Goal: Task Accomplishment & Management: Manage account settings

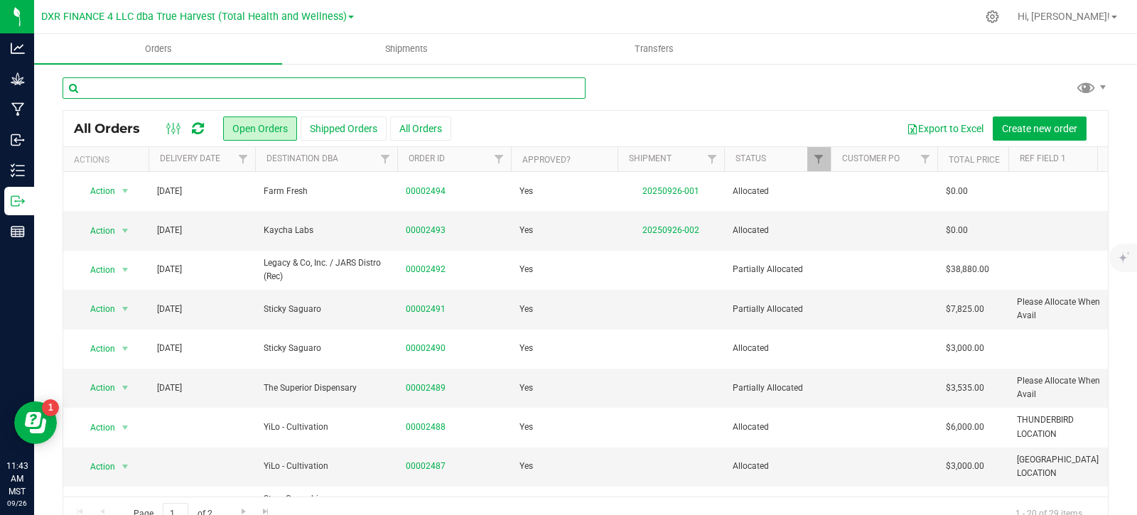
click at [134, 83] on input "text" at bounding box center [324, 87] width 523 height 21
type input "AZTRHCL-20250925-100"
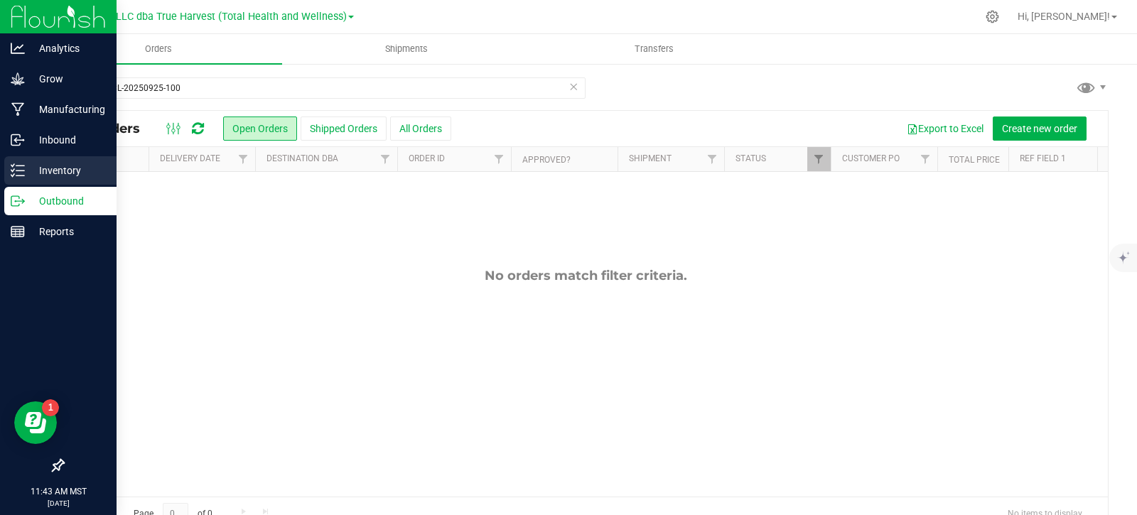
click at [28, 176] on p "Inventory" at bounding box center [67, 170] width 85 height 17
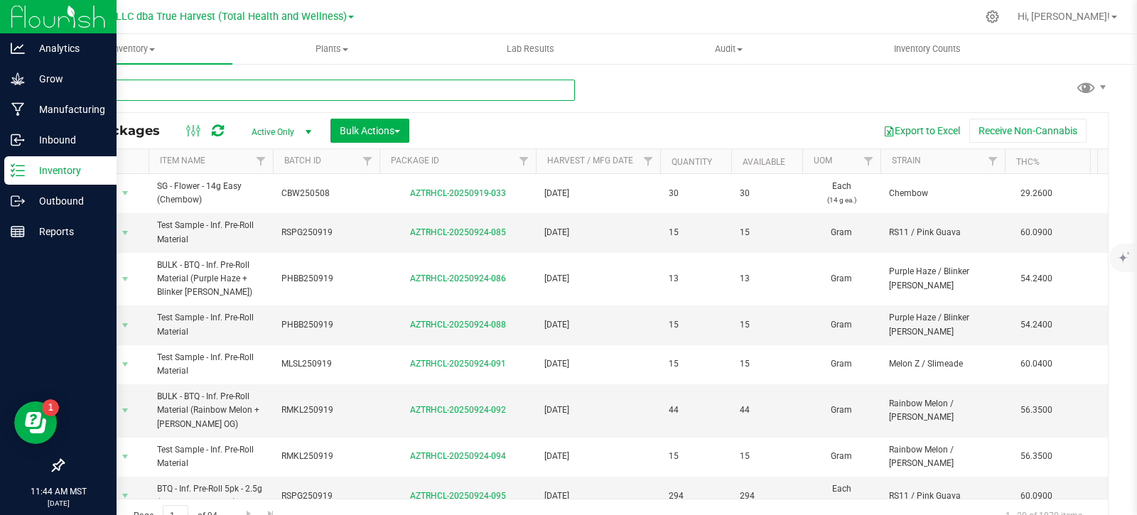
click at [130, 90] on input "text" at bounding box center [319, 90] width 512 height 21
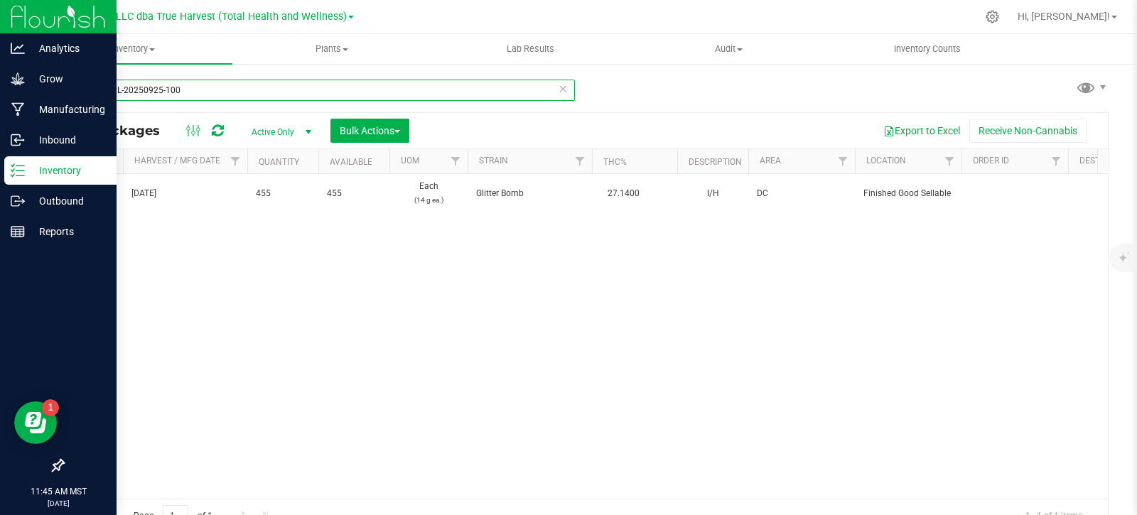
click at [226, 87] on input "AZTRHCL-20250925-100" at bounding box center [319, 90] width 512 height 21
type input "AZTRHCL-20250925-097"
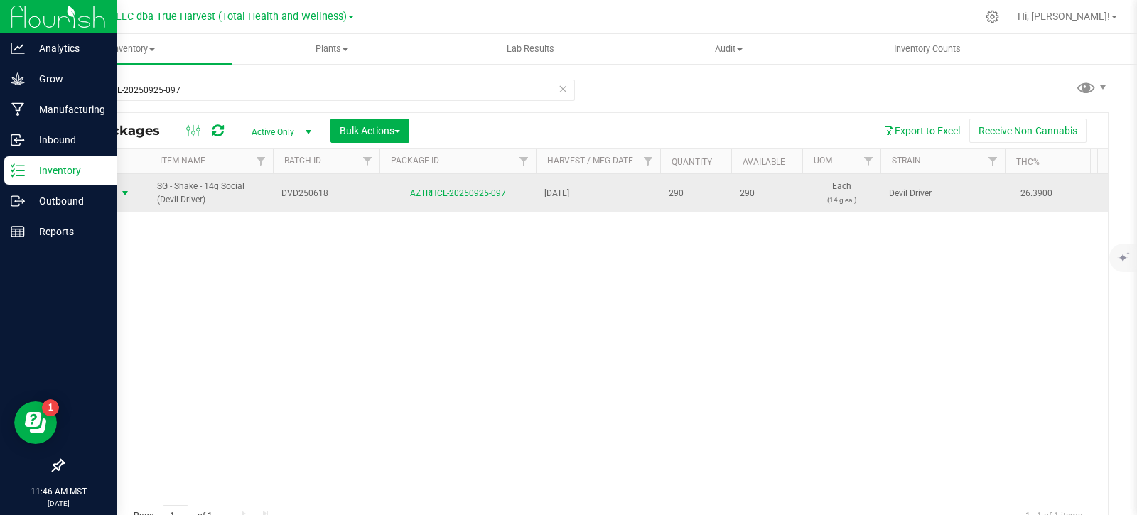
click at [122, 191] on span "select" at bounding box center [124, 193] width 11 height 11
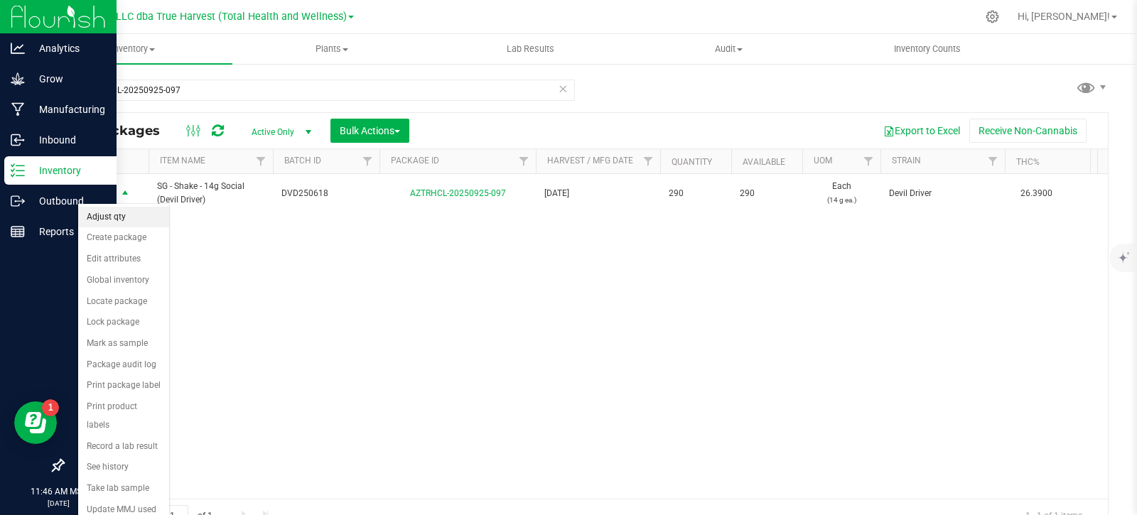
click at [134, 226] on li "Adjust qty" at bounding box center [123, 217] width 91 height 21
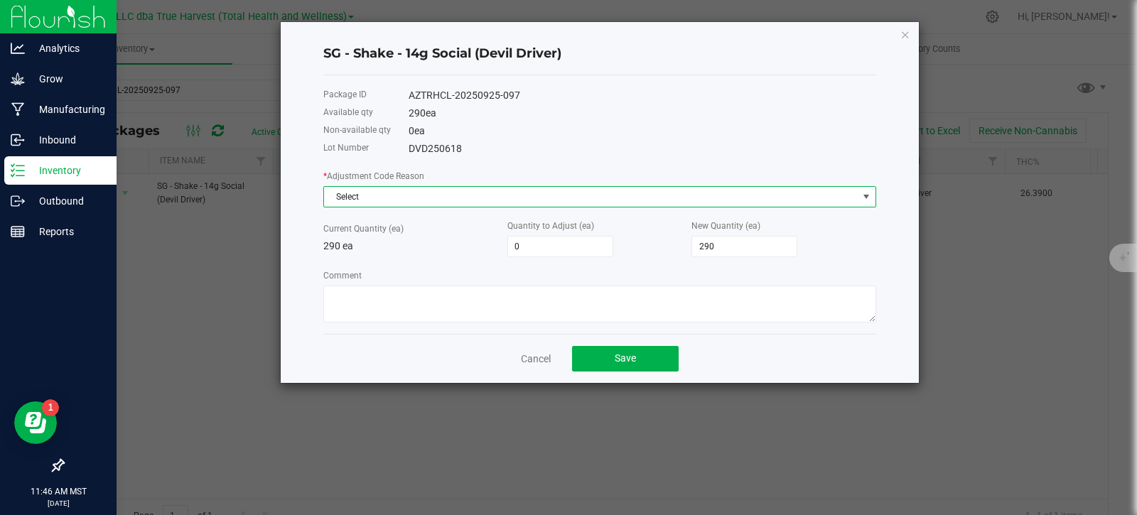
click at [641, 198] on span "Select" at bounding box center [591, 197] width 534 height 20
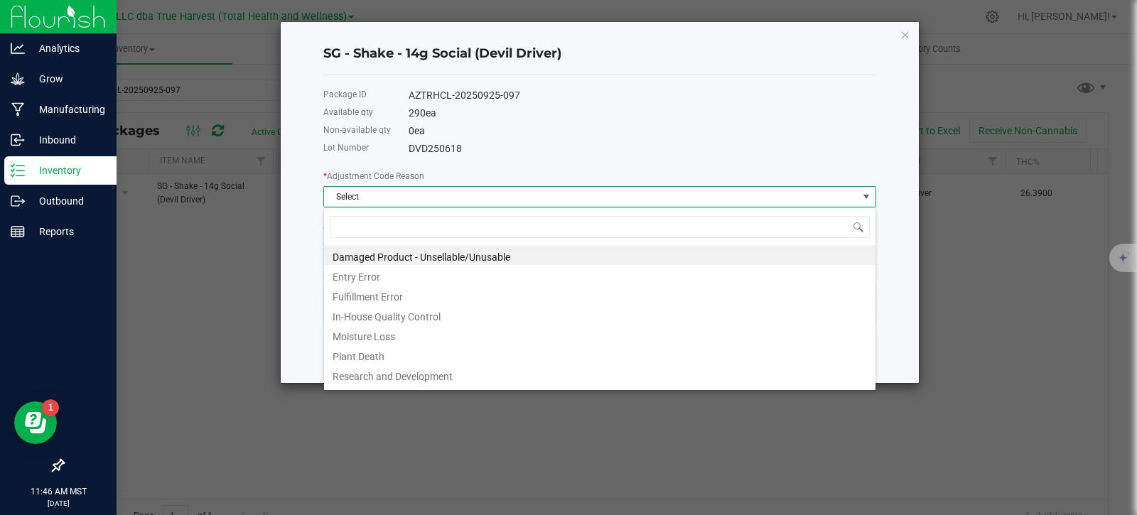
scroll to position [21, 553]
click at [400, 279] on li "Entry Error" at bounding box center [599, 275] width 551 height 20
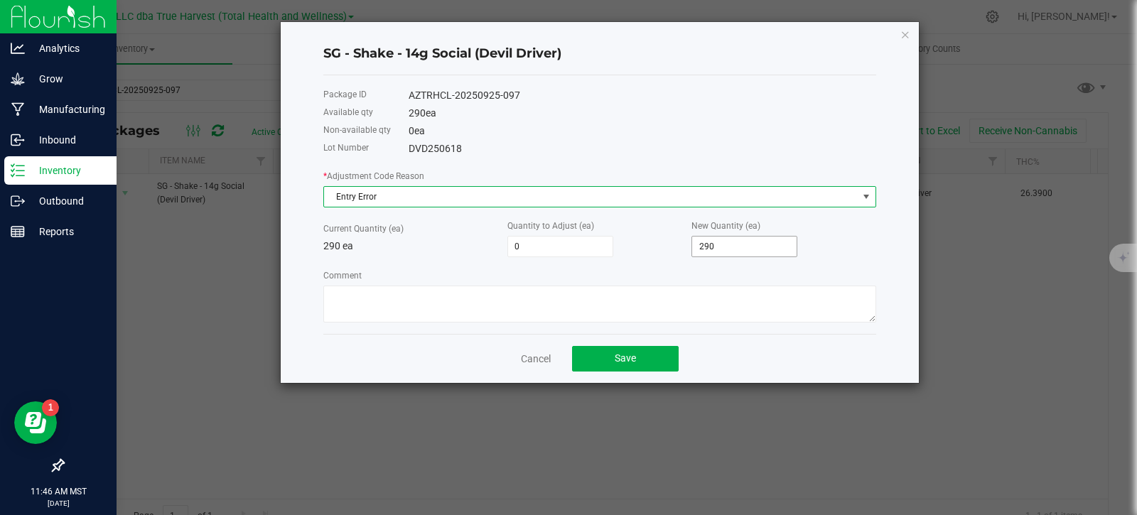
click at [761, 247] on input "290" at bounding box center [744, 247] width 104 height 20
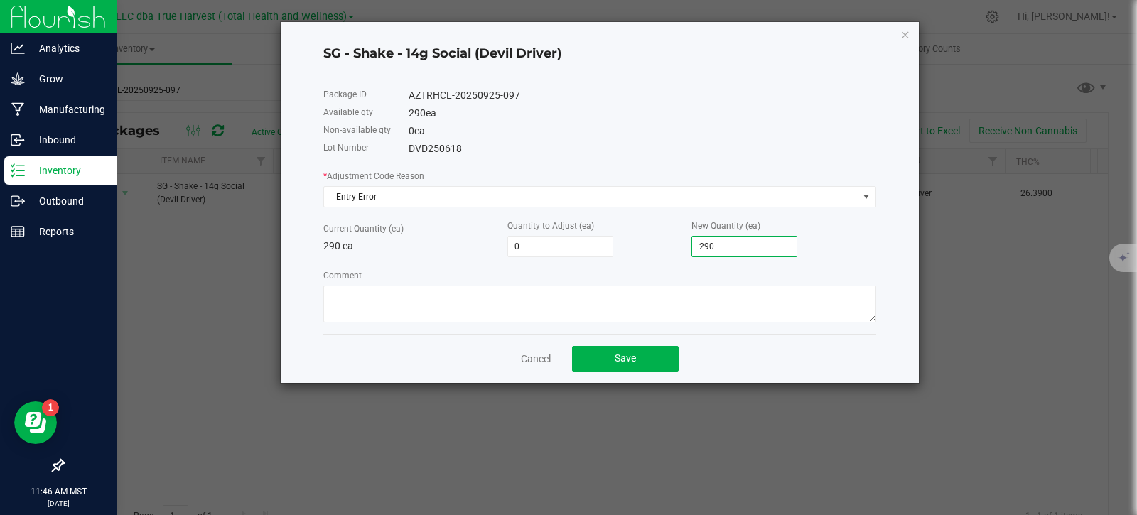
click at [760, 247] on input "290" at bounding box center [744, 247] width 104 height 20
type input "-288"
type input "2"
type input "-262"
type input "28"
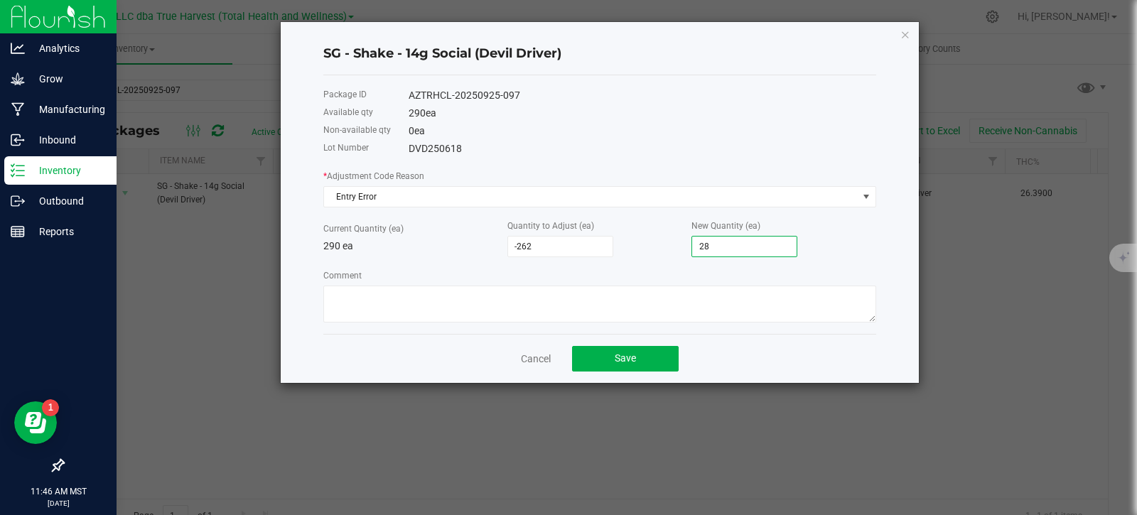
type input "-1"
type input "289"
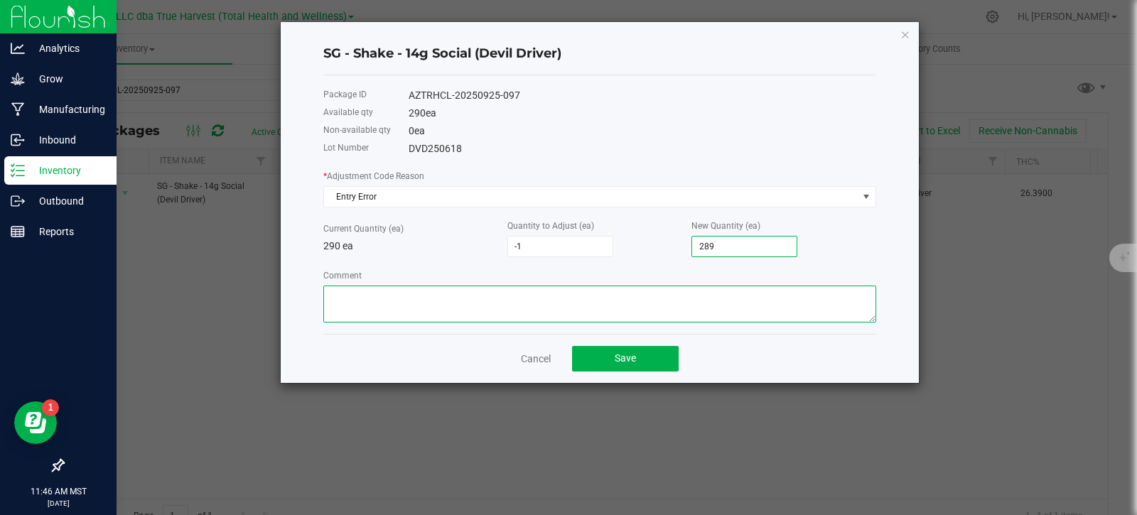
click at [392, 317] on textarea "Comment" at bounding box center [599, 304] width 553 height 37
click at [379, 313] on textarea "Comment" at bounding box center [599, 304] width 553 height 37
type textarea "Found a bundle of four during intake verification"
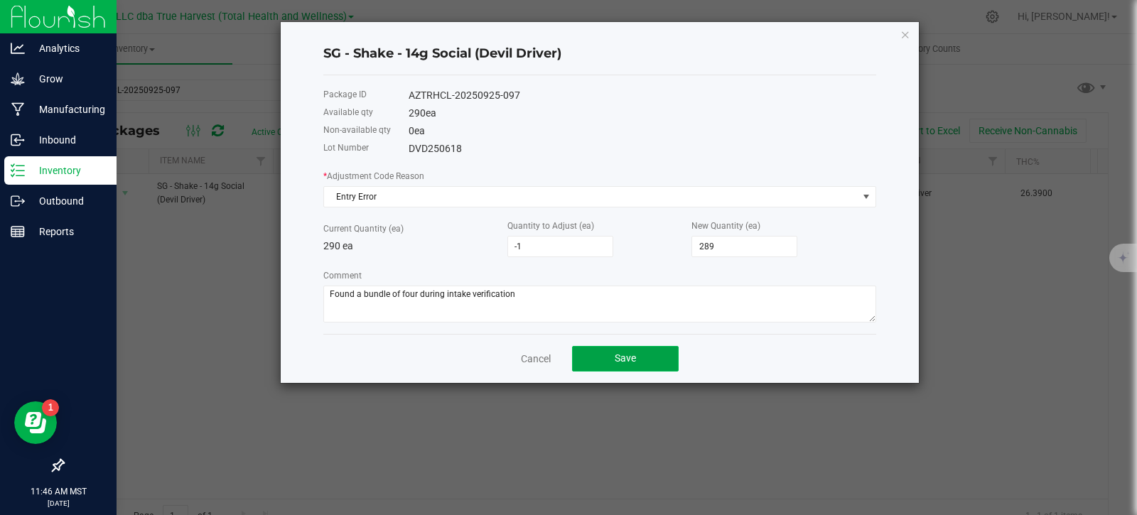
click at [629, 357] on span "Save" at bounding box center [625, 357] width 21 height 11
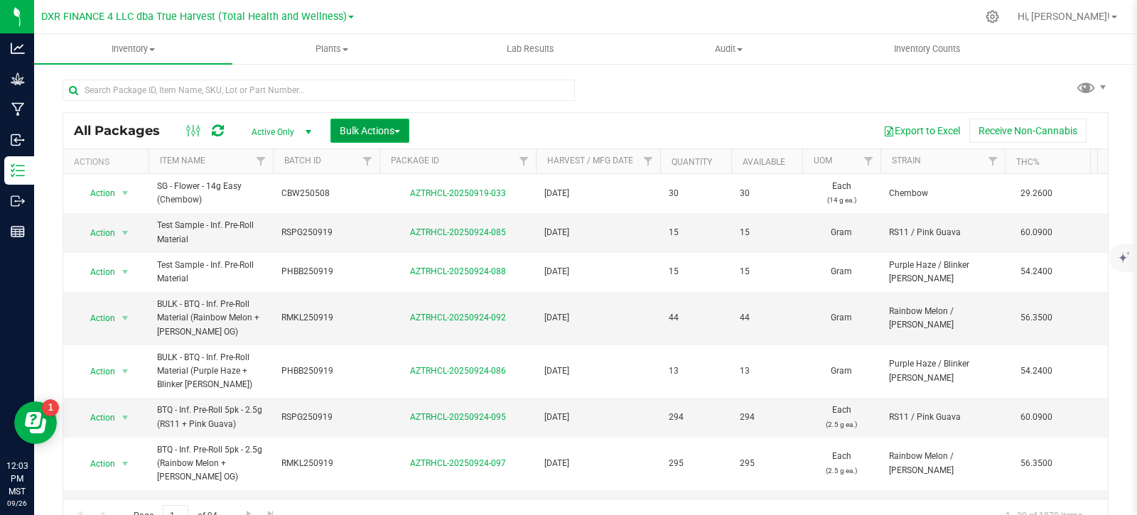
click at [379, 140] on button "Bulk Actions" at bounding box center [369, 131] width 79 height 24
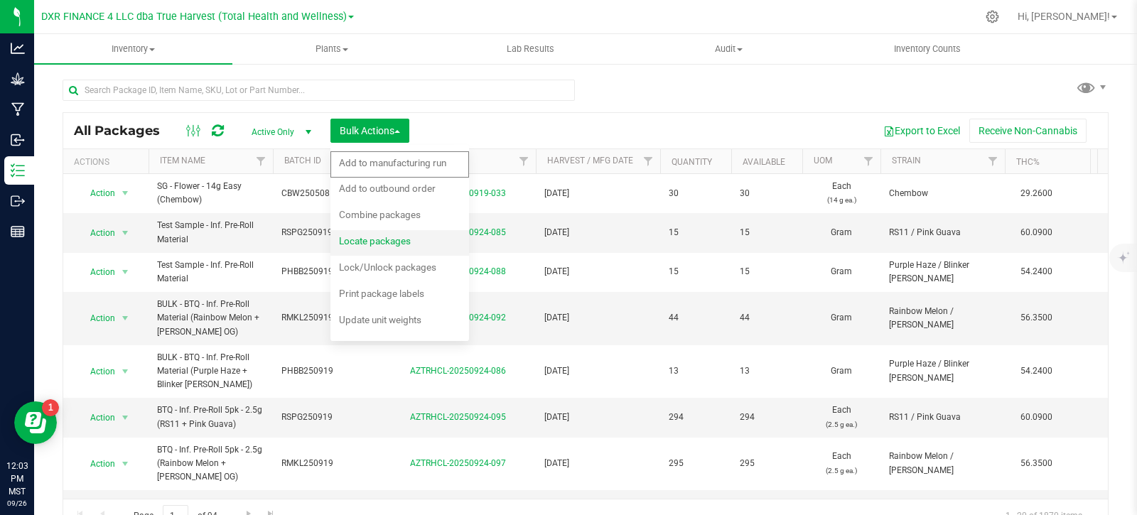
click at [403, 244] on span "Locate packages" at bounding box center [375, 240] width 72 height 11
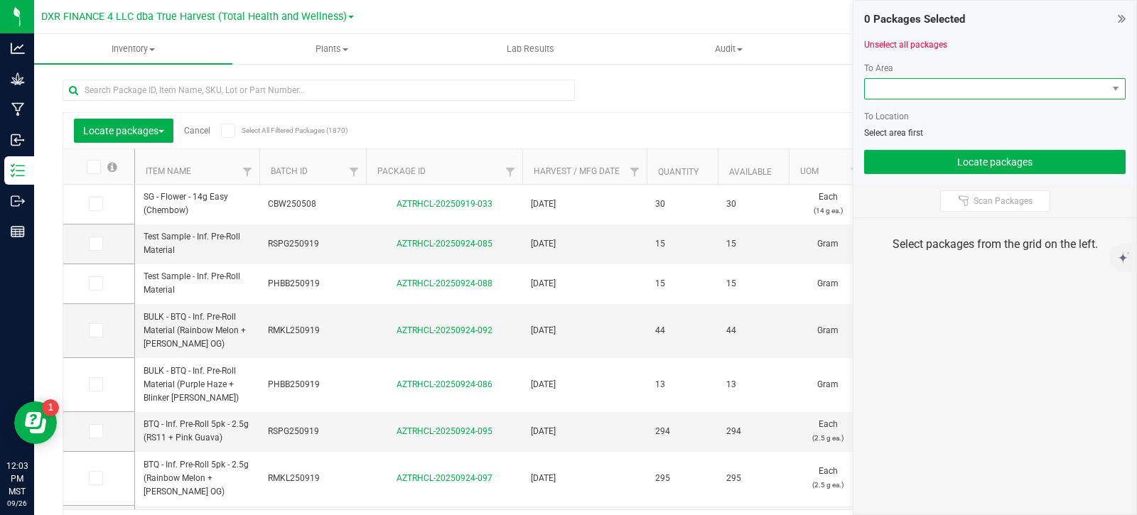
click at [1091, 89] on span at bounding box center [986, 89] width 242 height 20
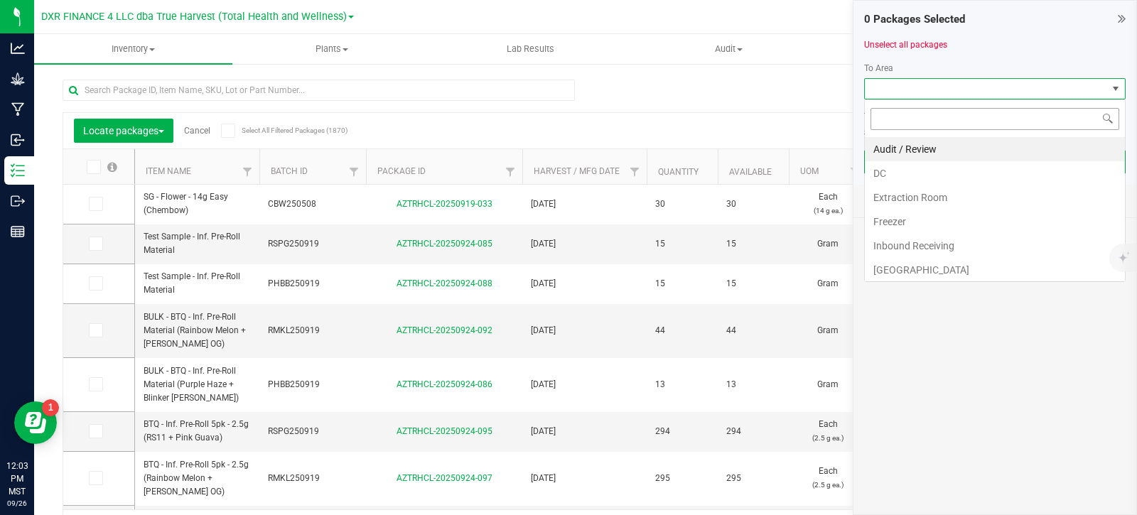
scroll to position [21, 262]
click at [936, 180] on li "DC" at bounding box center [995, 173] width 260 height 24
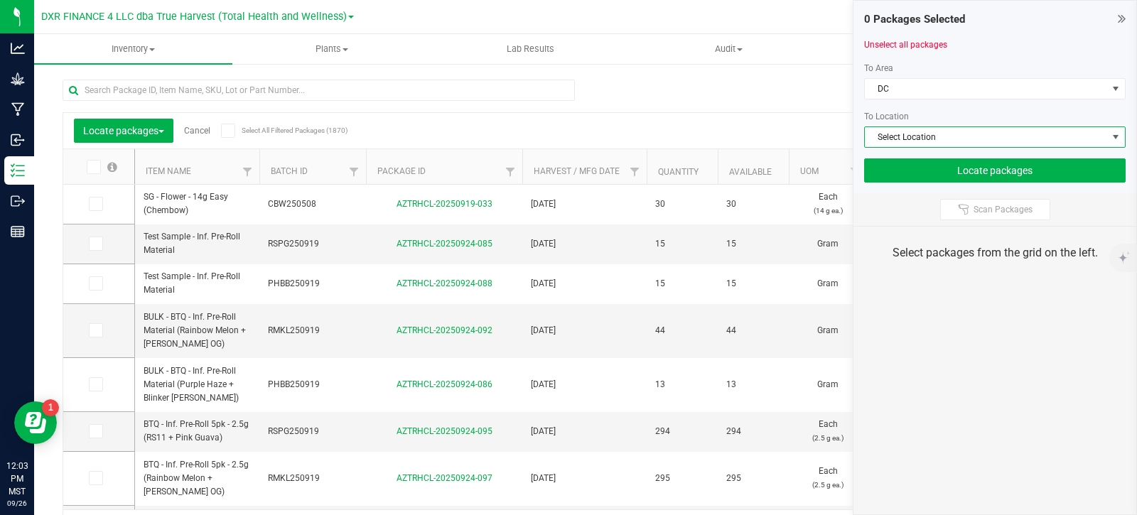
click at [947, 143] on span "Select Location" at bounding box center [986, 137] width 242 height 20
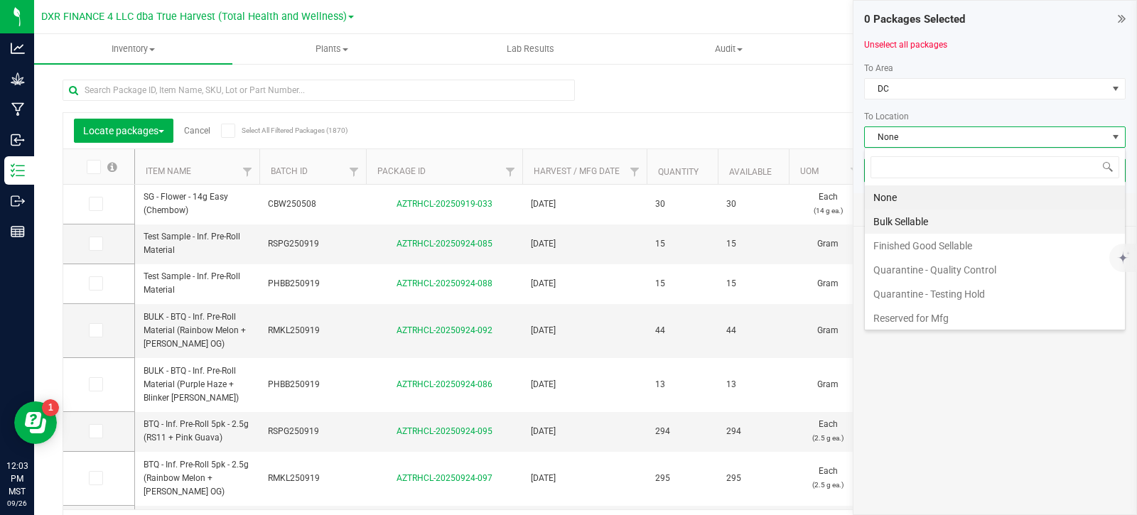
click at [937, 222] on li "Bulk Sellable" at bounding box center [995, 222] width 260 height 24
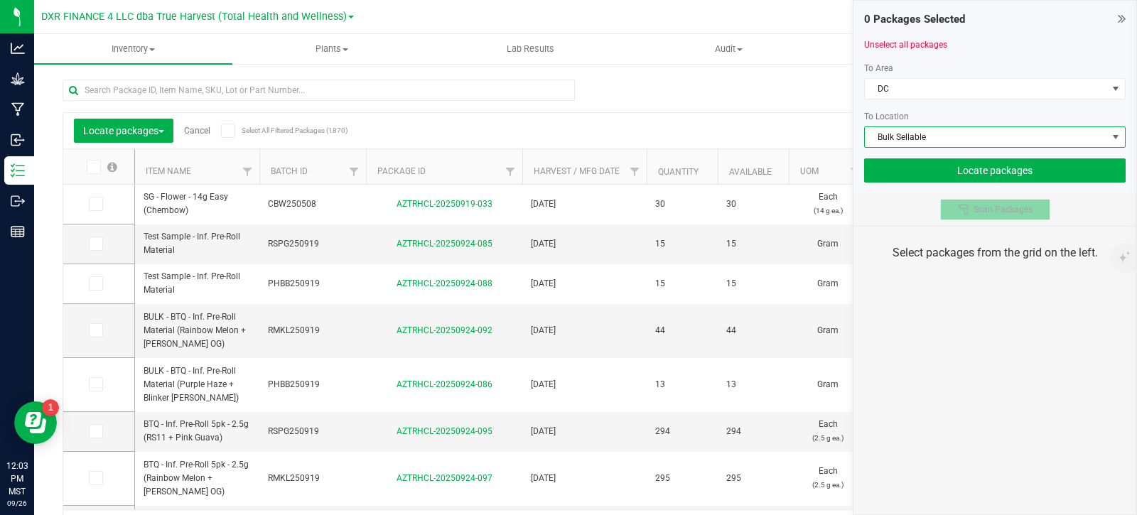
click at [973, 208] on div at bounding box center [966, 209] width 16 height 11
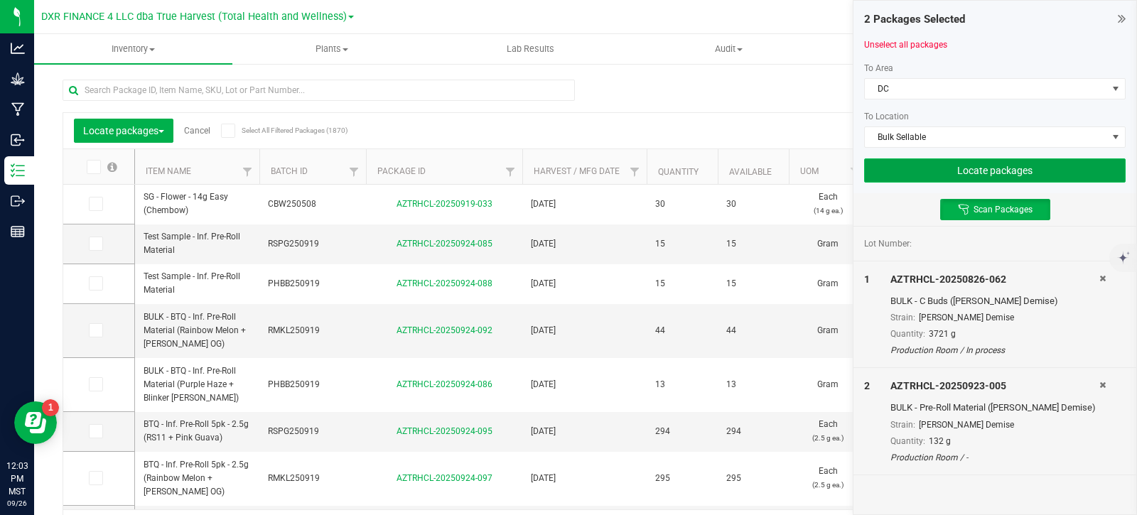
click at [981, 173] on button "Locate packages" at bounding box center [995, 170] width 262 height 24
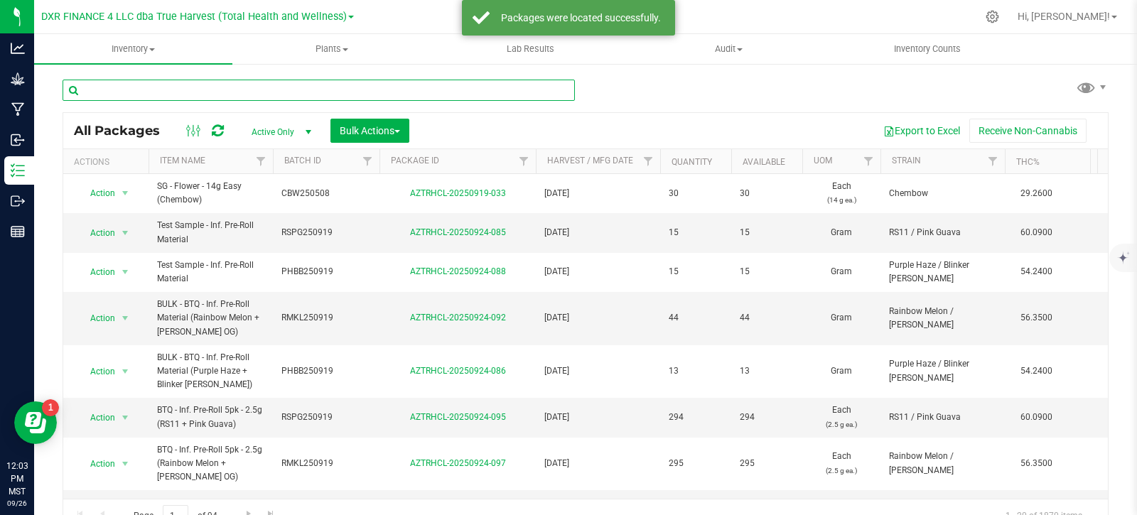
click at [268, 88] on input "text" at bounding box center [319, 90] width 512 height 21
click at [368, 114] on div "All Packages Active Only Active Only Lab Samples Locked All Bulk Actions Add to…" at bounding box center [585, 131] width 1045 height 36
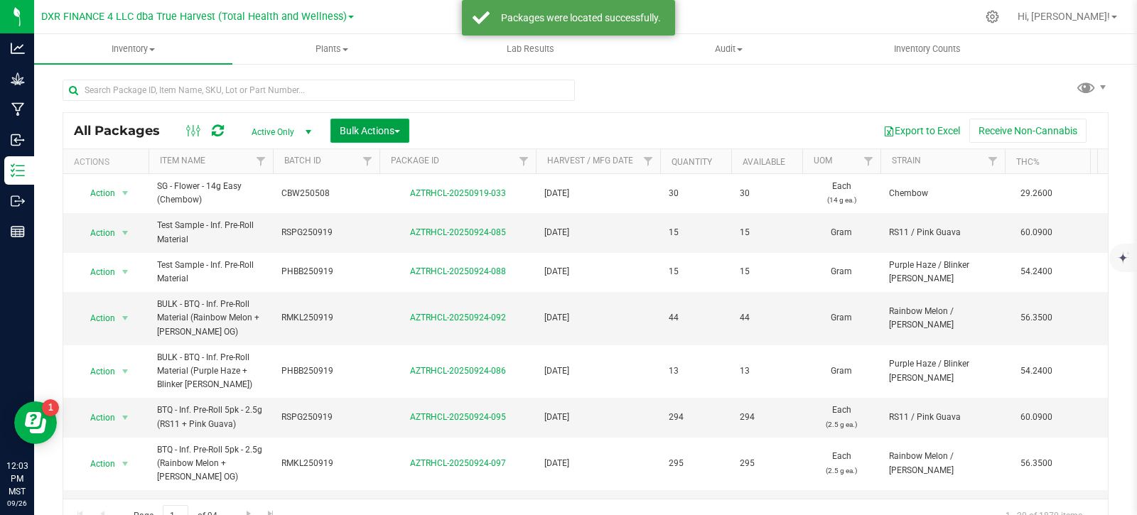
click at [367, 133] on span "Bulk Actions" at bounding box center [370, 130] width 60 height 11
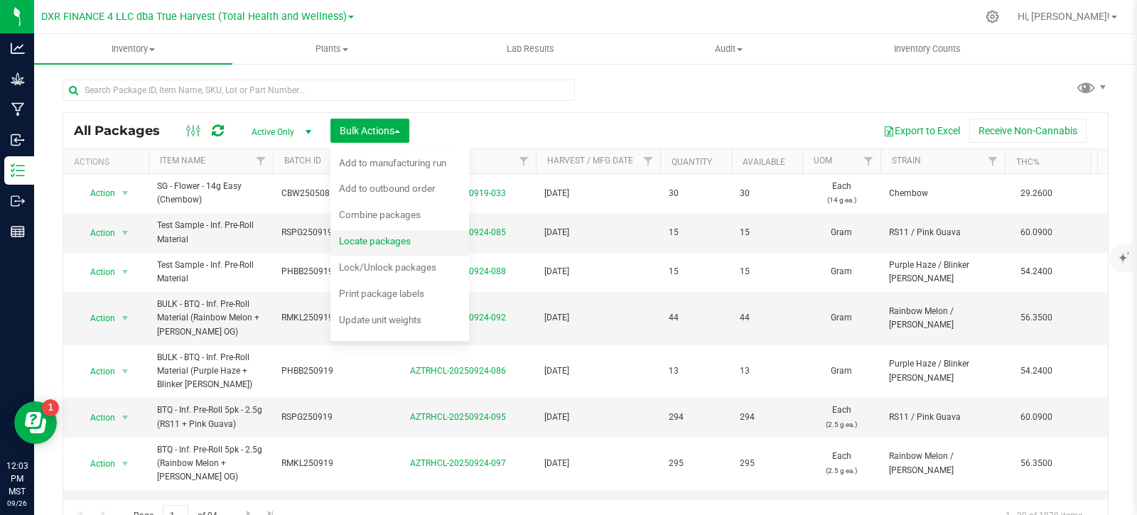
click at [377, 237] on span "Locate packages" at bounding box center [375, 240] width 72 height 11
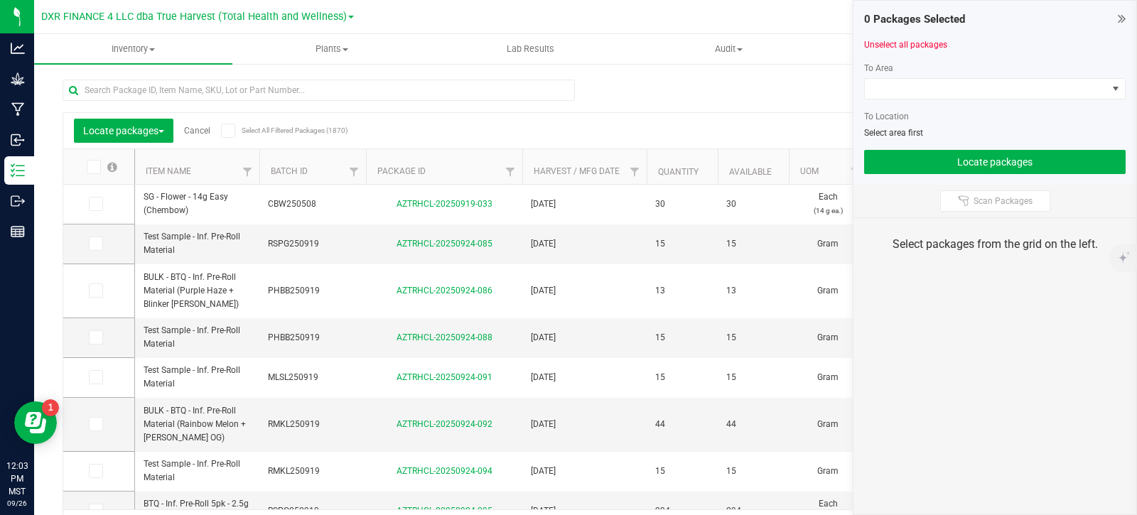
click at [971, 75] on div "To Area To Location Select area first" at bounding box center [995, 100] width 262 height 77
click at [971, 92] on span at bounding box center [986, 89] width 242 height 20
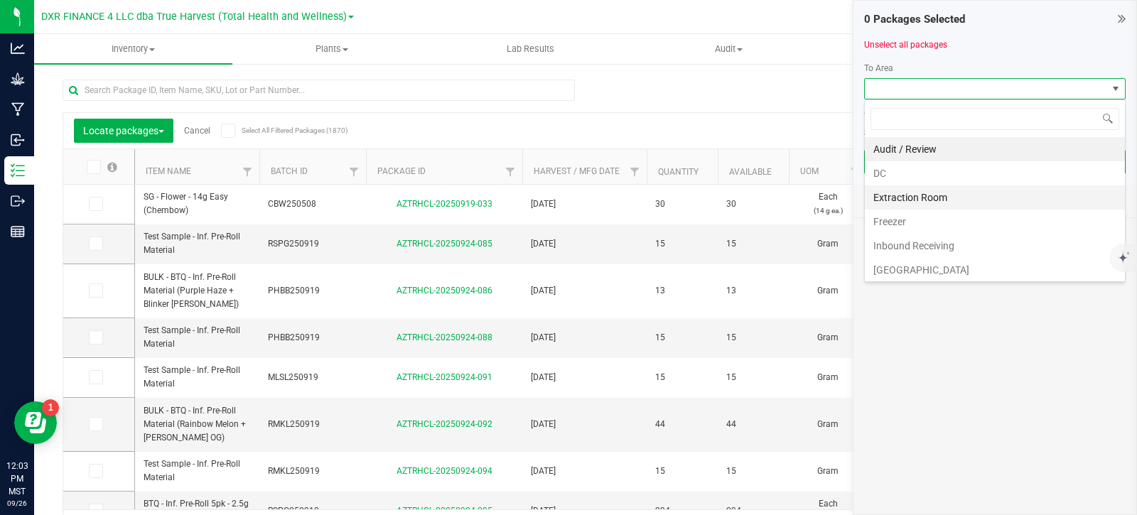
scroll to position [21, 262]
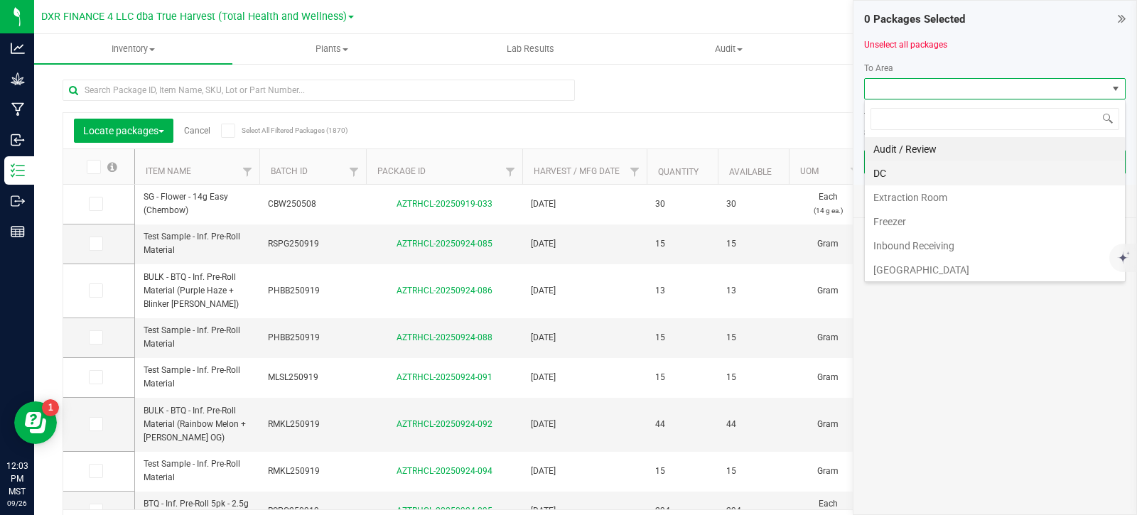
click at [889, 171] on li "DC" at bounding box center [995, 173] width 260 height 24
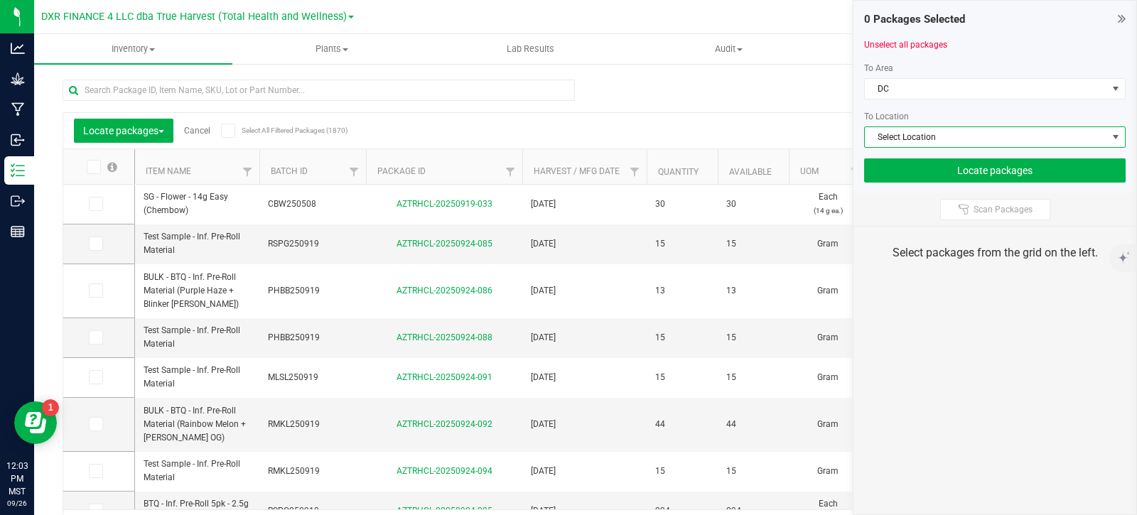
click at [895, 133] on span "Select Location" at bounding box center [986, 137] width 242 height 20
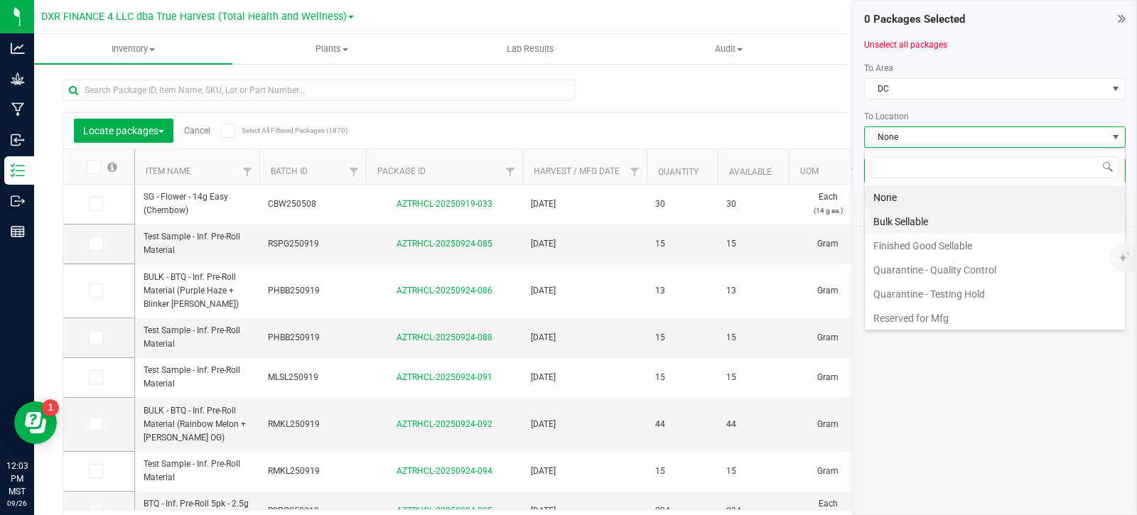
click at [914, 222] on li "Bulk Sellable" at bounding box center [995, 222] width 260 height 24
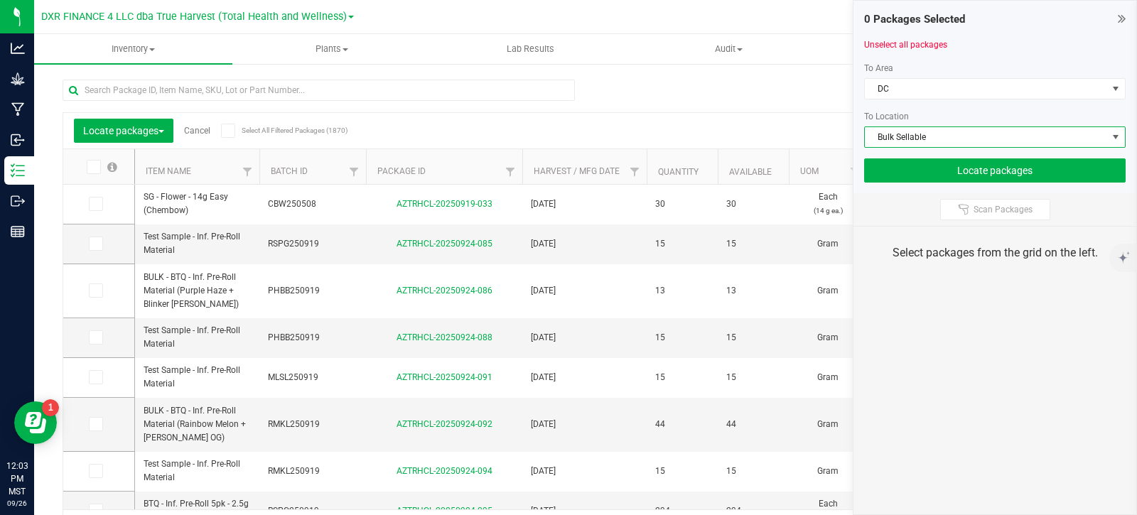
click at [917, 148] on div at bounding box center [995, 153] width 262 height 11
click at [917, 144] on span "Bulk Sellable" at bounding box center [986, 137] width 242 height 20
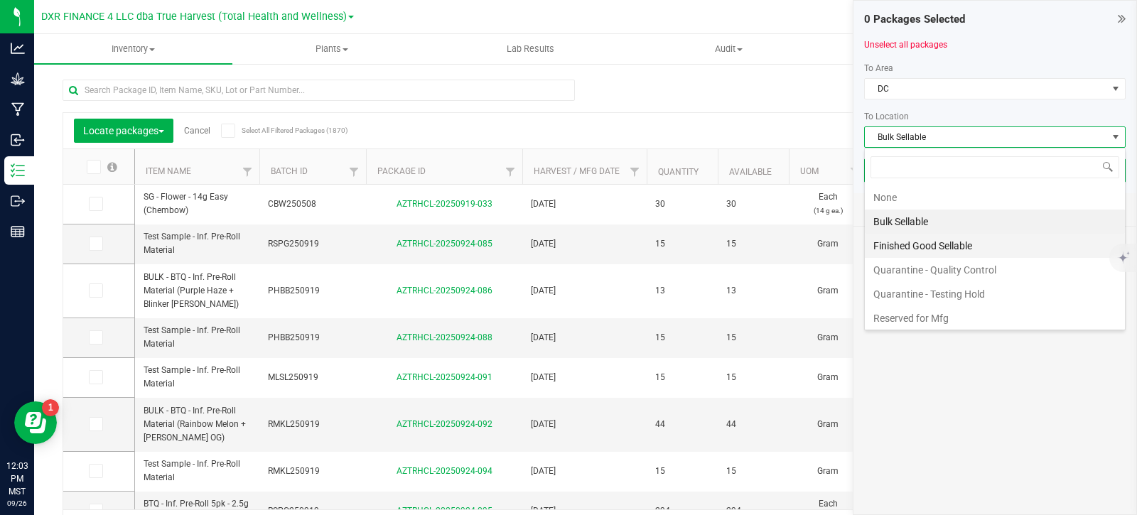
click at [925, 250] on li "Finished Good Sellable" at bounding box center [995, 246] width 260 height 24
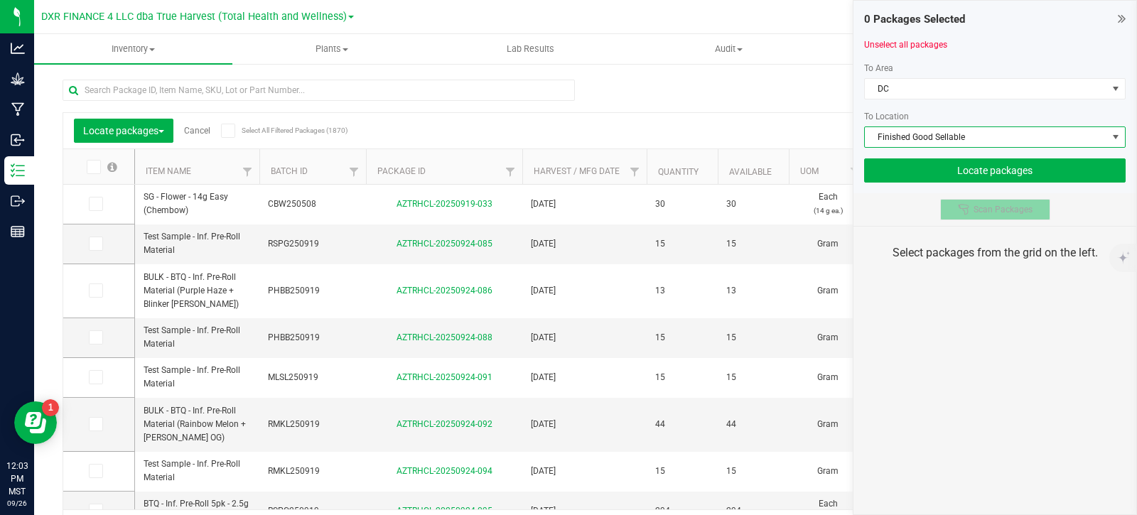
click at [971, 210] on div at bounding box center [966, 209] width 16 height 11
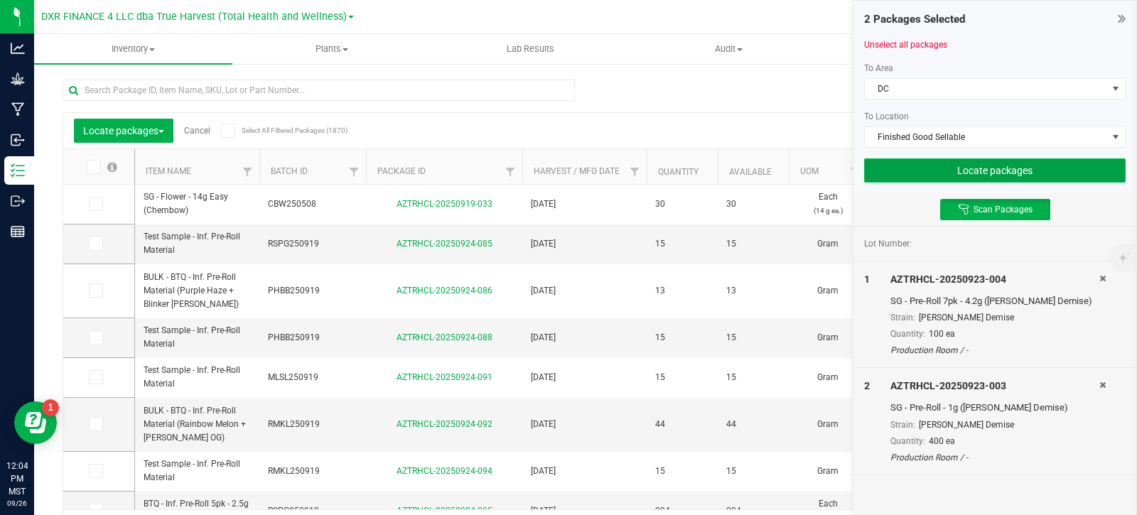
click at [912, 167] on button "Locate packages" at bounding box center [995, 170] width 262 height 24
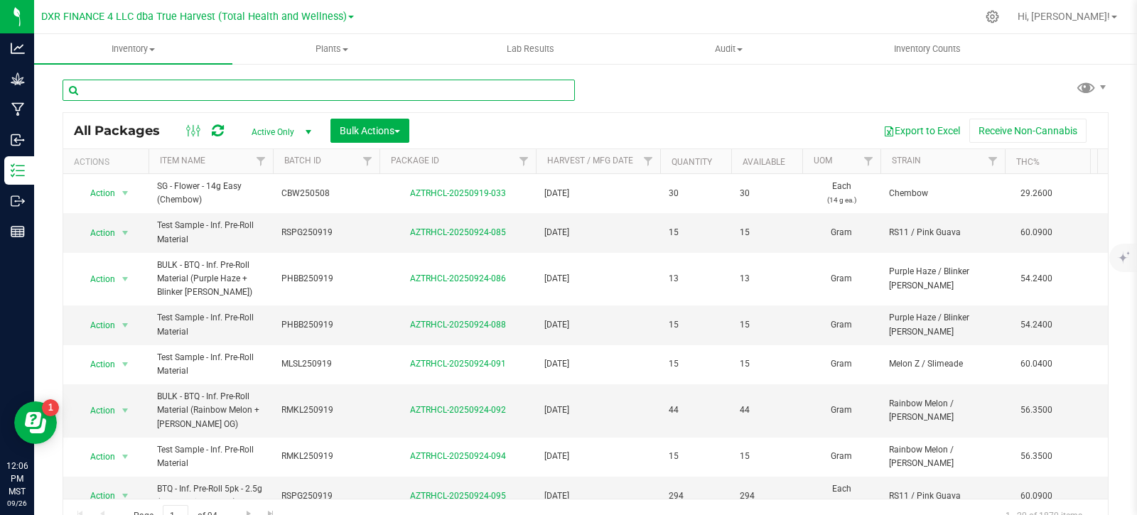
drag, startPoint x: 192, startPoint y: 91, endPoint x: 193, endPoint y: 100, distance: 9.3
click at [193, 99] on input "text" at bounding box center [319, 90] width 512 height 21
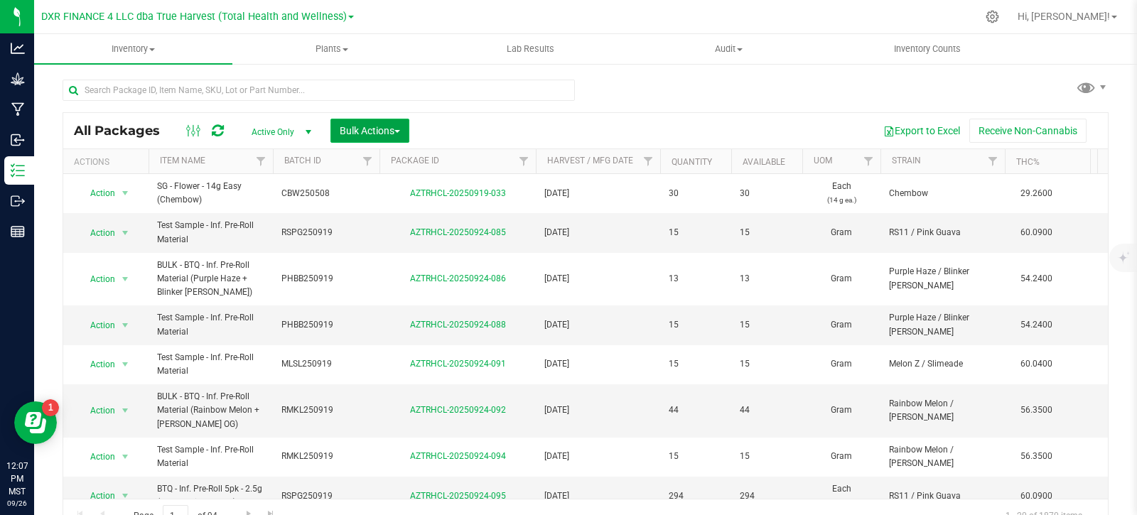
click at [382, 129] on span "Bulk Actions" at bounding box center [370, 130] width 60 height 11
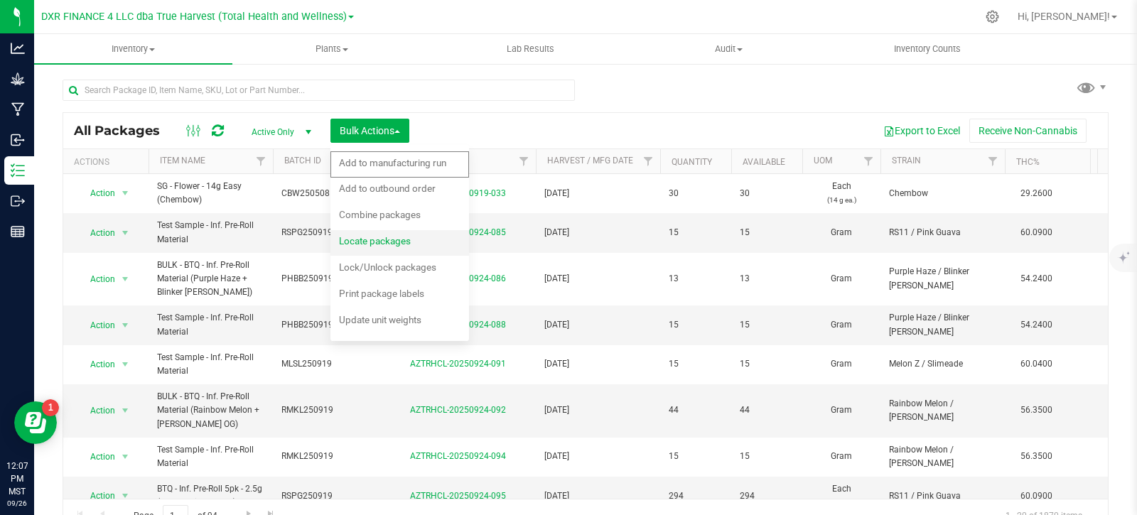
click at [403, 245] on span "Locate packages" at bounding box center [375, 240] width 72 height 11
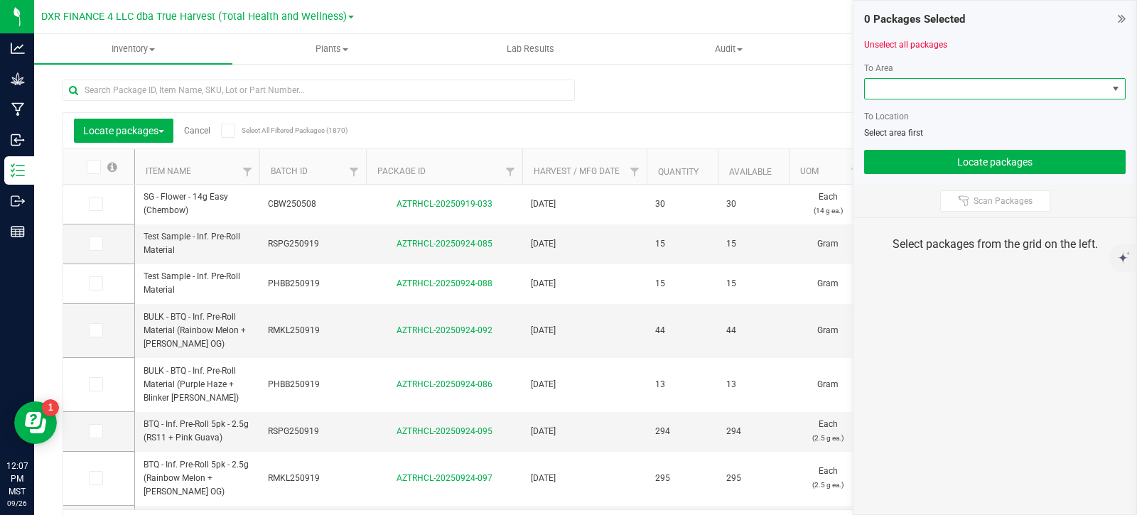
click at [1065, 96] on span at bounding box center [986, 89] width 242 height 20
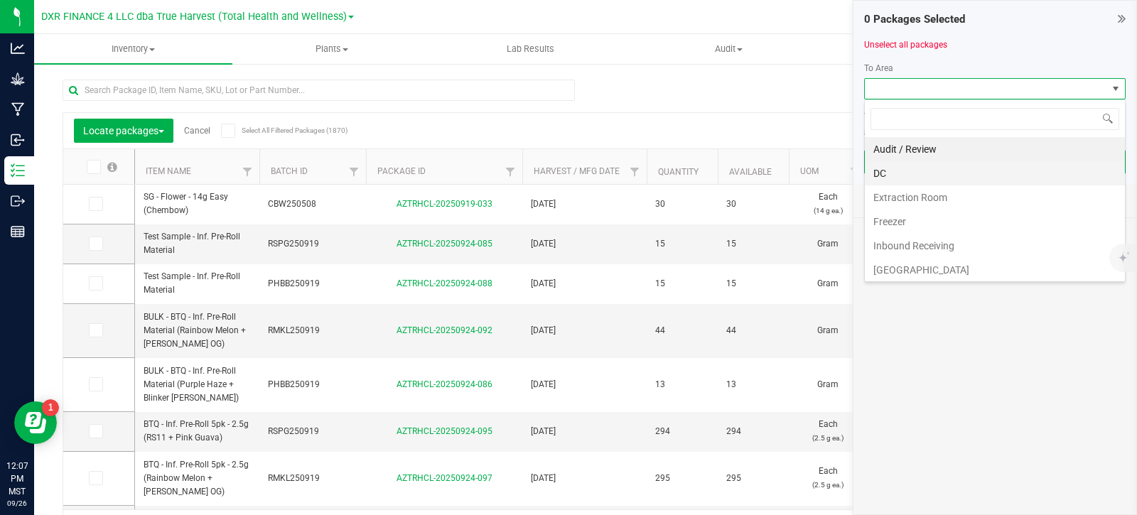
scroll to position [21, 262]
click at [905, 183] on li "DC" at bounding box center [995, 173] width 260 height 24
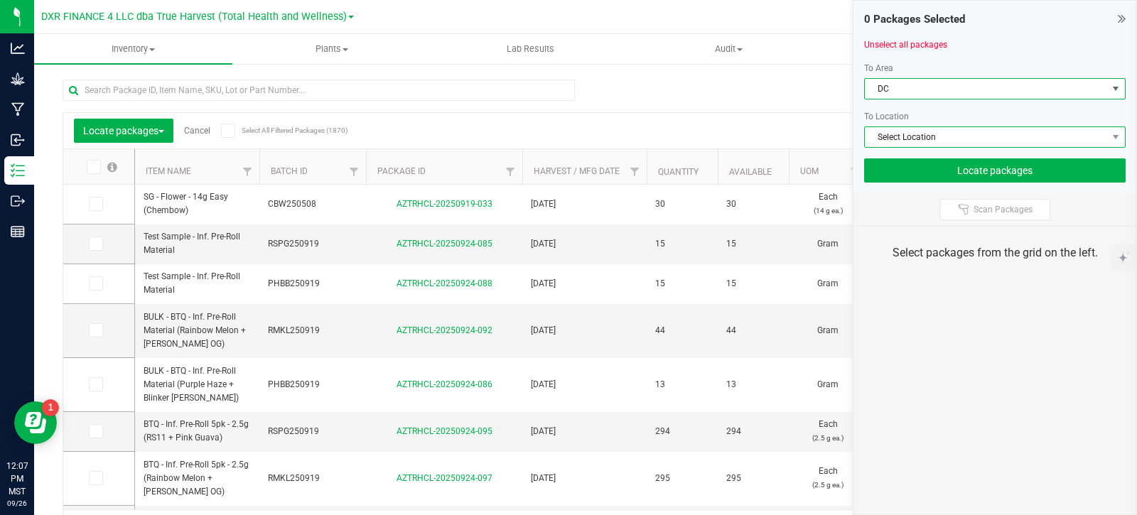
click at [933, 133] on span "Select Location" at bounding box center [986, 137] width 242 height 20
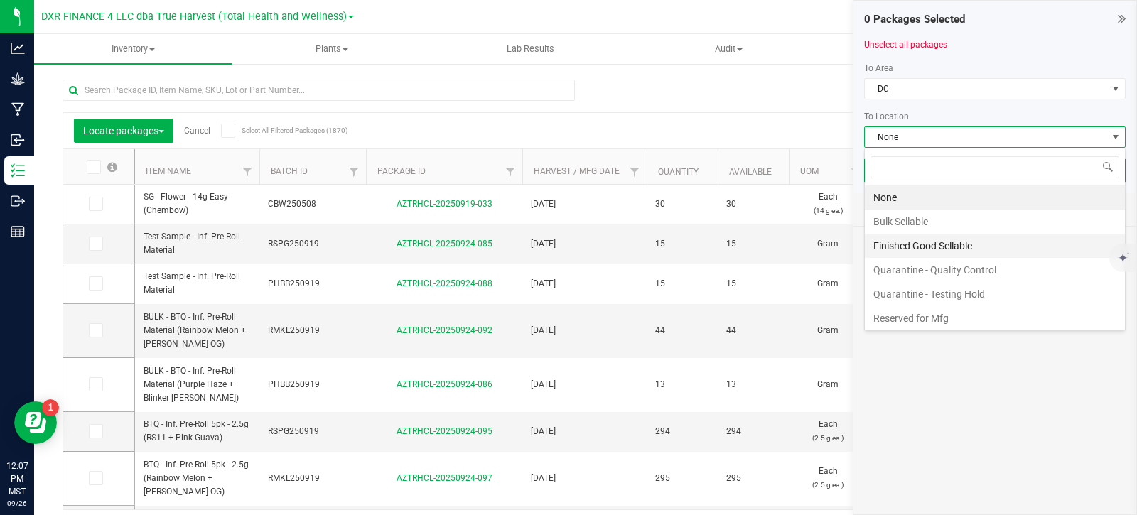
click at [922, 243] on li "Finished Good Sellable" at bounding box center [995, 246] width 260 height 24
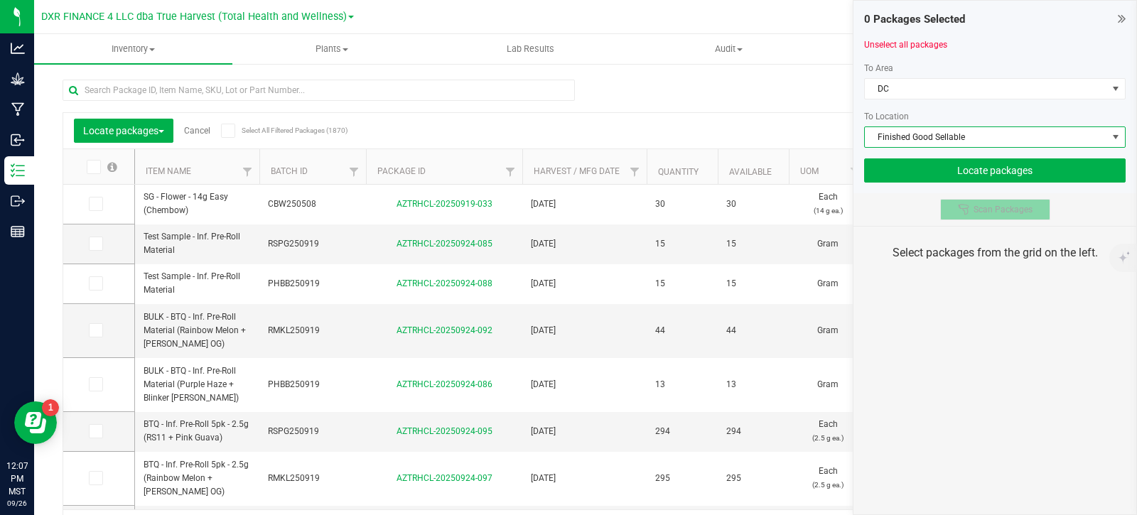
click at [974, 208] on span "Scan Packages" at bounding box center [1003, 209] width 59 height 11
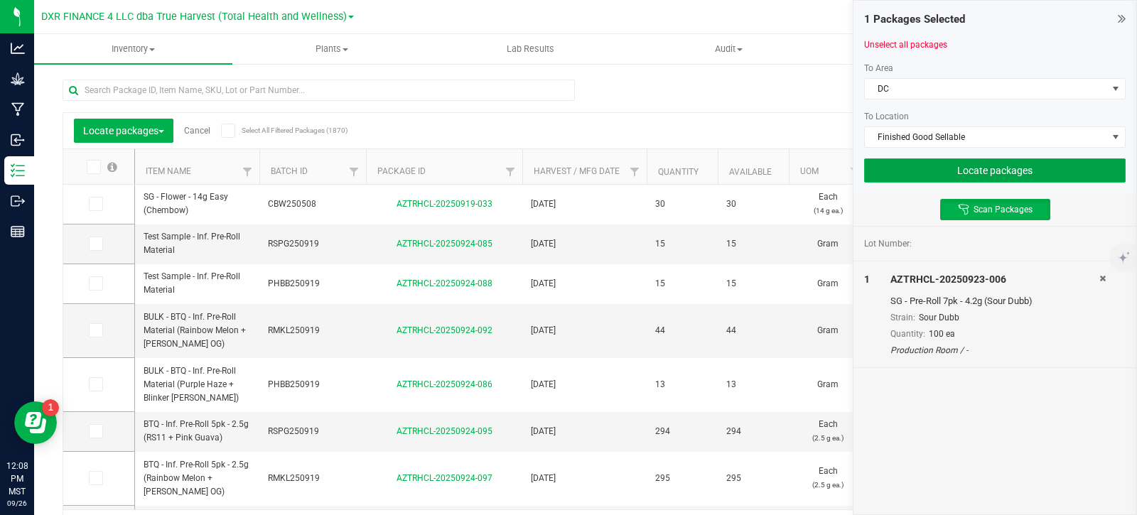
click at [1040, 171] on button "Locate packages" at bounding box center [995, 170] width 262 height 24
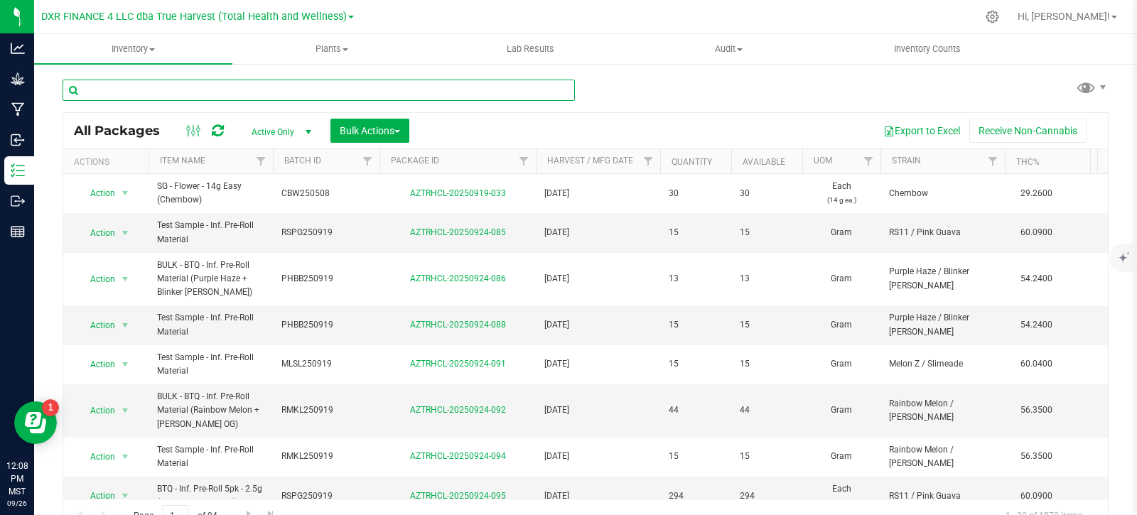
click at [269, 85] on input "text" at bounding box center [319, 90] width 512 height 21
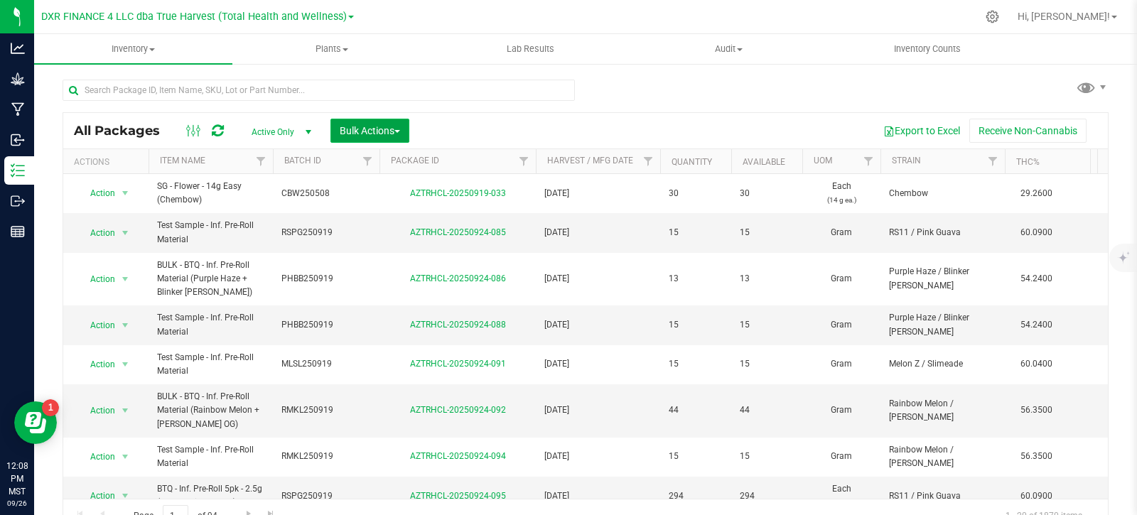
click at [405, 134] on button "Bulk Actions" at bounding box center [369, 131] width 79 height 24
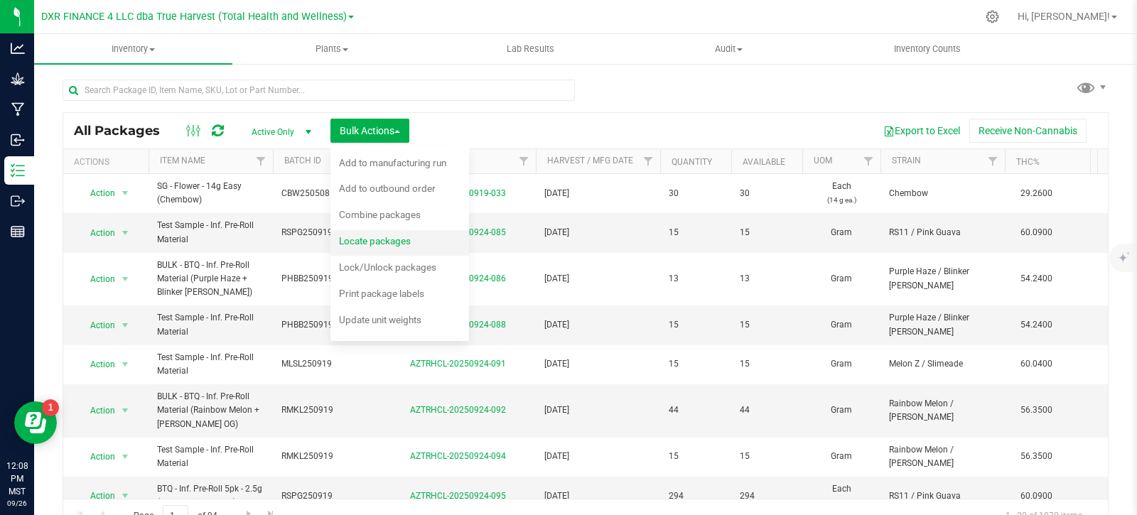
click at [384, 247] on div "Locate packages" at bounding box center [384, 243] width 91 height 23
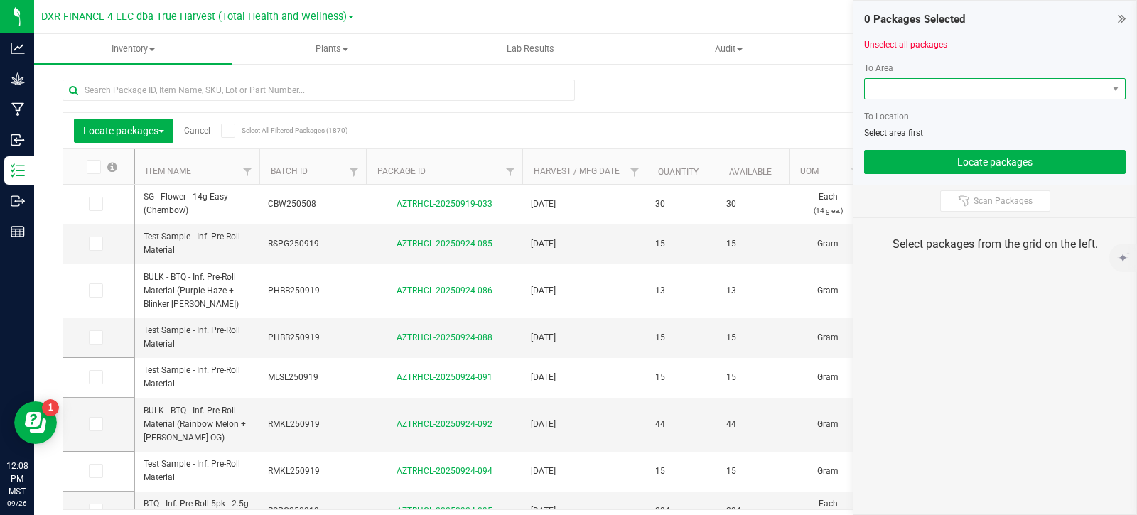
click at [964, 90] on span at bounding box center [986, 89] width 242 height 20
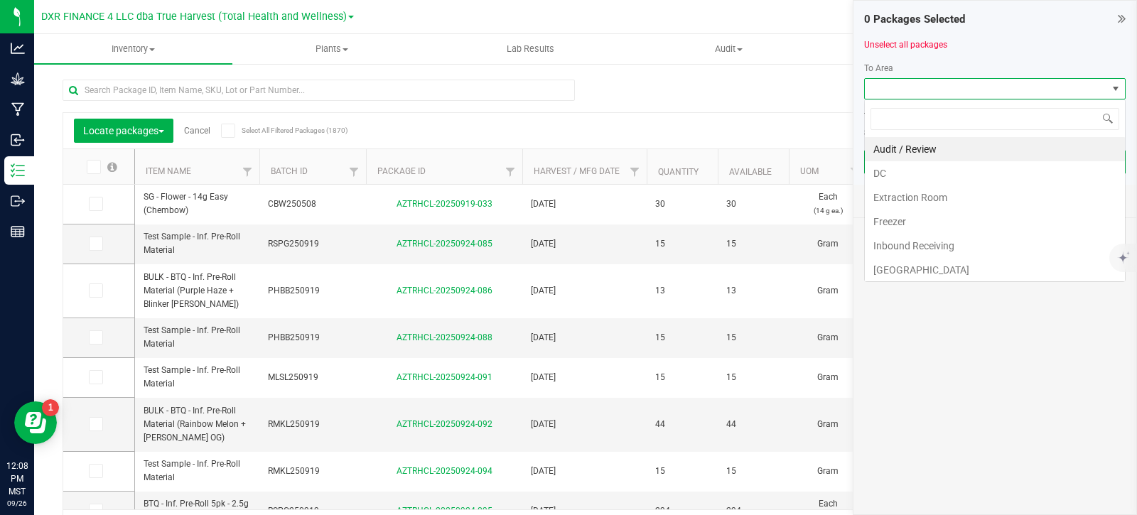
scroll to position [21, 262]
click at [925, 175] on li "DC" at bounding box center [995, 173] width 260 height 24
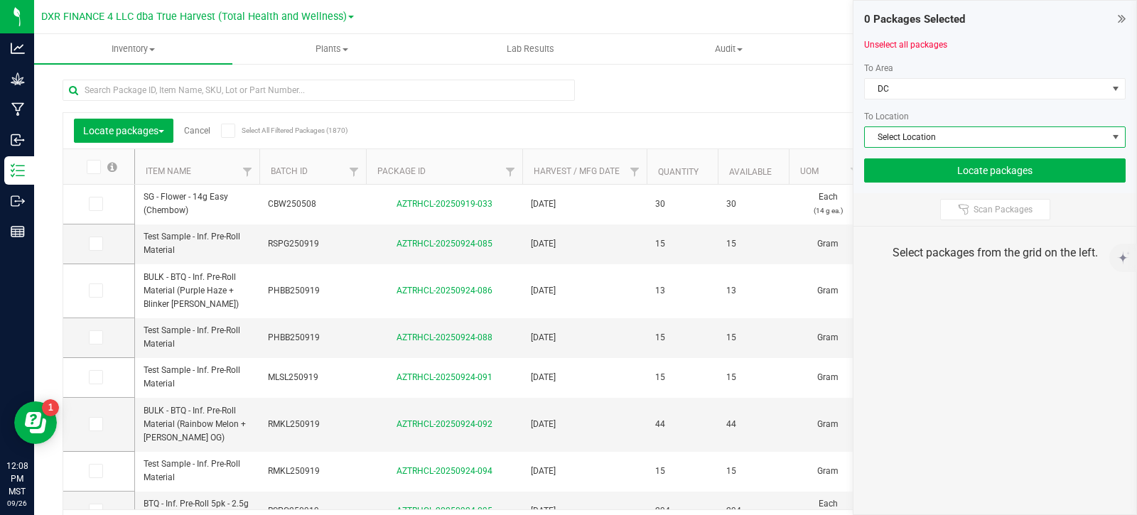
click at [925, 136] on span "Select Location" at bounding box center [986, 137] width 242 height 20
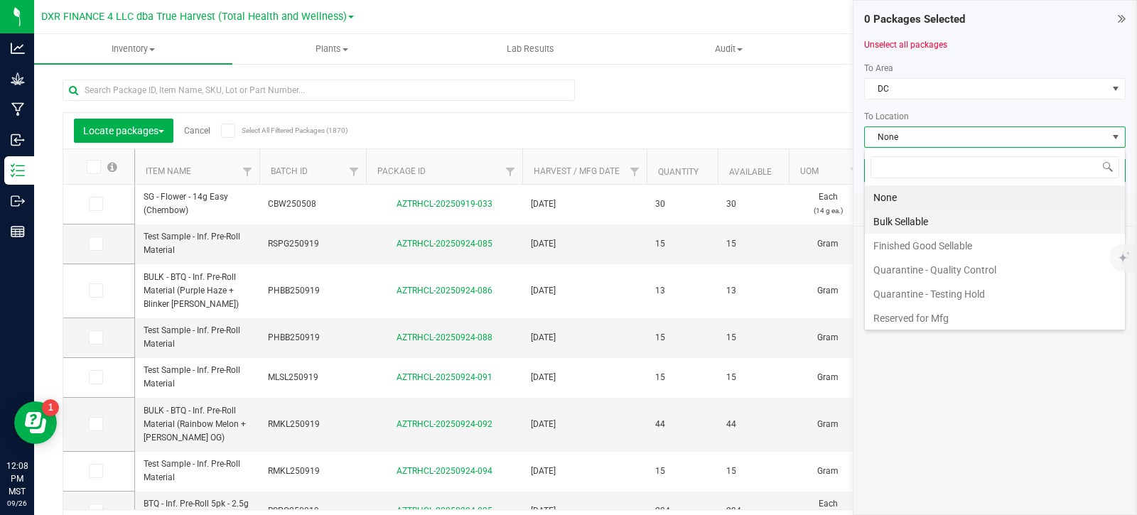
click at [910, 221] on li "Bulk Sellable" at bounding box center [995, 222] width 260 height 24
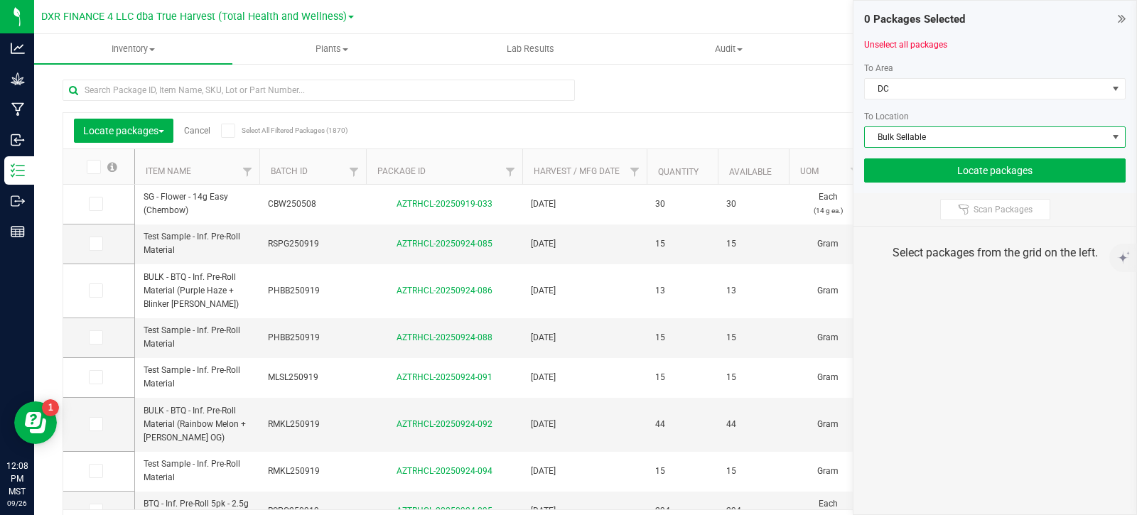
click at [984, 220] on div "Scan Packages" at bounding box center [994, 209] width 283 height 33
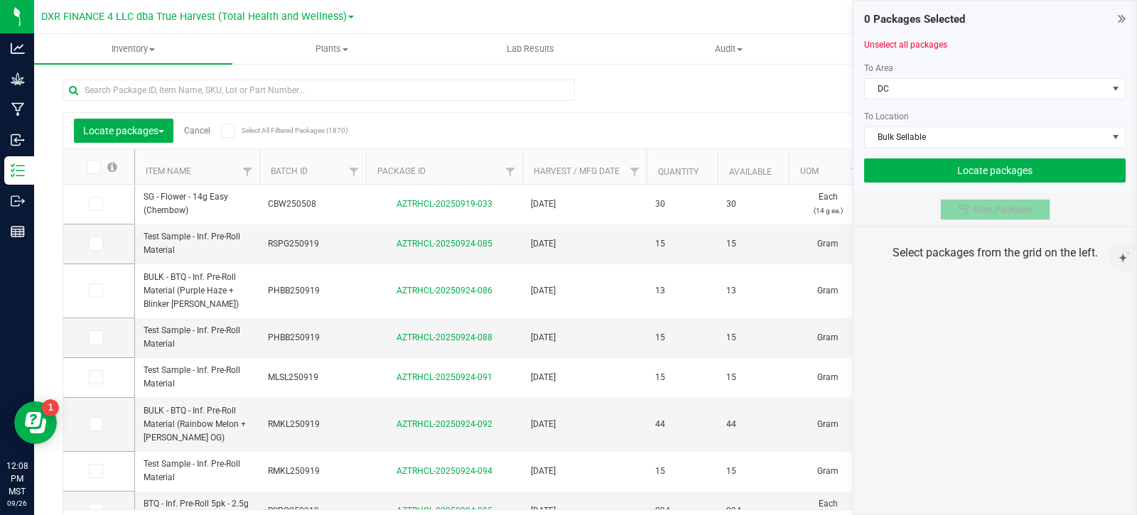
click at [998, 212] on span "Scan Packages" at bounding box center [1003, 209] width 59 height 11
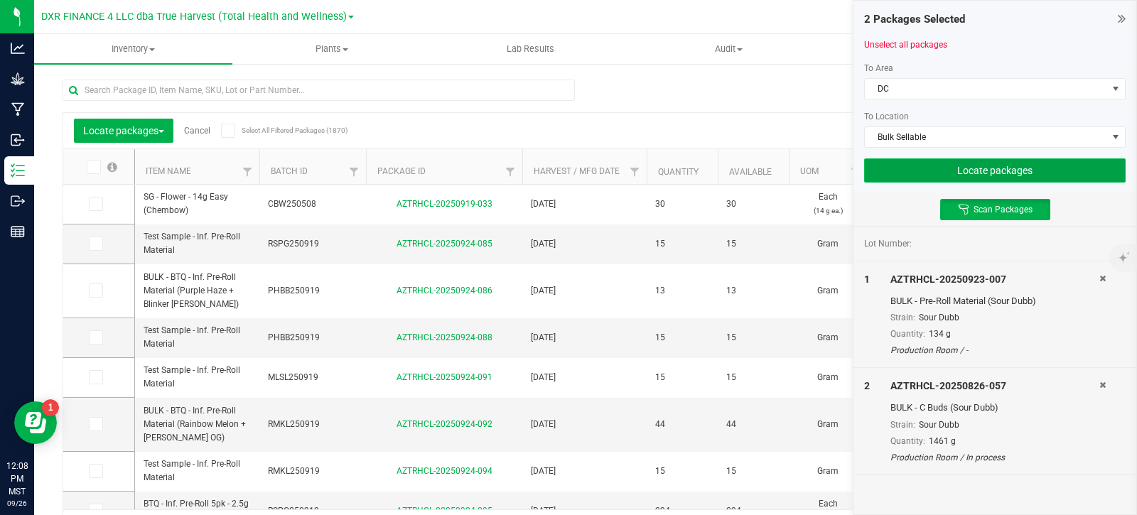
click at [957, 170] on button "Locate packages" at bounding box center [995, 170] width 262 height 24
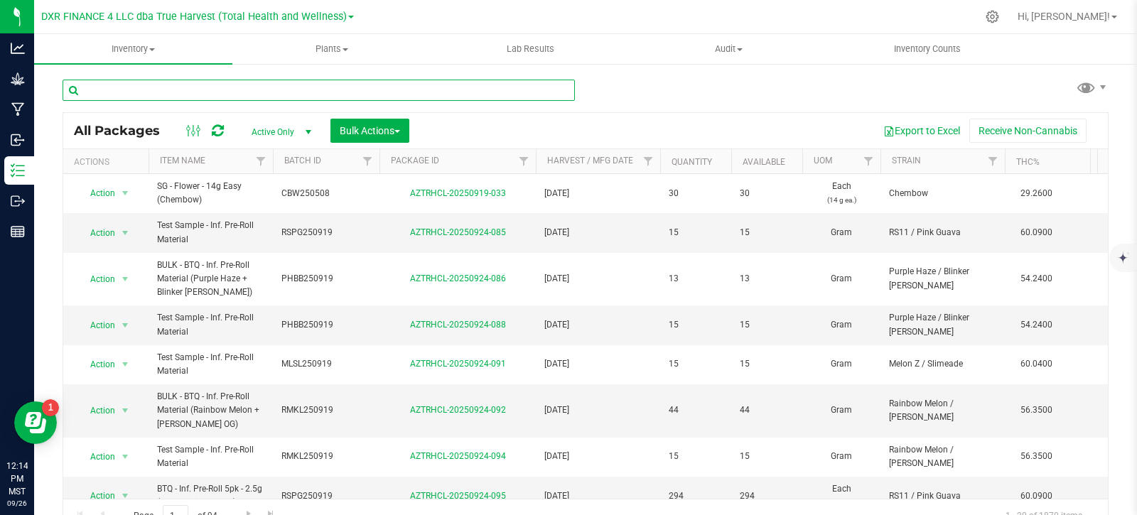
click at [264, 95] on input "text" at bounding box center [319, 90] width 512 height 21
click at [323, 95] on input "text" at bounding box center [319, 90] width 512 height 21
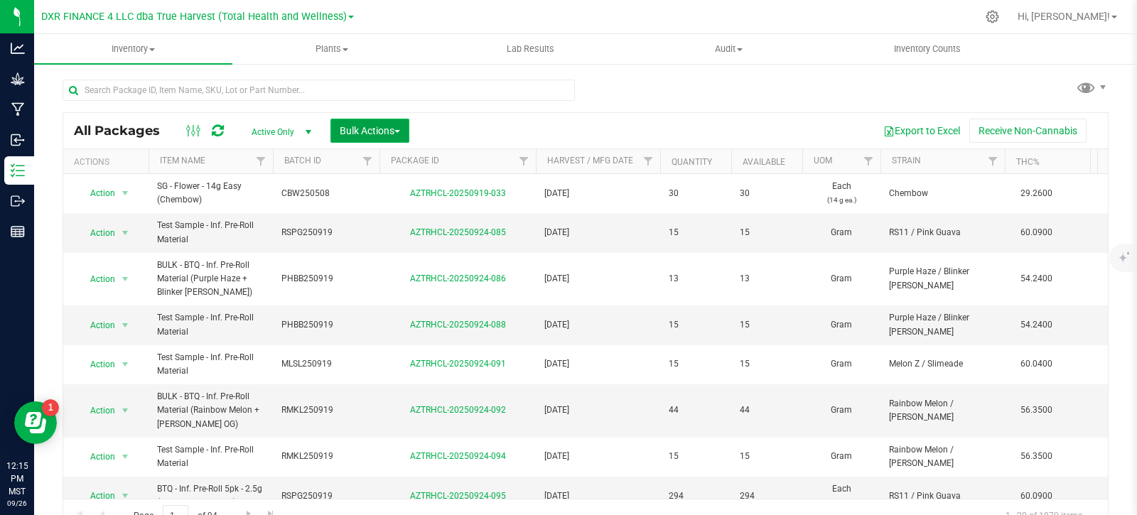
click at [370, 127] on span "Bulk Actions" at bounding box center [370, 130] width 60 height 11
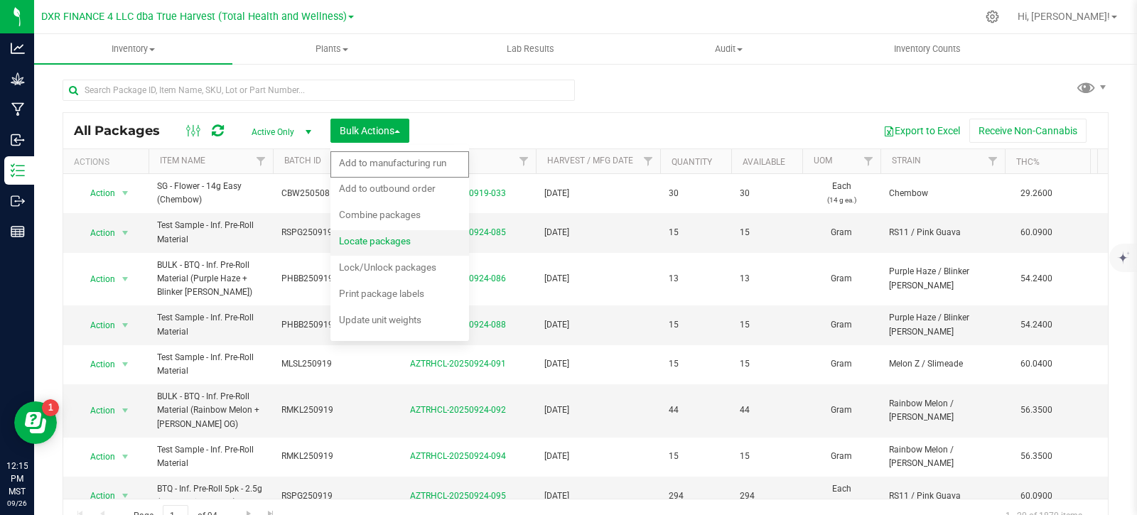
click at [397, 242] on span "Locate packages" at bounding box center [375, 240] width 72 height 11
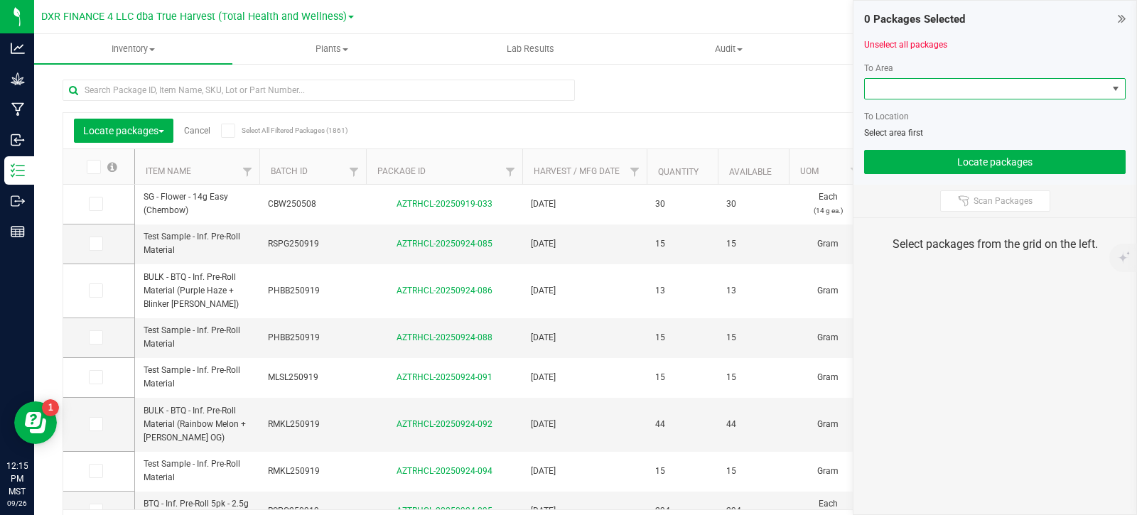
click at [996, 87] on span at bounding box center [986, 89] width 242 height 20
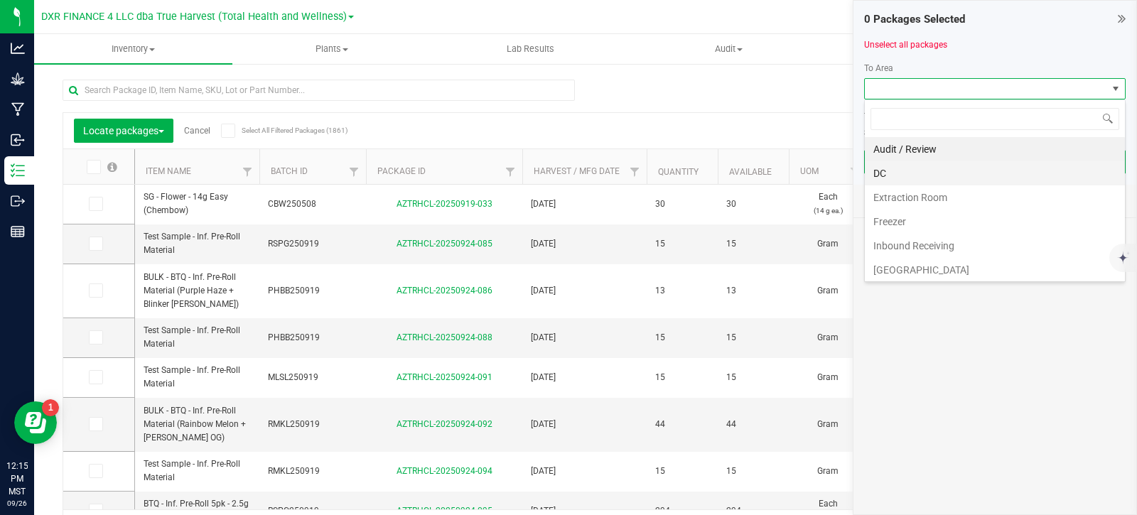
scroll to position [21, 262]
click at [961, 173] on li "DC" at bounding box center [995, 173] width 260 height 24
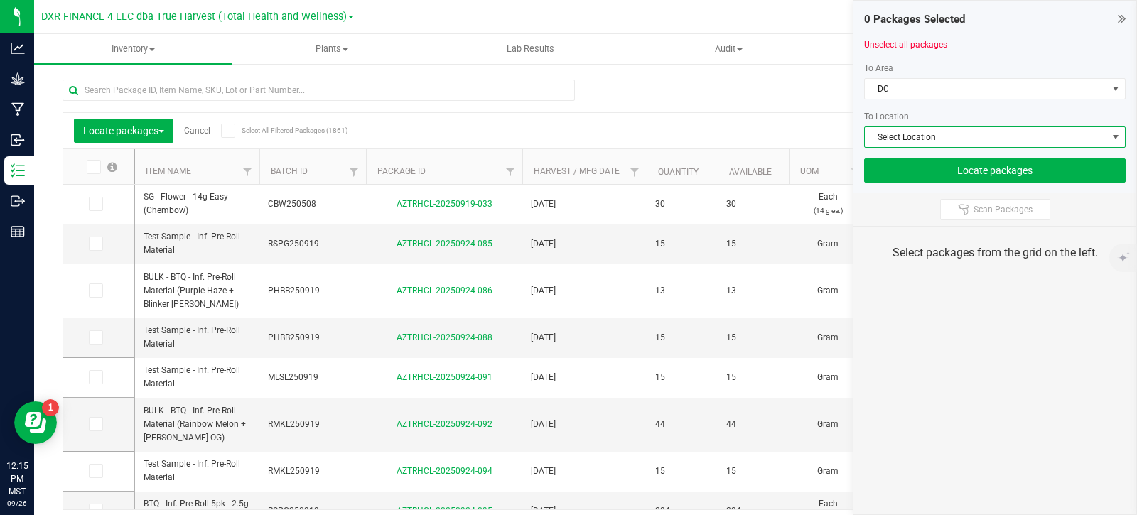
click at [959, 137] on span "Select Location" at bounding box center [986, 137] width 242 height 20
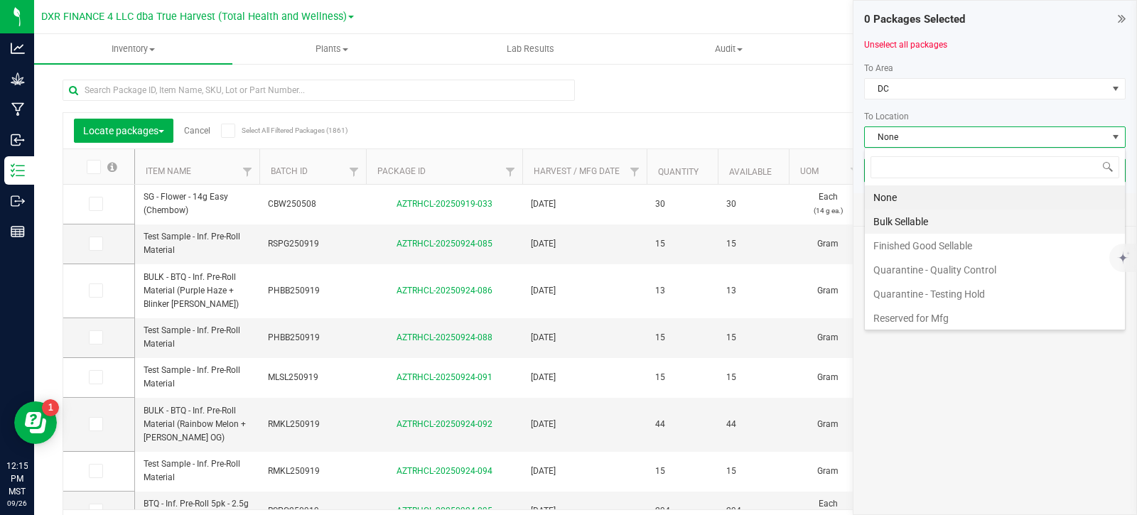
click at [905, 223] on li "Bulk Sellable" at bounding box center [995, 222] width 260 height 24
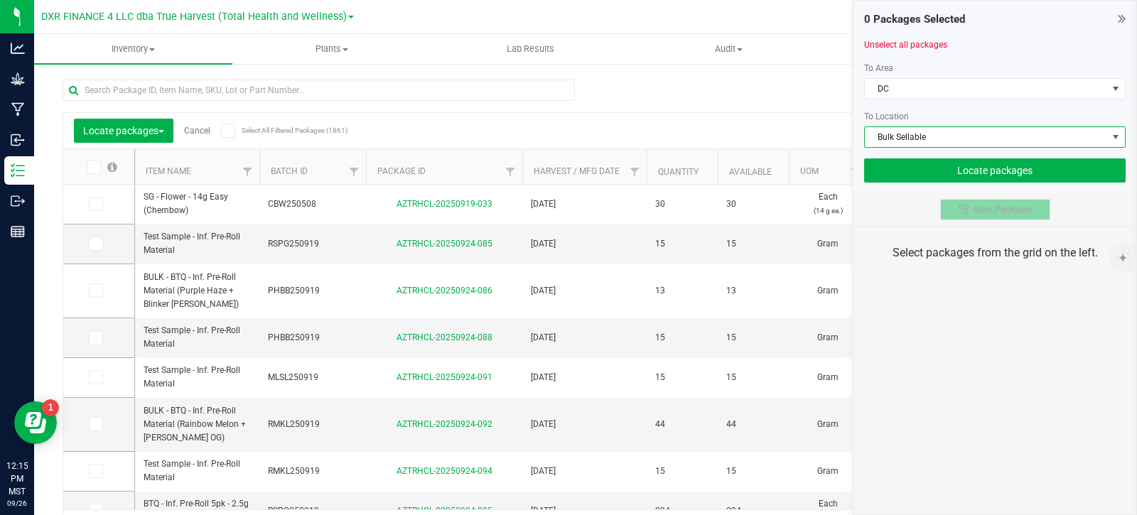
click at [966, 201] on button "Scan Packages" at bounding box center [995, 209] width 110 height 21
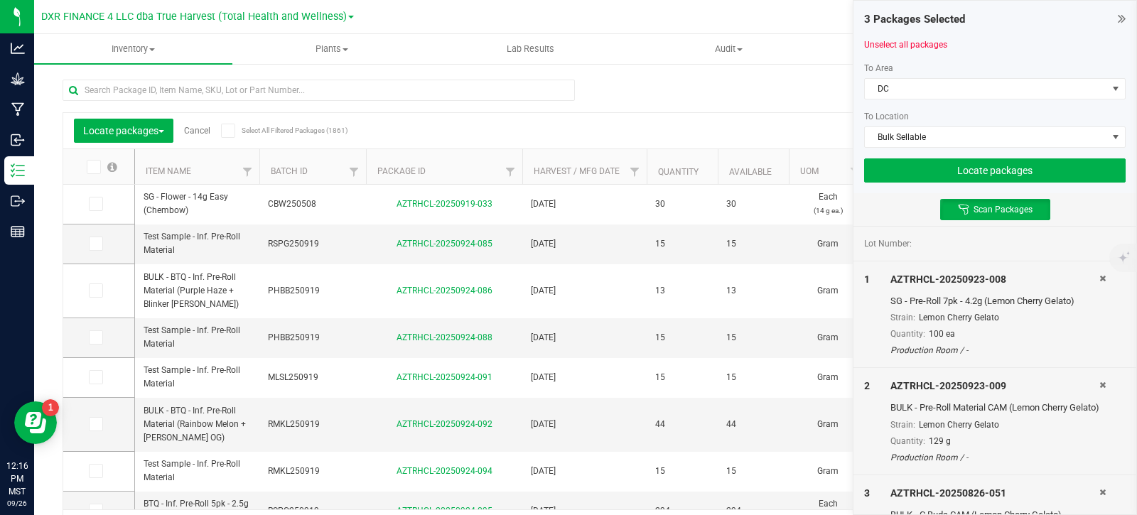
click at [1099, 280] on icon at bounding box center [1102, 278] width 6 height 9
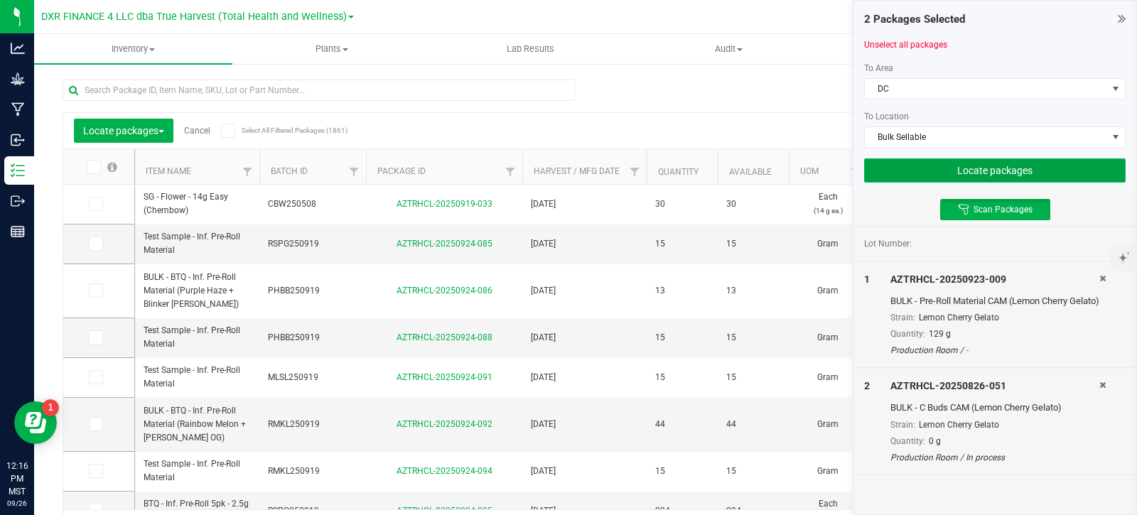
click at [1060, 179] on button "Locate packages" at bounding box center [995, 170] width 262 height 24
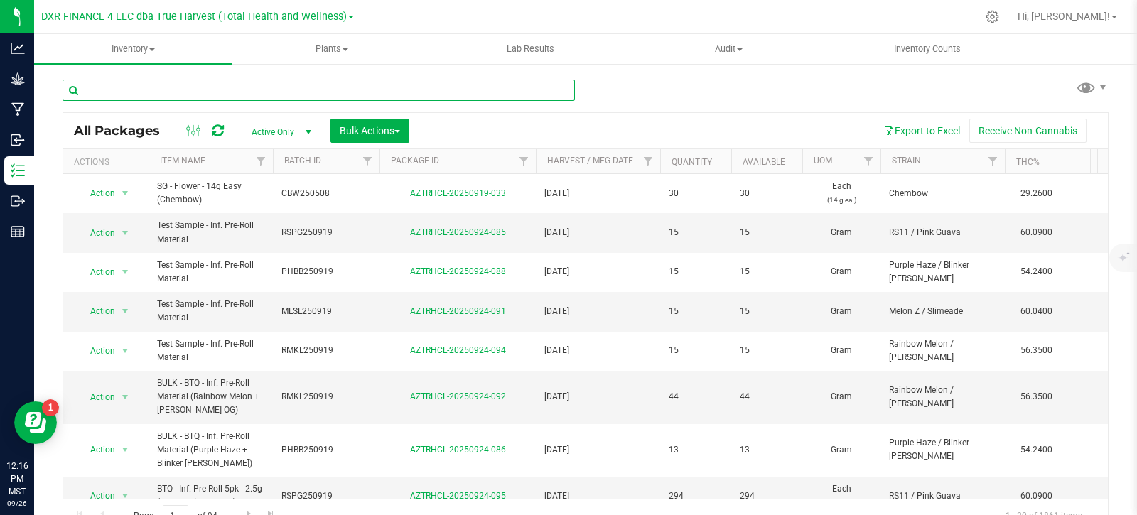
click at [273, 92] on input "text" at bounding box center [319, 90] width 512 height 21
type input "AZTRHCL-20250923-008"
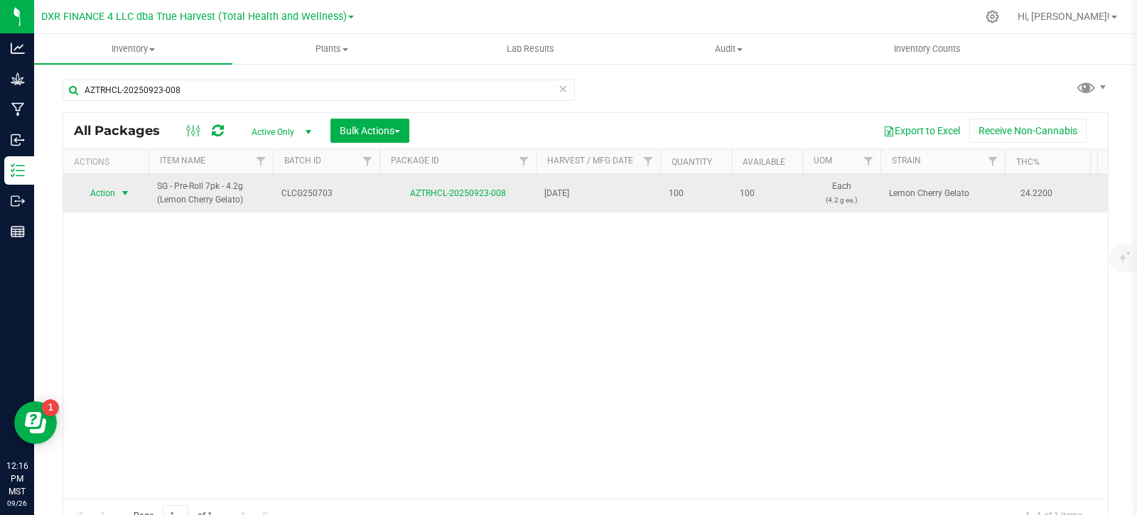
click at [124, 197] on span "select" at bounding box center [124, 193] width 11 height 11
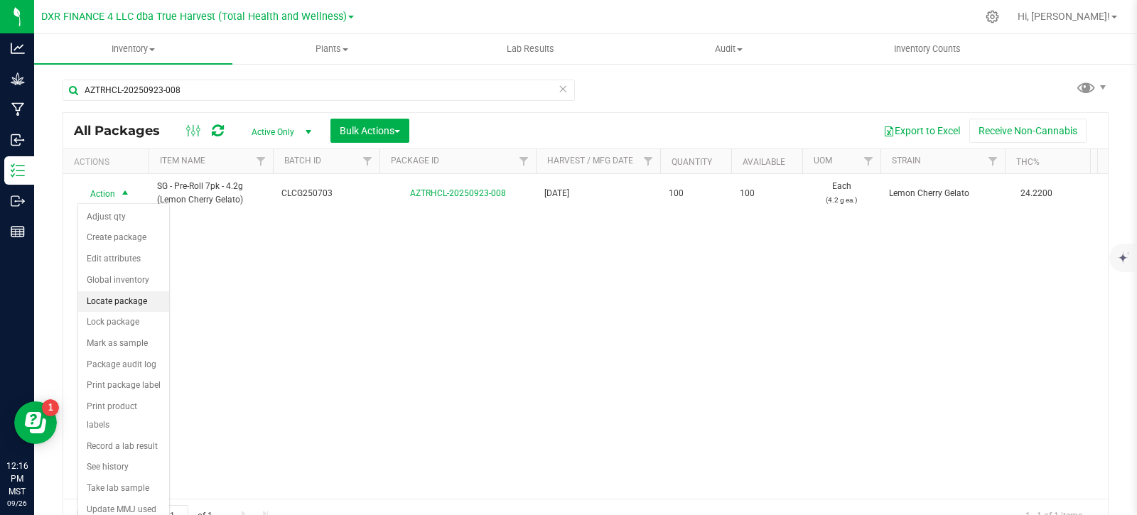
click at [100, 301] on li "Locate package" at bounding box center [123, 301] width 91 height 21
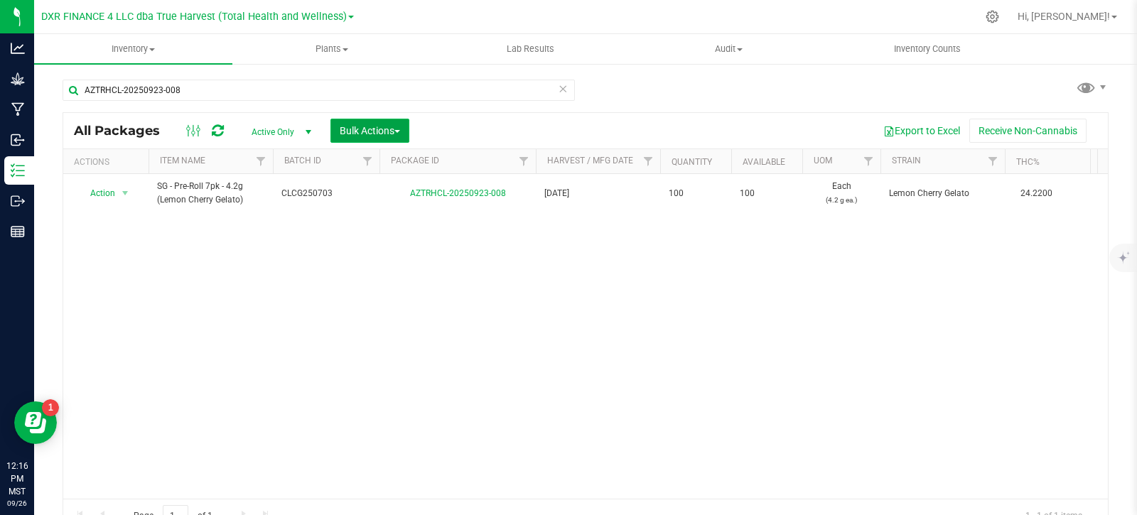
click at [394, 131] on span "Bulk Actions" at bounding box center [370, 130] width 60 height 11
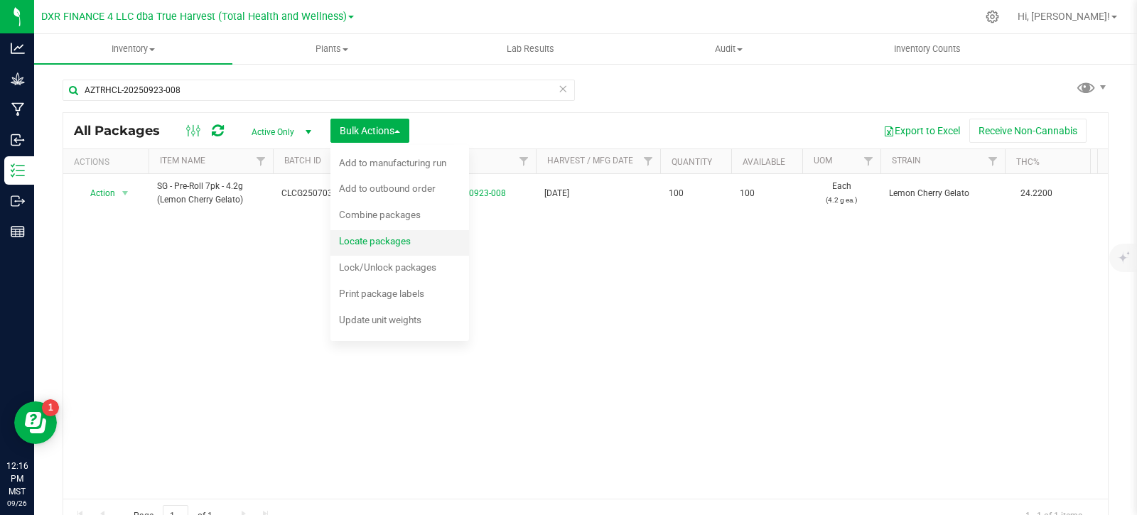
click at [373, 243] on span "Locate packages" at bounding box center [375, 240] width 72 height 11
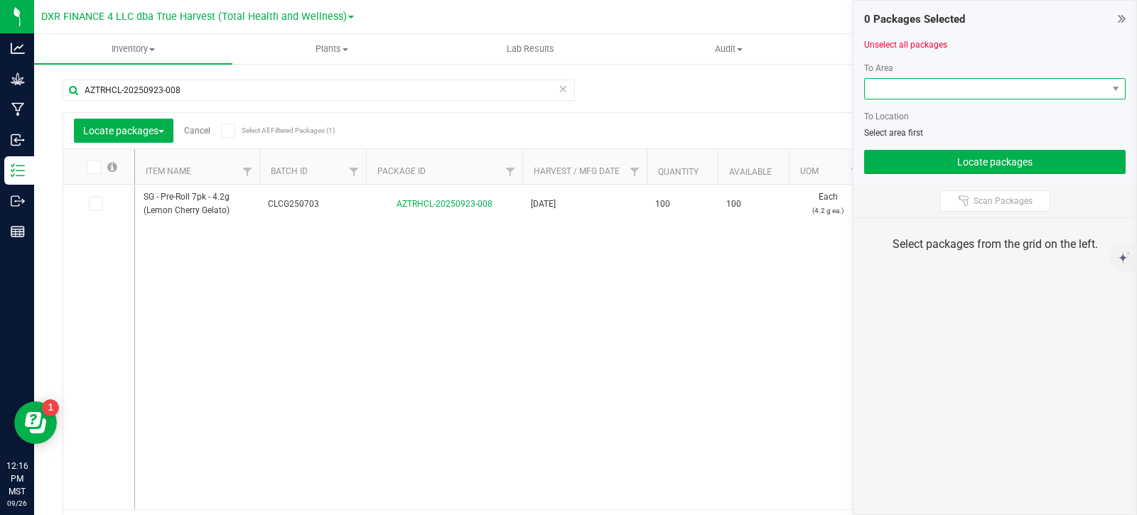
click at [1055, 86] on span at bounding box center [986, 89] width 242 height 20
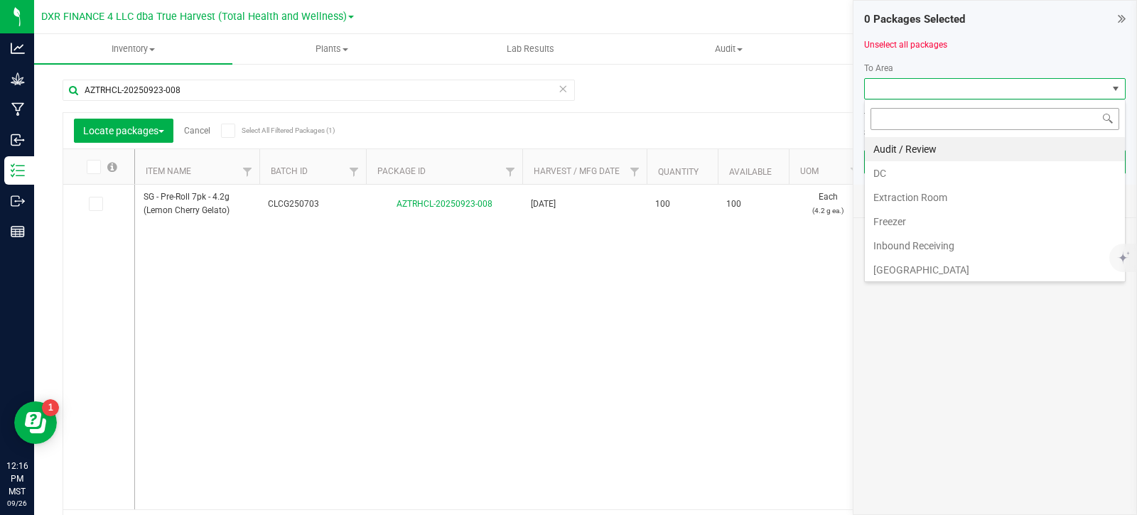
scroll to position [21, 262]
click at [932, 170] on li "DC" at bounding box center [995, 173] width 260 height 24
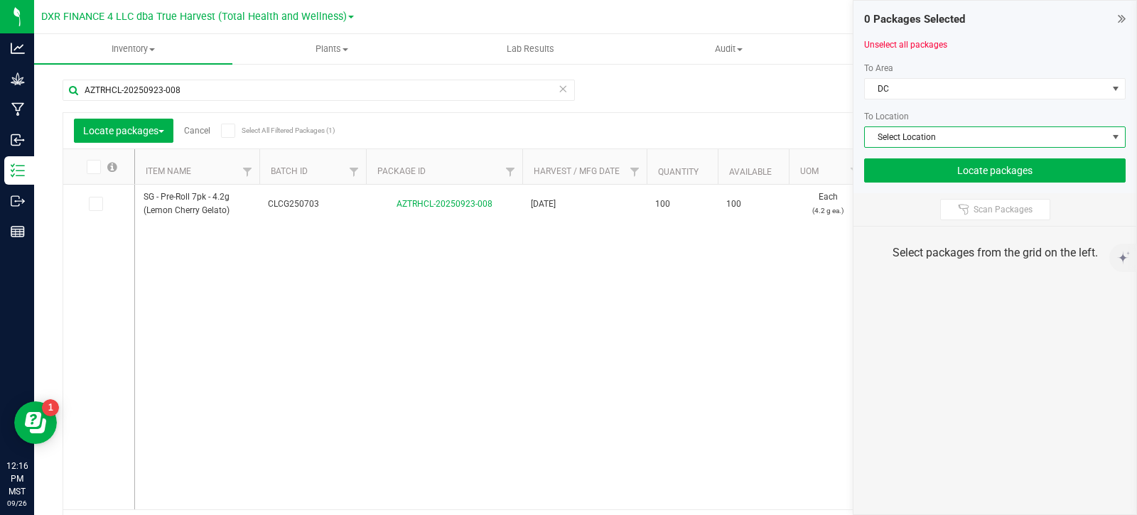
click at [947, 137] on span "Select Location" at bounding box center [986, 137] width 242 height 20
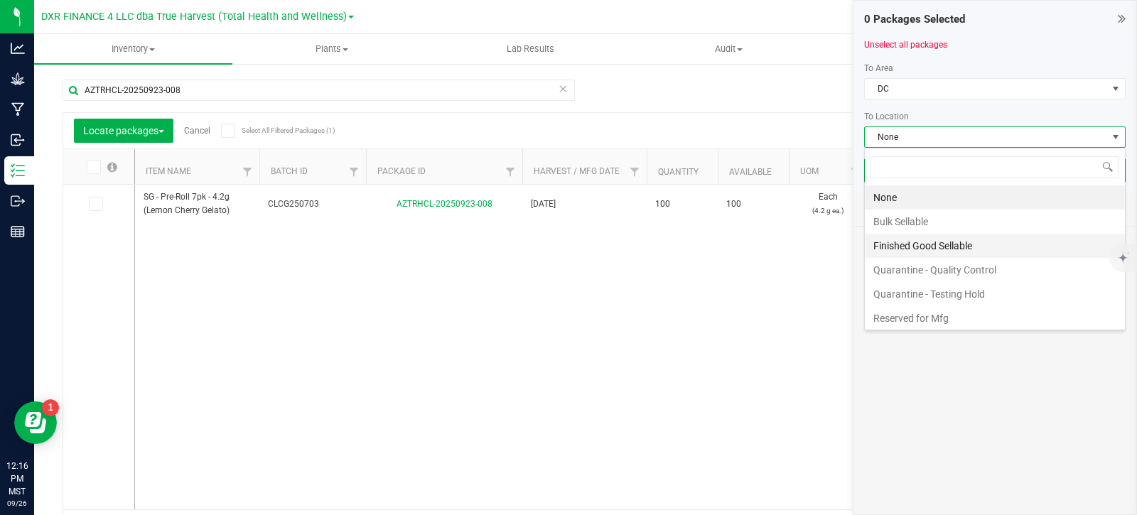
click at [924, 251] on li "Finished Good Sellable" at bounding box center [995, 246] width 260 height 24
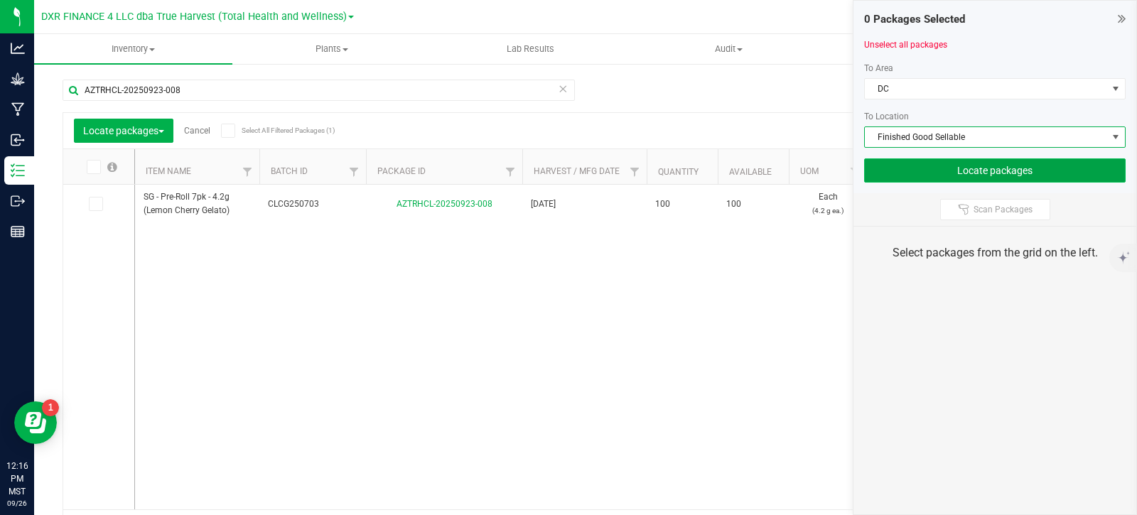
click at [960, 169] on button "Locate packages" at bounding box center [995, 170] width 262 height 24
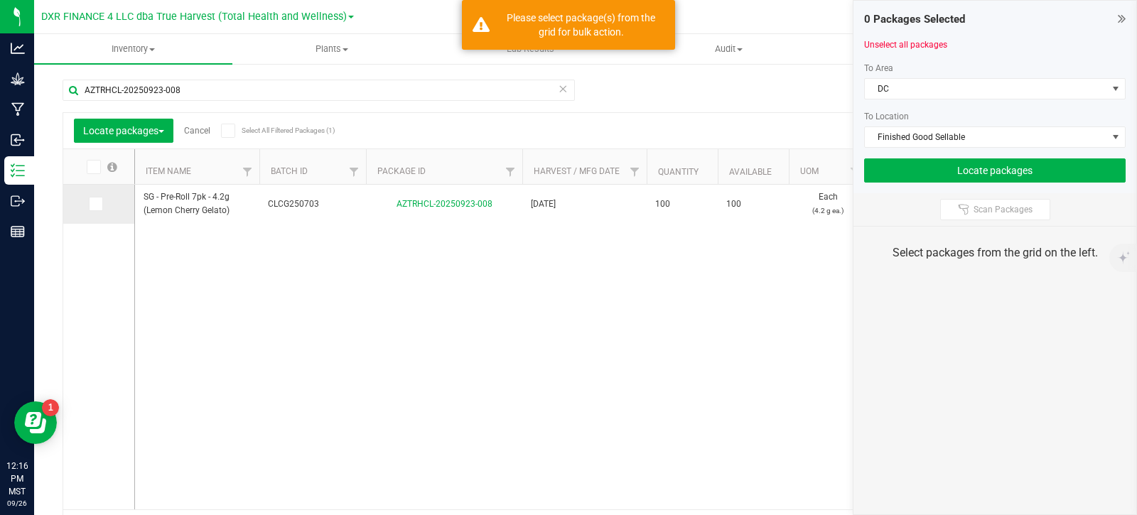
click at [102, 209] on span at bounding box center [96, 204] width 14 height 14
click at [0, 0] on input "checkbox" at bounding box center [0, 0] width 0 height 0
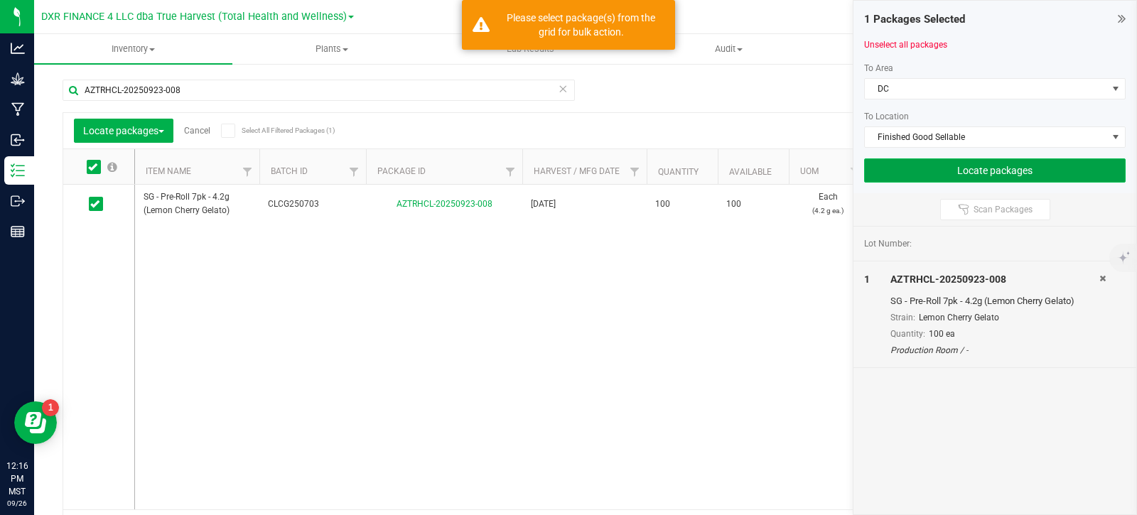
click at [922, 182] on button "Locate packages" at bounding box center [995, 170] width 262 height 24
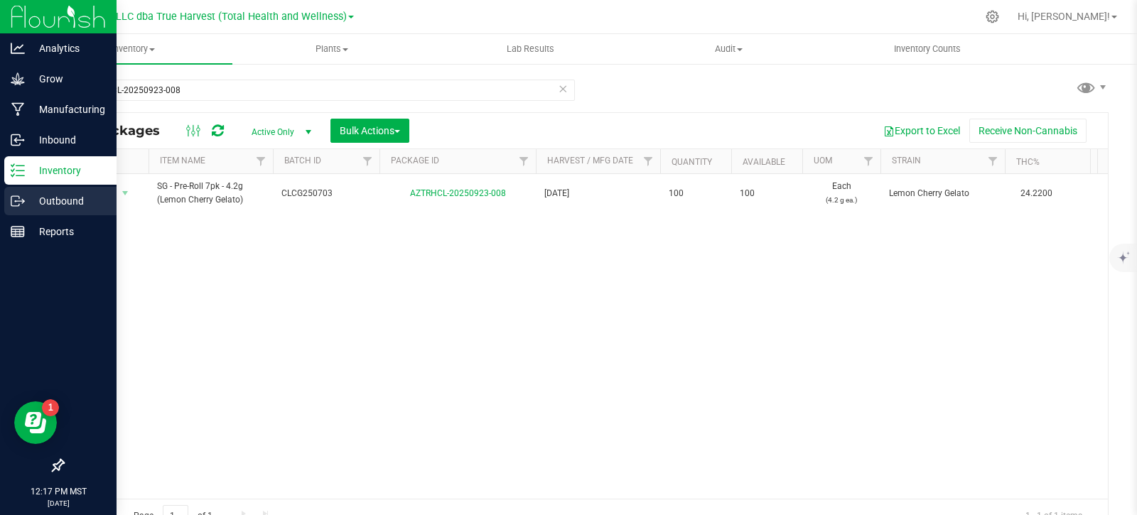
click at [18, 200] on icon at bounding box center [18, 201] width 14 height 14
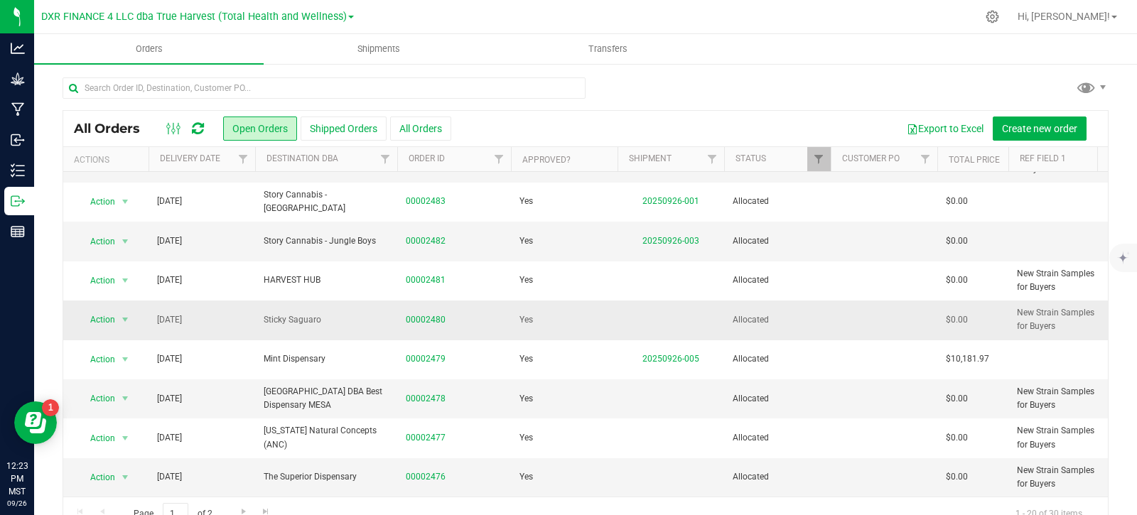
scroll to position [473, 0]
click at [247, 509] on span "Go to the next page" at bounding box center [243, 511] width 11 height 11
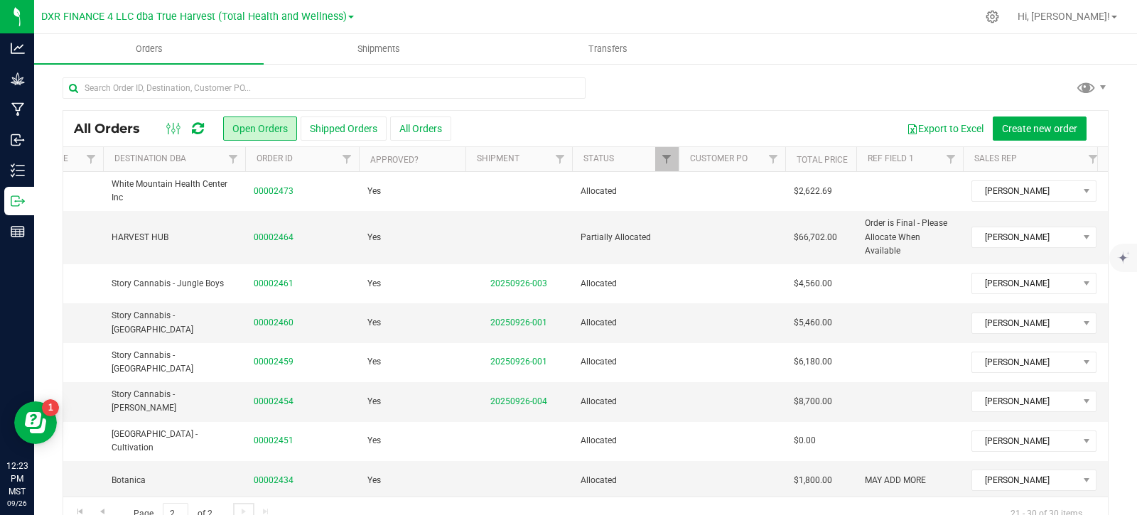
scroll to position [0, 153]
click at [278, 240] on link "00002464" at bounding box center [272, 238] width 40 height 14
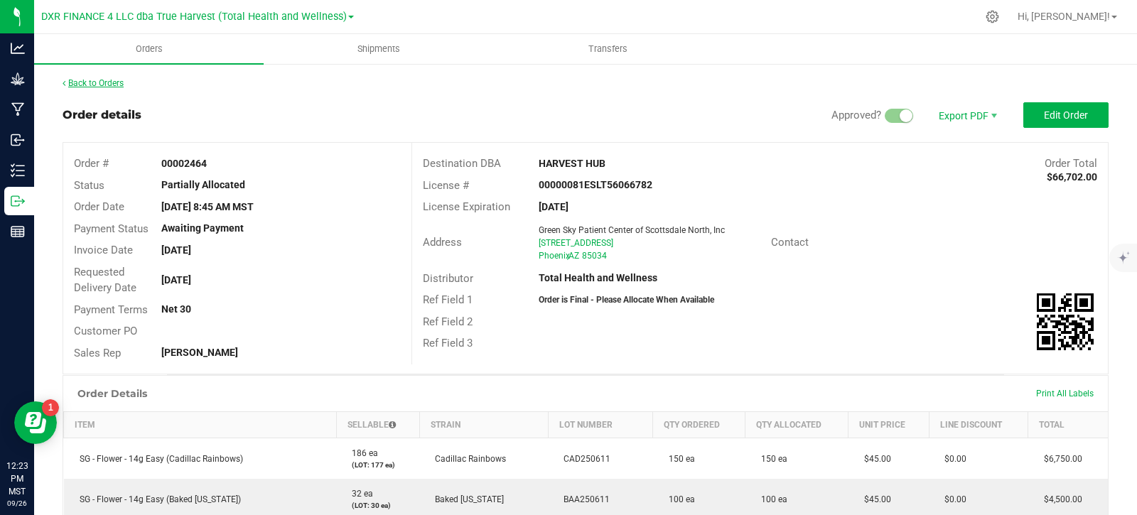
click at [107, 84] on link "Back to Orders" at bounding box center [93, 83] width 61 height 10
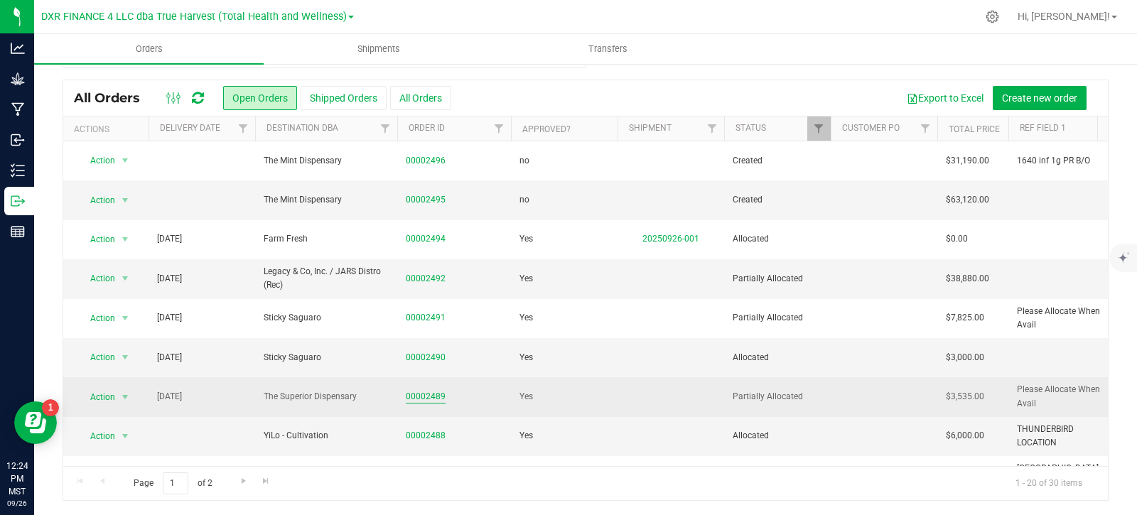
click at [428, 397] on link "00002489" at bounding box center [426, 397] width 40 height 14
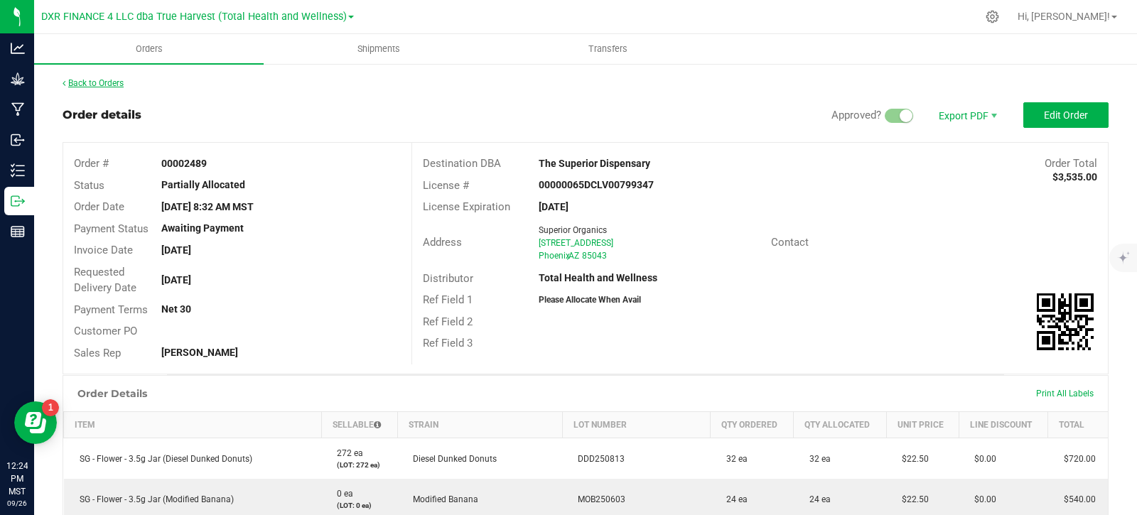
click at [110, 87] on link "Back to Orders" at bounding box center [93, 83] width 61 height 10
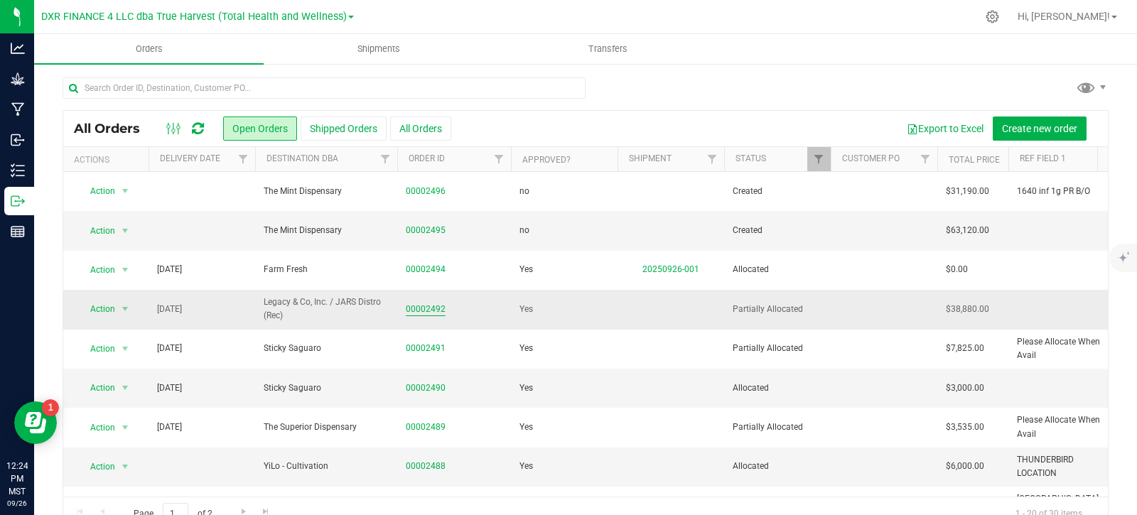
click at [437, 306] on link "00002492" at bounding box center [426, 310] width 40 height 14
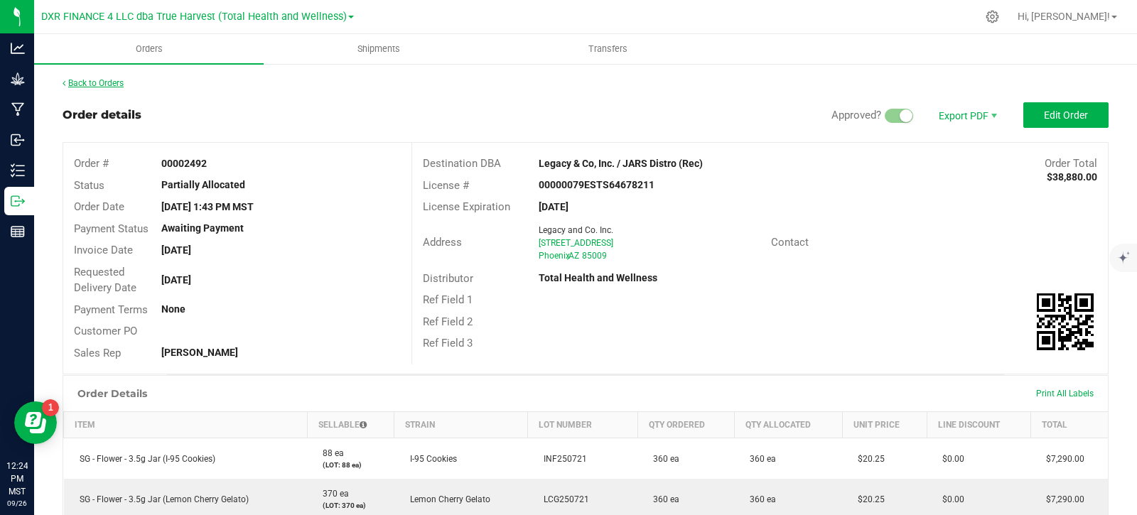
click at [117, 84] on link "Back to Orders" at bounding box center [93, 83] width 61 height 10
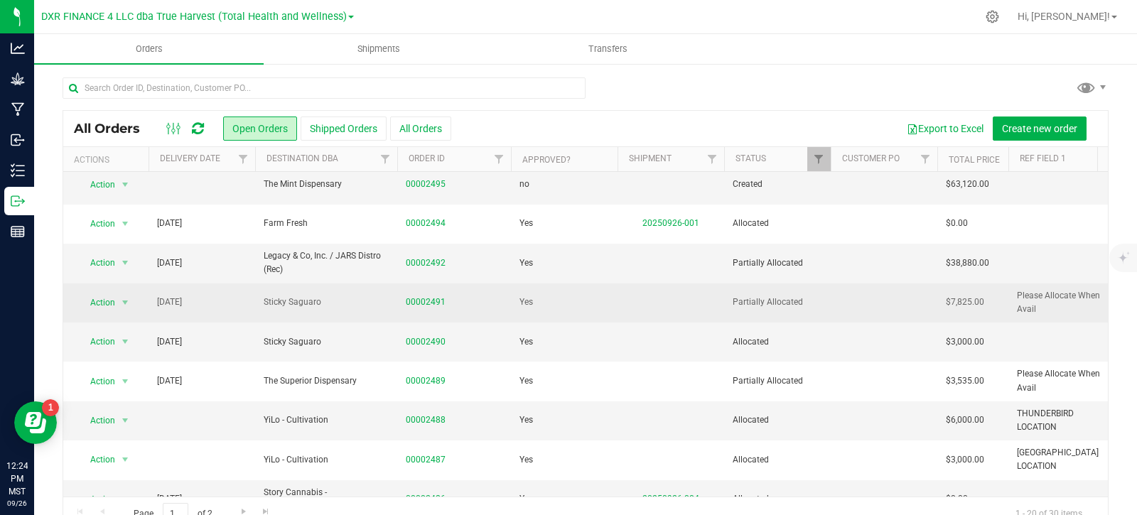
scroll to position [71, 0]
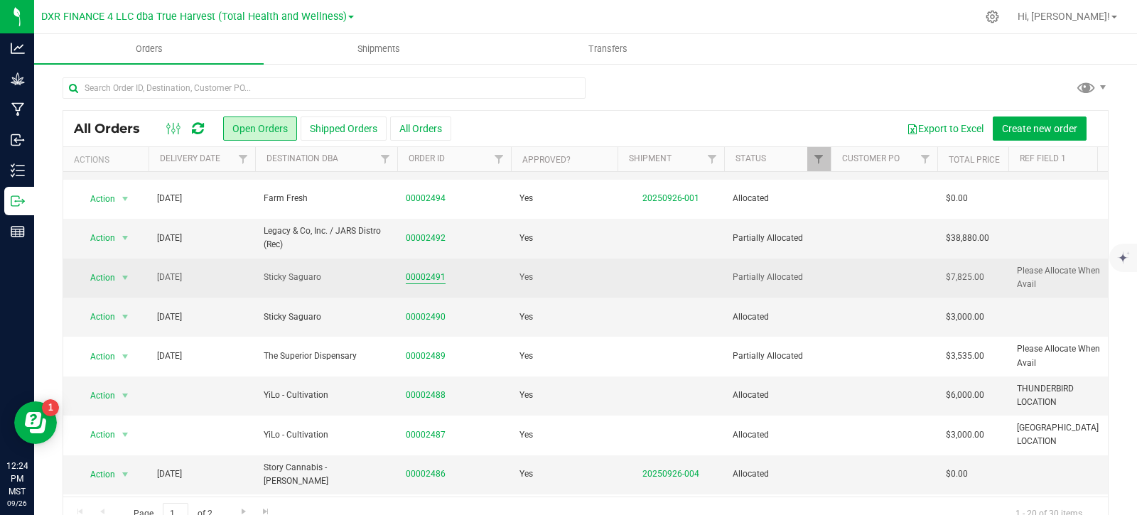
click at [428, 279] on link "00002491" at bounding box center [426, 278] width 40 height 14
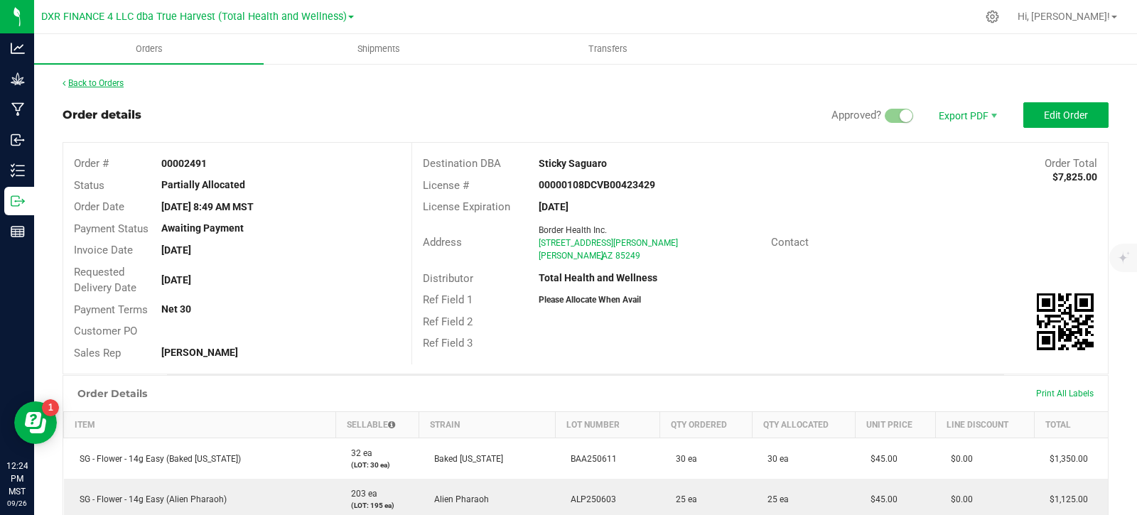
click at [105, 79] on link "Back to Orders" at bounding box center [93, 83] width 61 height 10
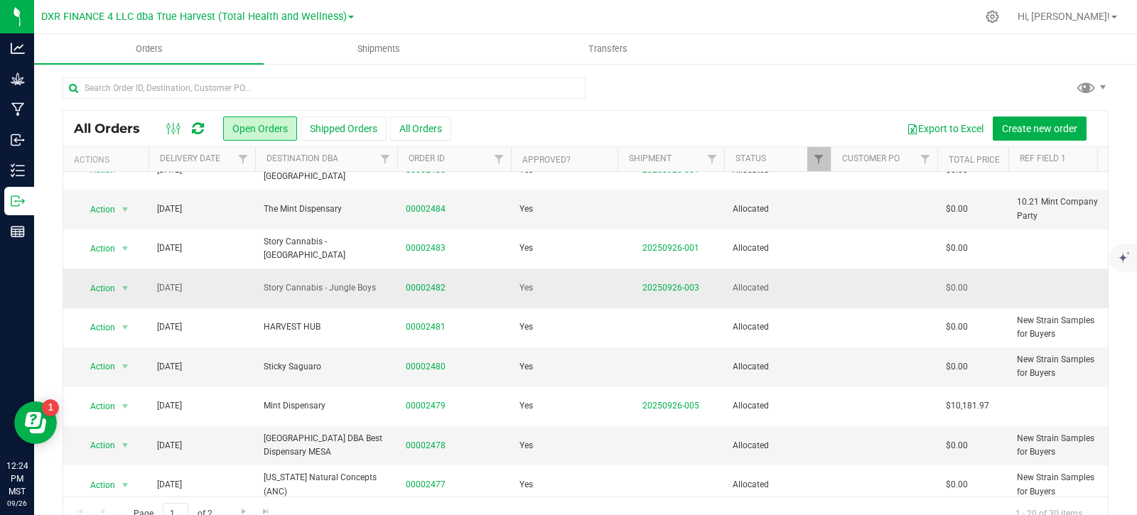
scroll to position [473, 0]
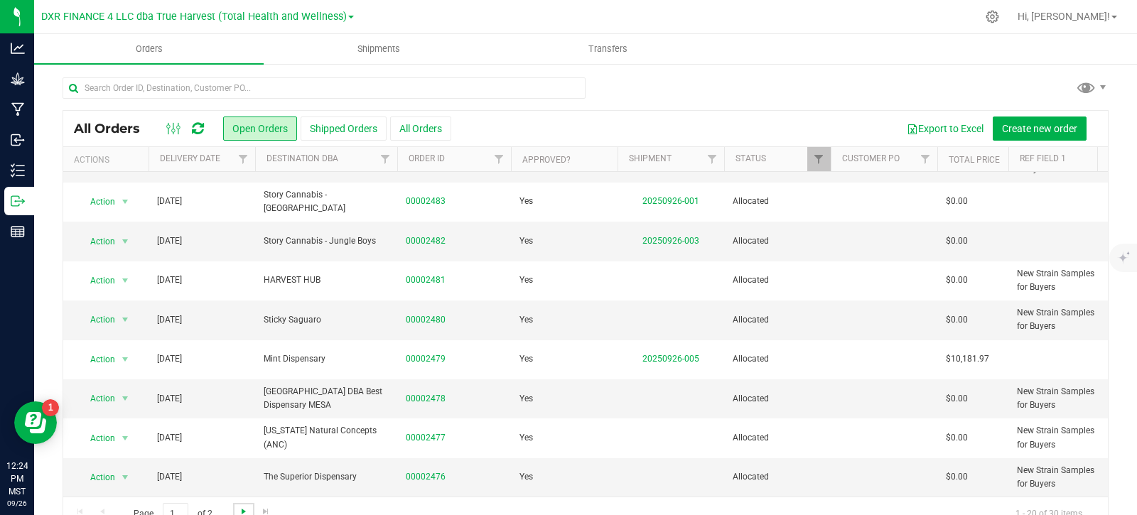
click at [242, 512] on span "Go to the next page" at bounding box center [243, 511] width 11 height 11
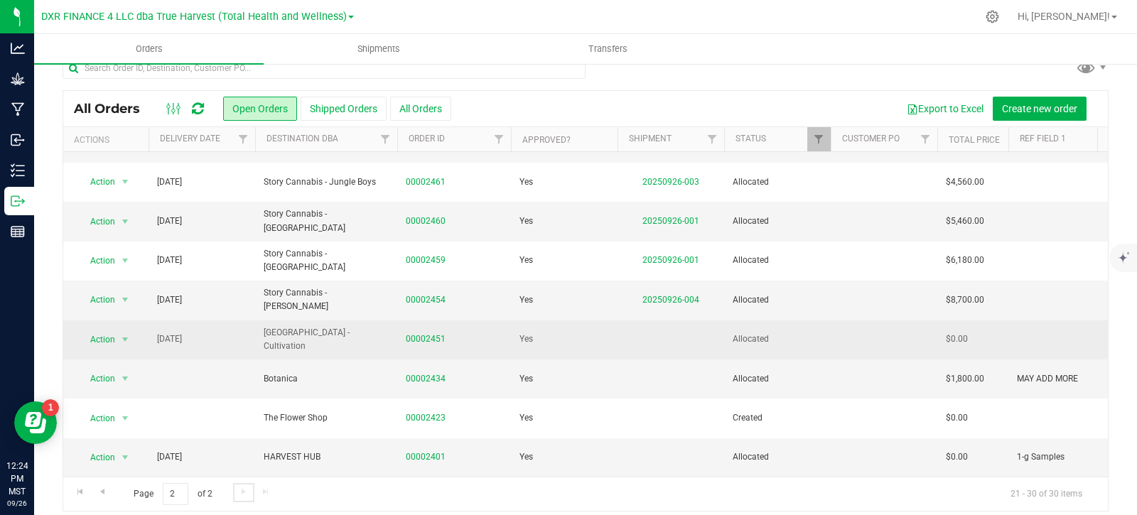
scroll to position [31, 0]
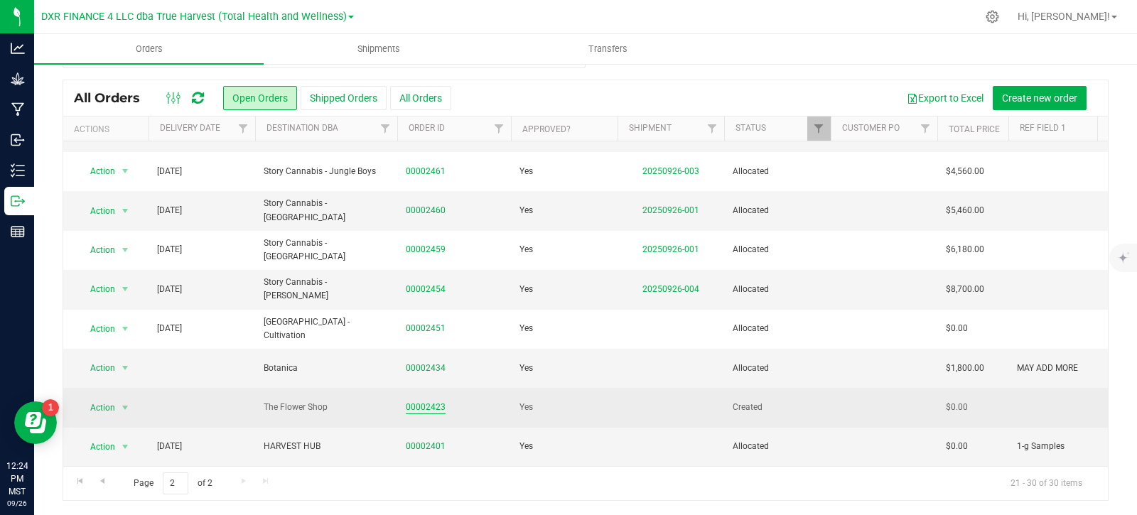
click at [429, 401] on link "00002423" at bounding box center [426, 408] width 40 height 14
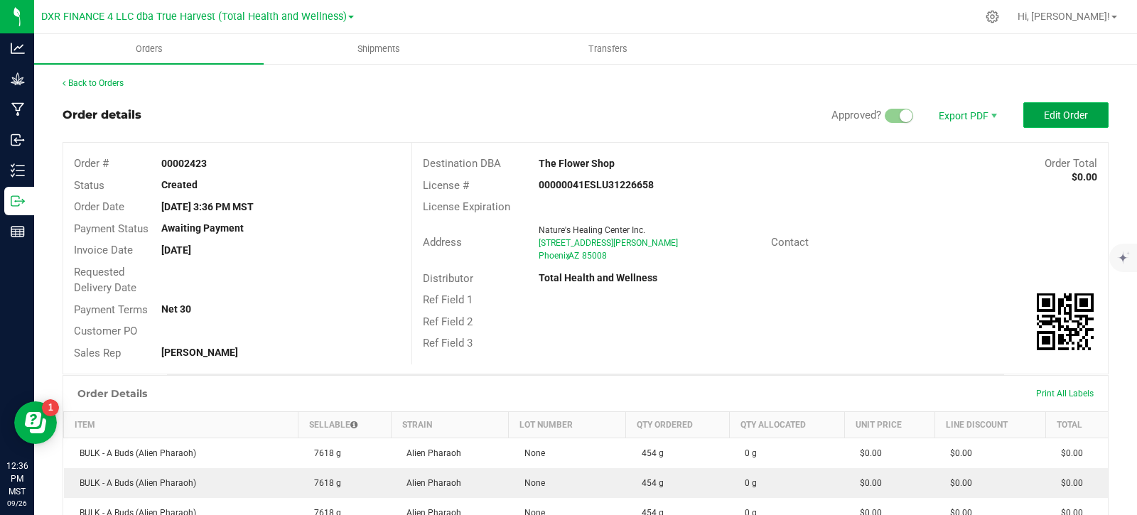
click at [1057, 121] on span "Edit Order" at bounding box center [1066, 114] width 44 height 11
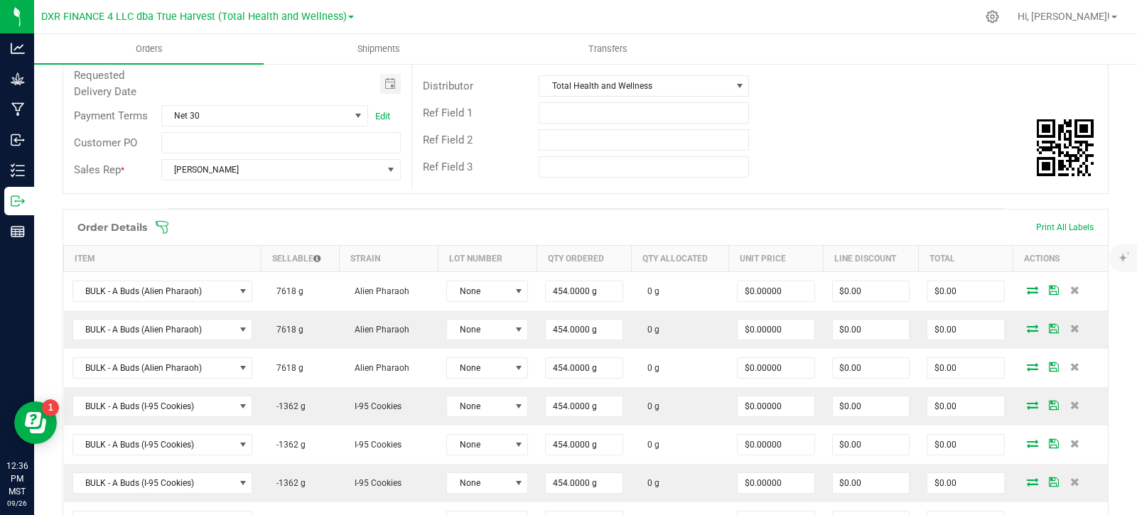
scroll to position [213, 0]
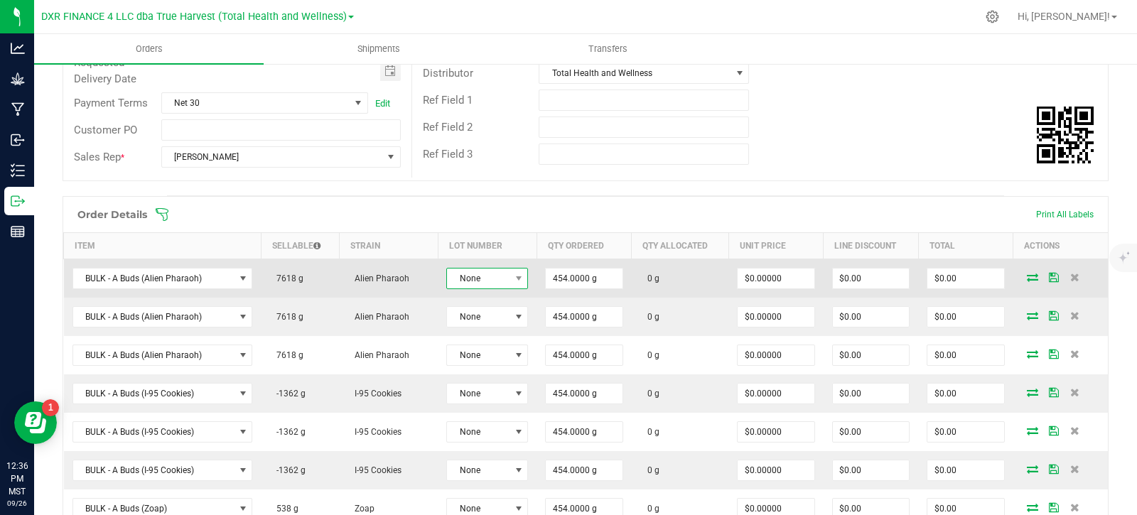
click at [478, 284] on span "None" at bounding box center [478, 279] width 63 height 20
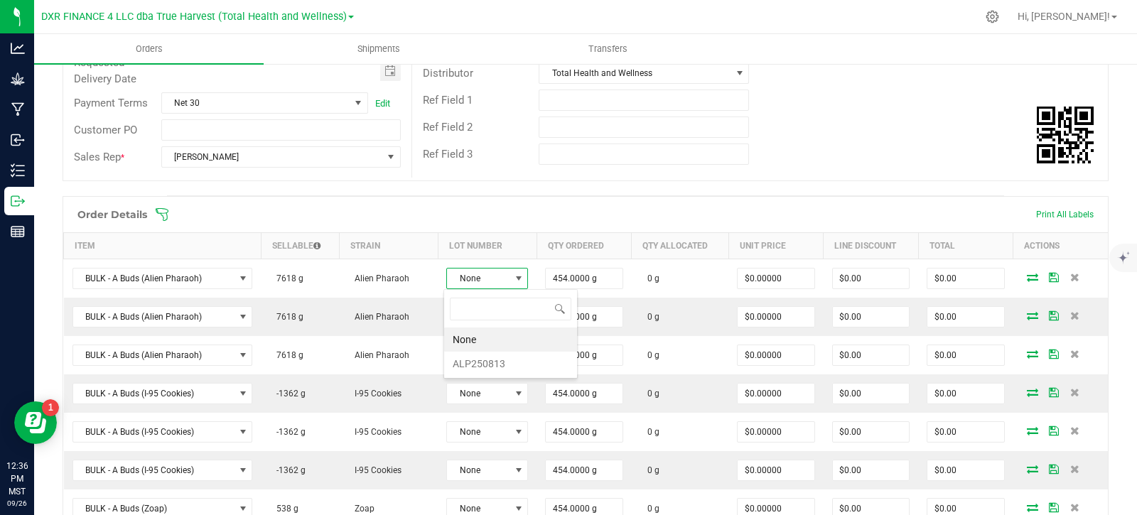
click at [821, 171] on div "Destination DBA * The Flower Shop Edit Order Total $0.00 License # 00000041ESLU…" at bounding box center [759, 54] width 696 height 248
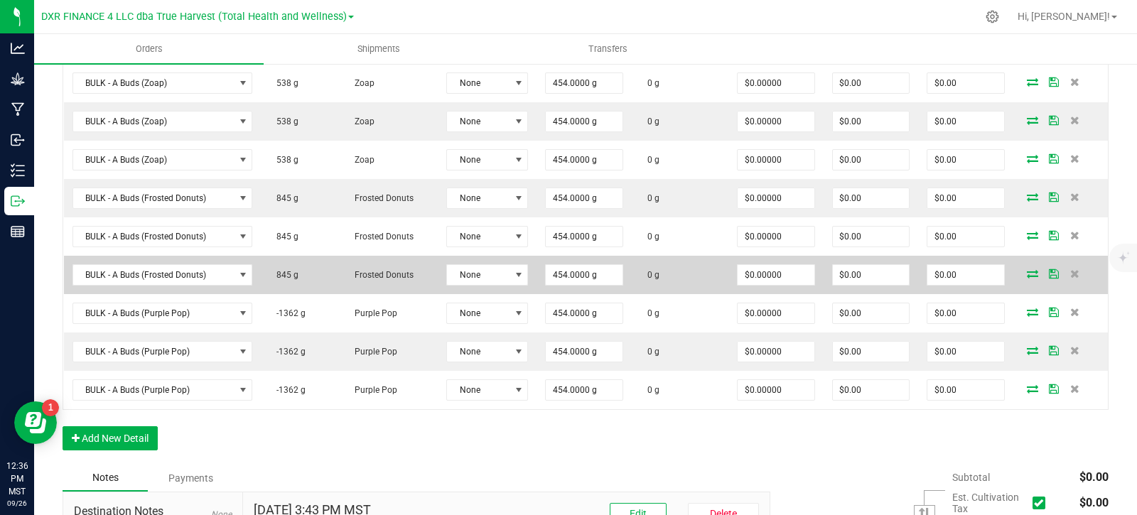
scroll to position [640, 0]
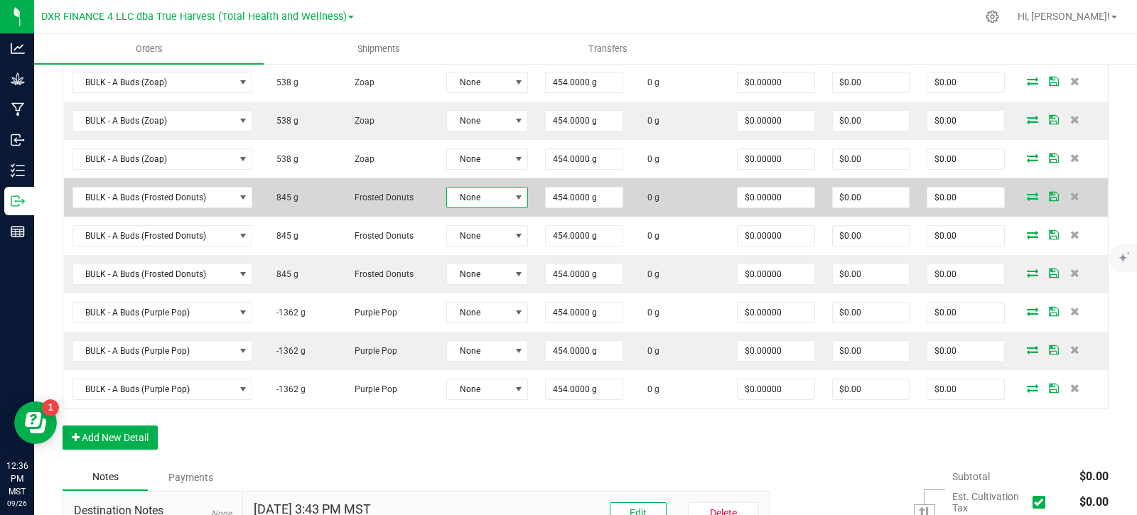
click at [492, 203] on span "None" at bounding box center [478, 198] width 63 height 20
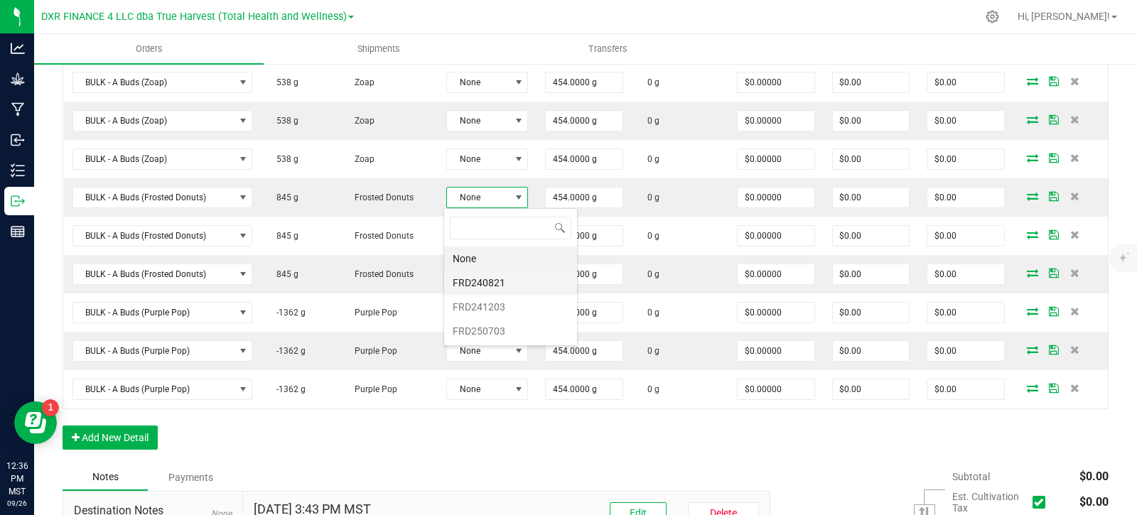
click at [516, 282] on li "FRD240821" at bounding box center [510, 283] width 133 height 24
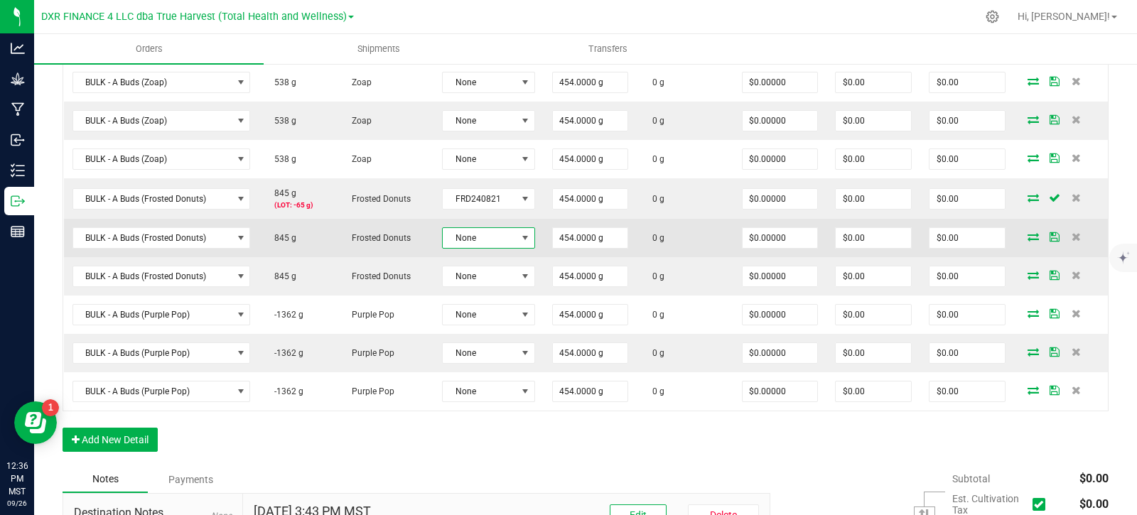
click at [501, 240] on span "None" at bounding box center [479, 238] width 73 height 20
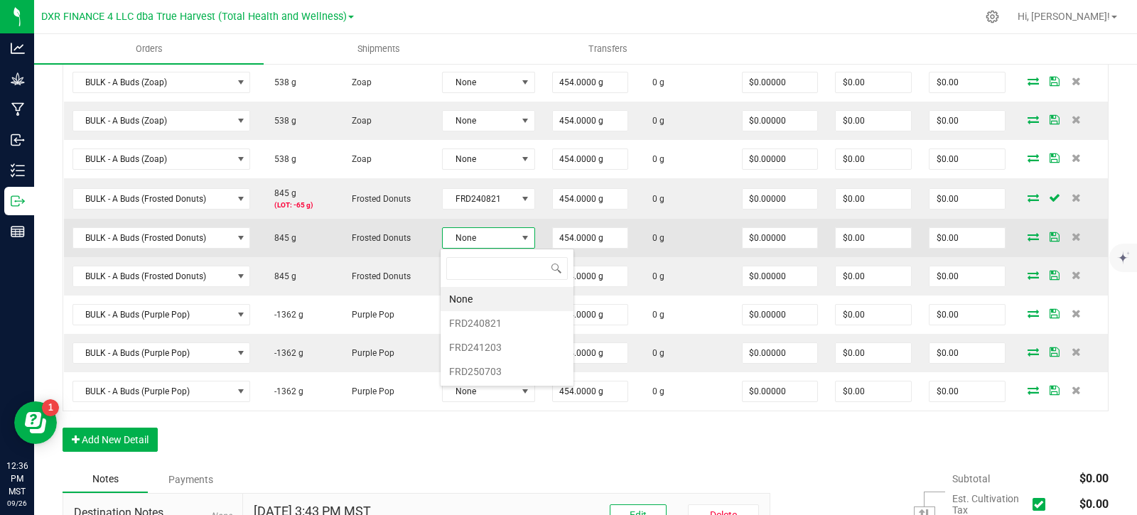
scroll to position [21, 90]
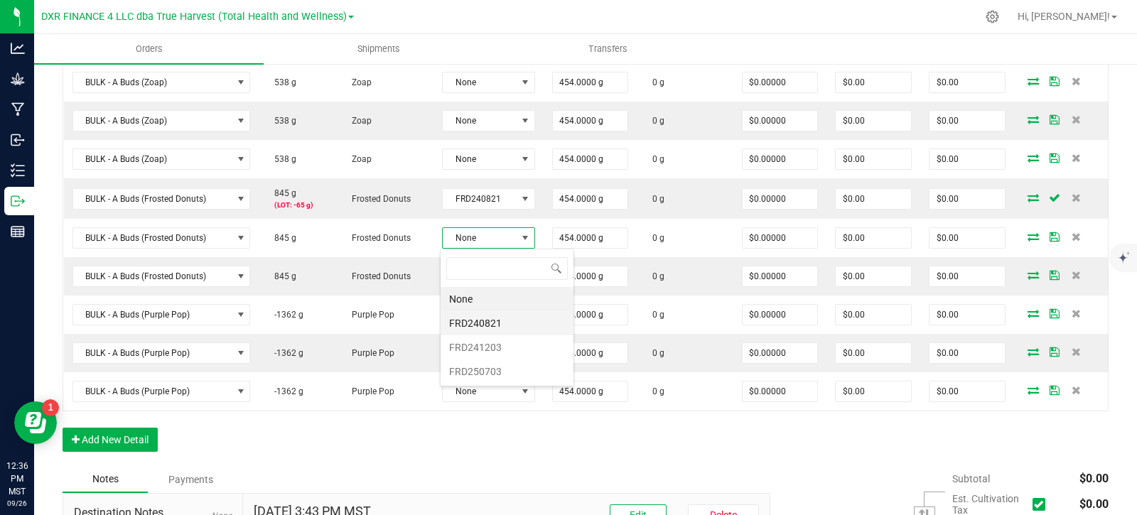
click at [502, 319] on li "FRD240821" at bounding box center [507, 323] width 133 height 24
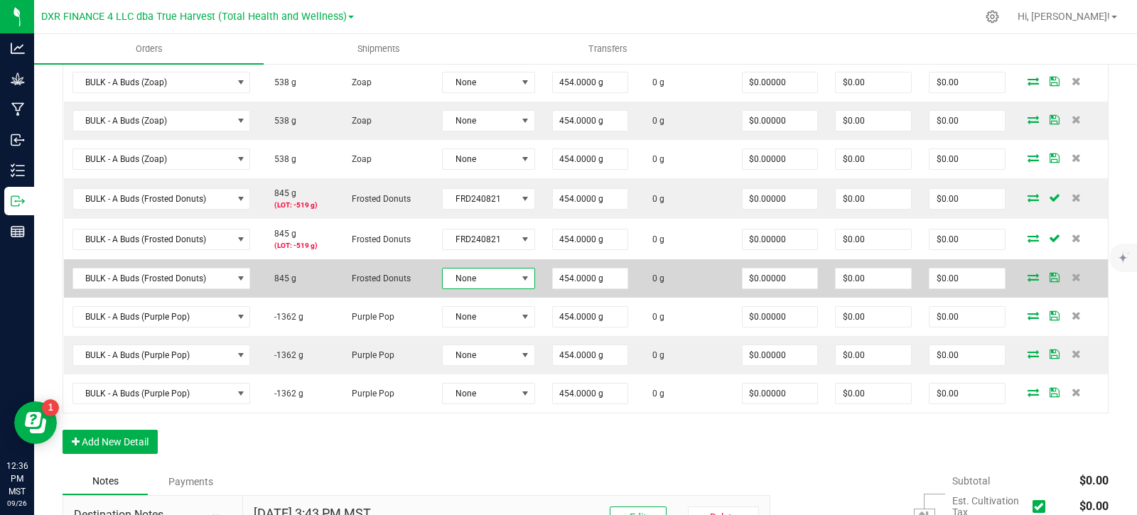
click at [502, 280] on span "None" at bounding box center [479, 279] width 73 height 20
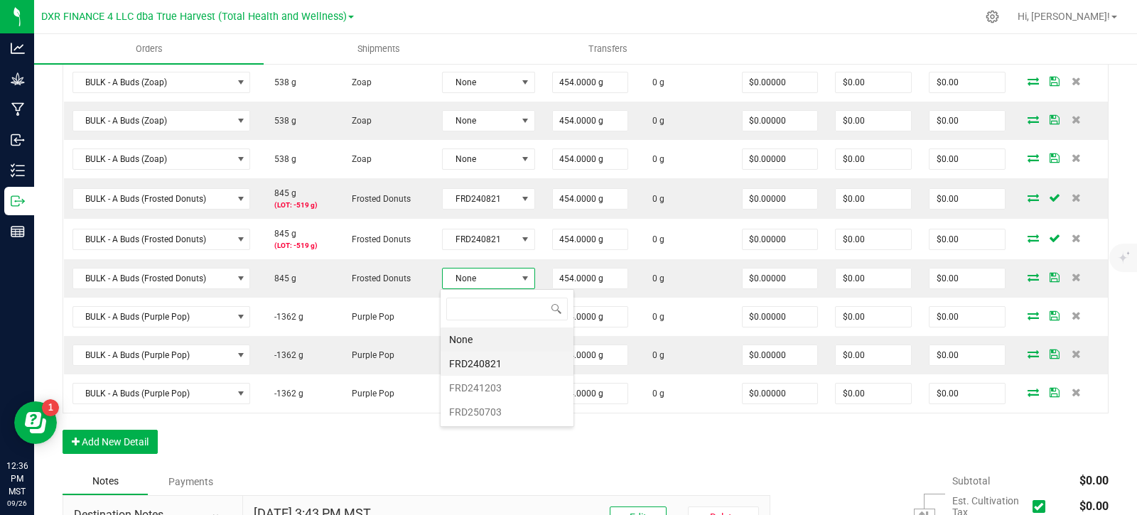
click at [500, 362] on li "FRD240821" at bounding box center [507, 364] width 133 height 24
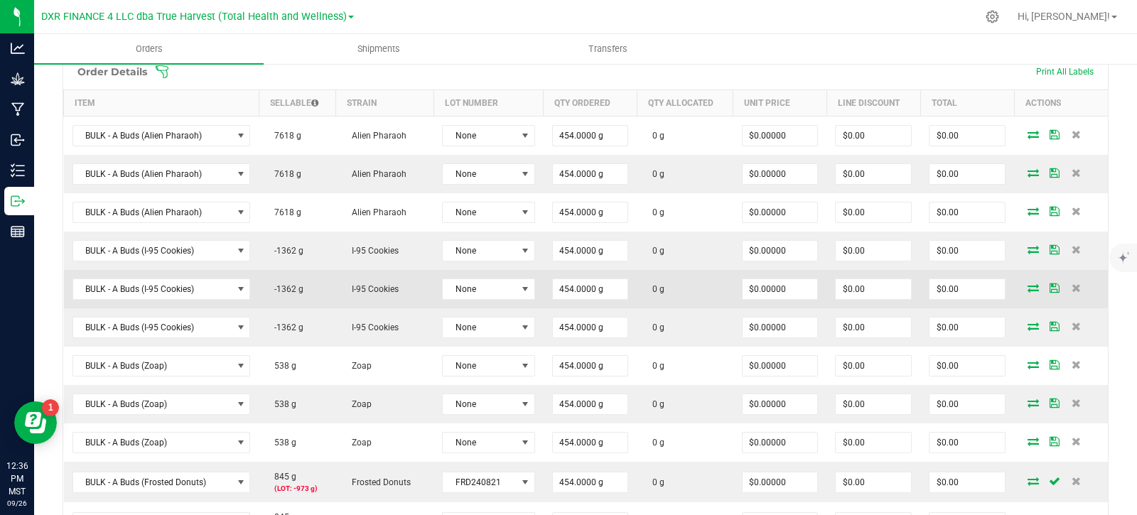
scroll to position [330, 0]
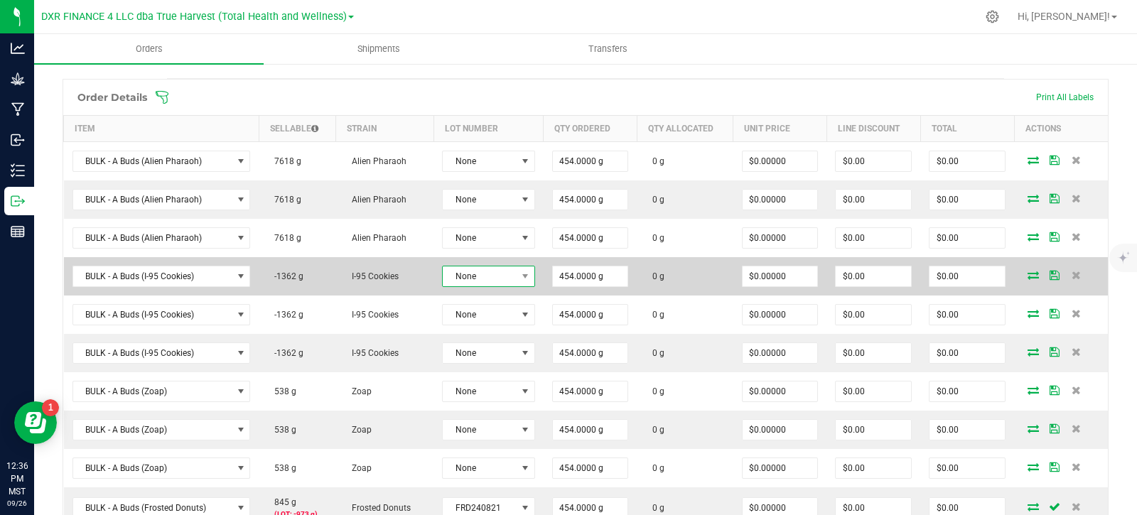
click at [510, 271] on span "None" at bounding box center [479, 276] width 73 height 20
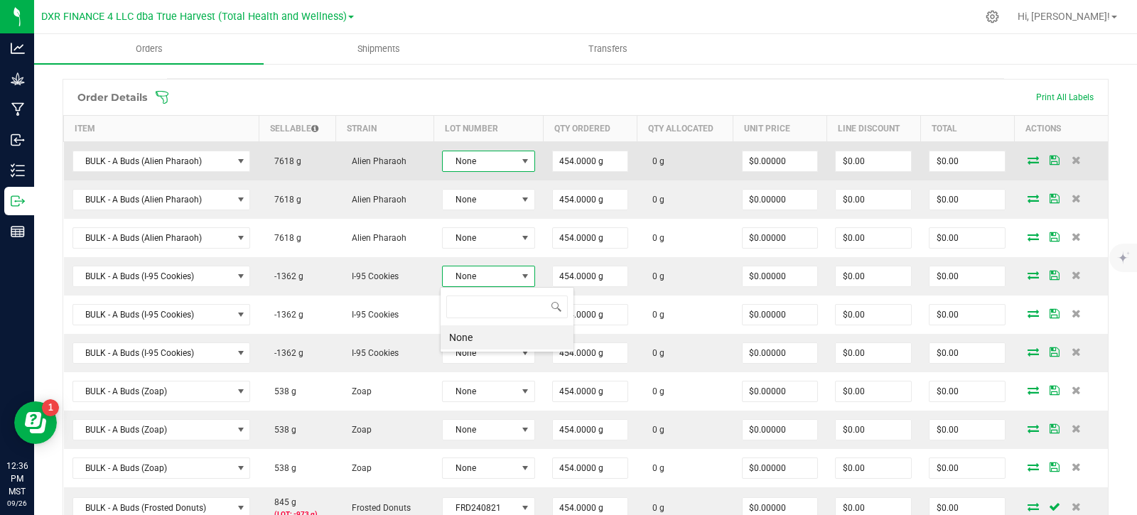
click at [483, 159] on span "None" at bounding box center [479, 161] width 73 height 20
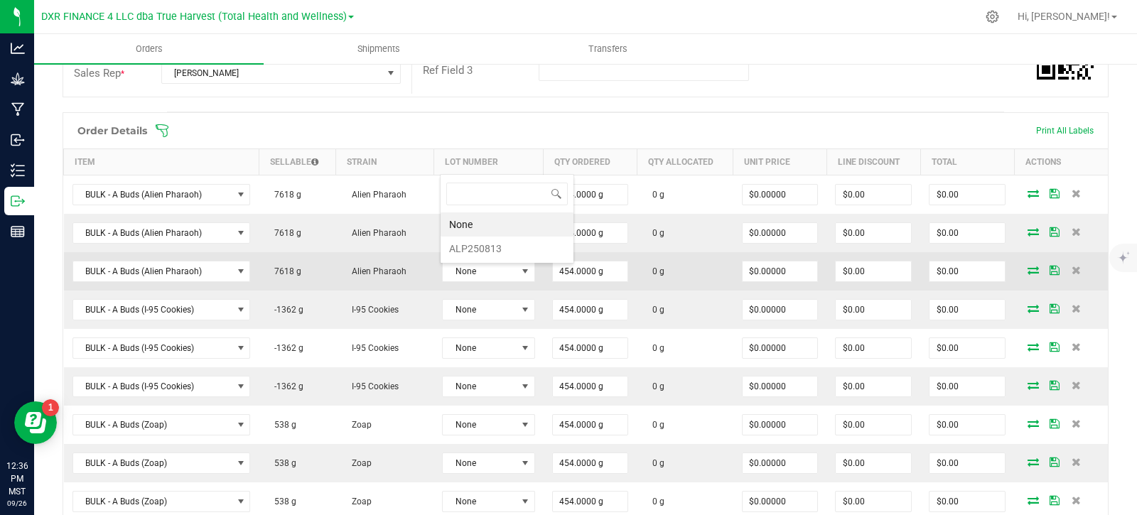
scroll to position [259, 0]
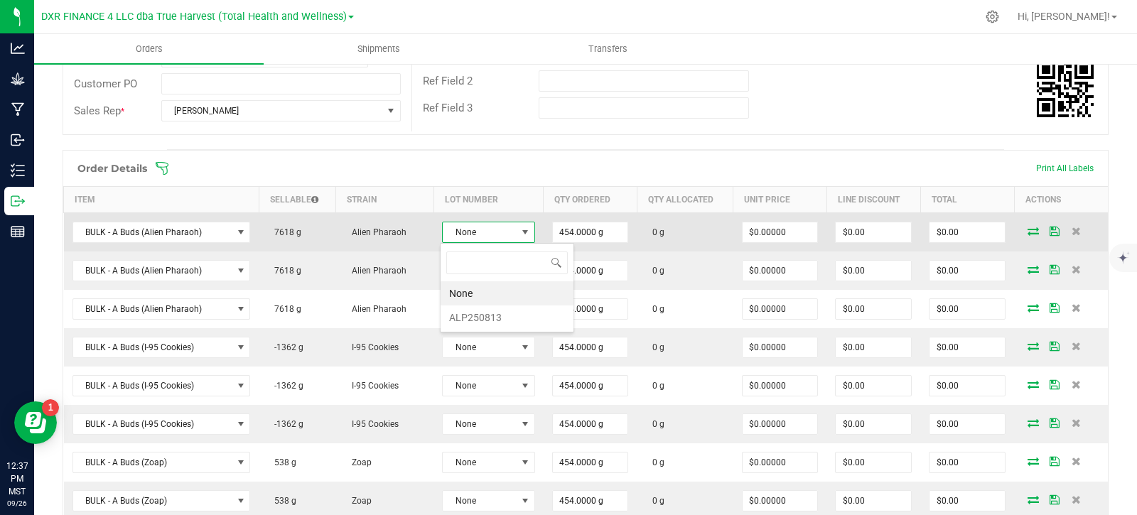
click at [505, 232] on span "None" at bounding box center [479, 232] width 73 height 20
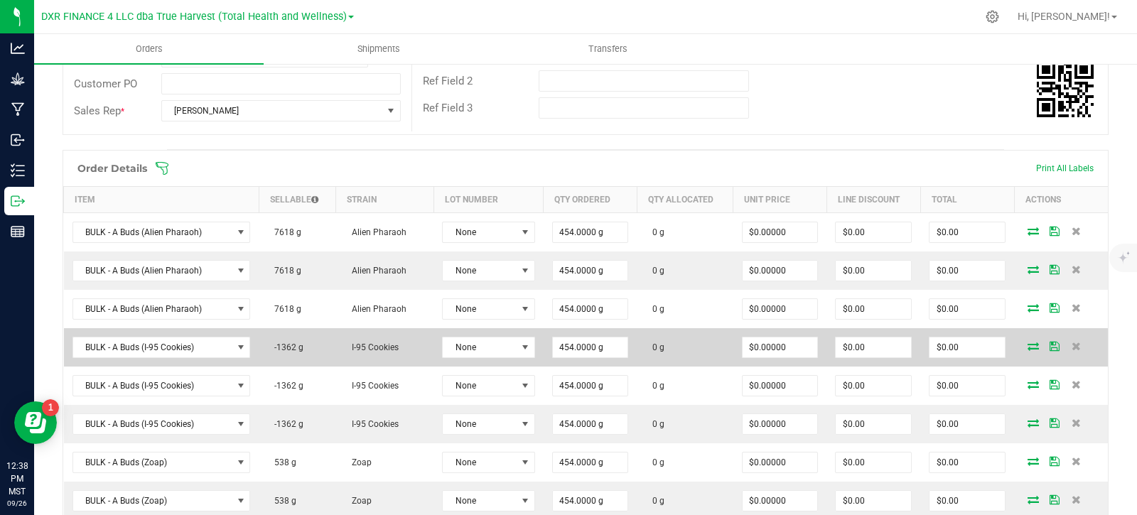
scroll to position [330, 0]
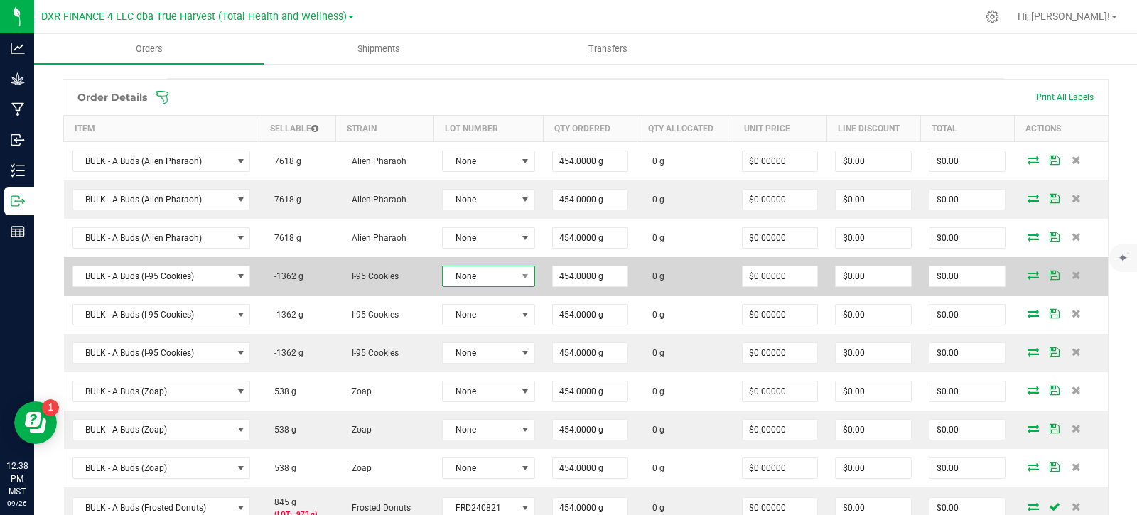
click at [473, 281] on span "None" at bounding box center [479, 276] width 73 height 20
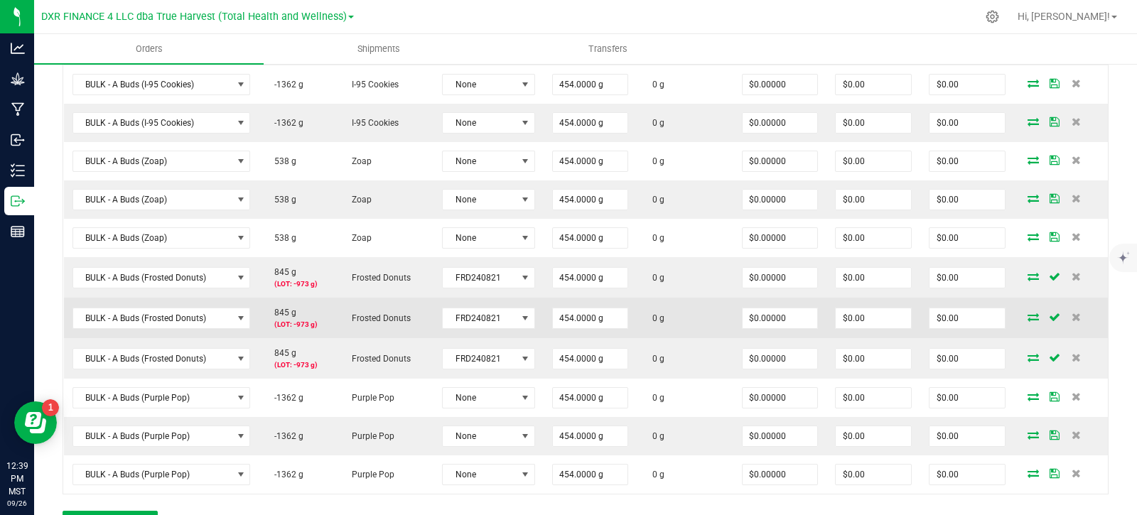
scroll to position [544, 0]
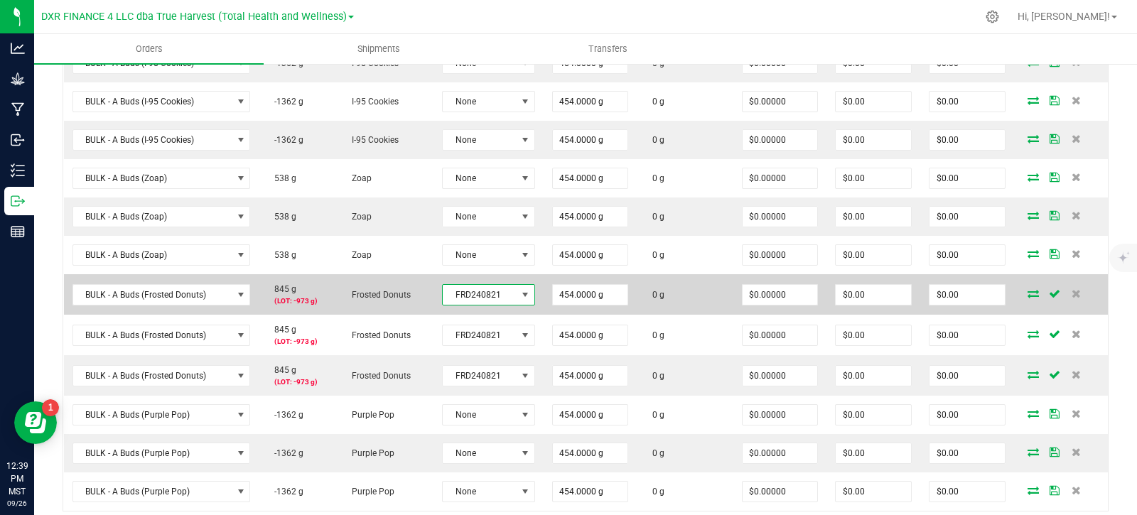
click at [519, 297] on span at bounding box center [524, 294] width 11 height 11
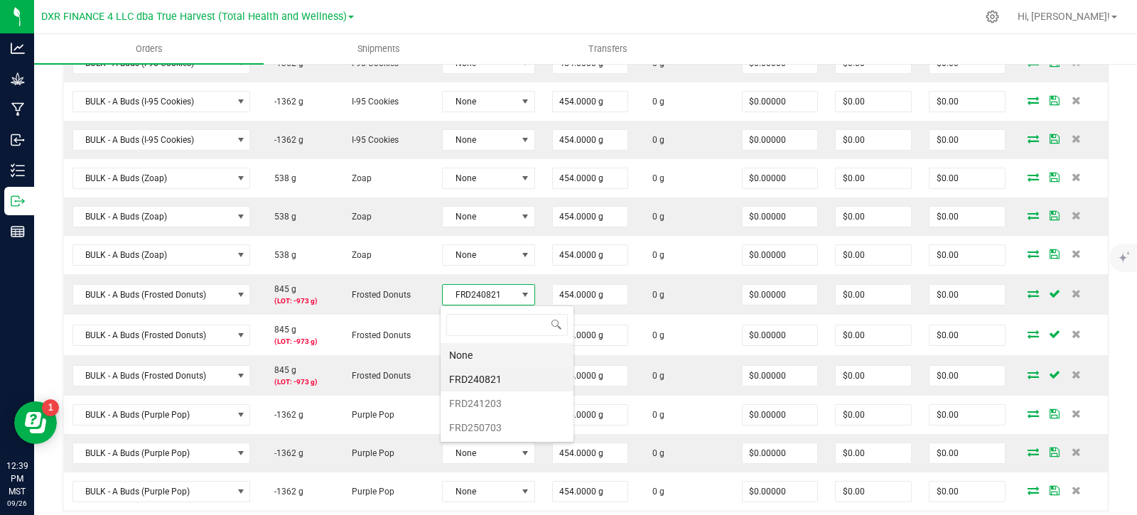
click at [480, 358] on li "None" at bounding box center [507, 355] width 133 height 24
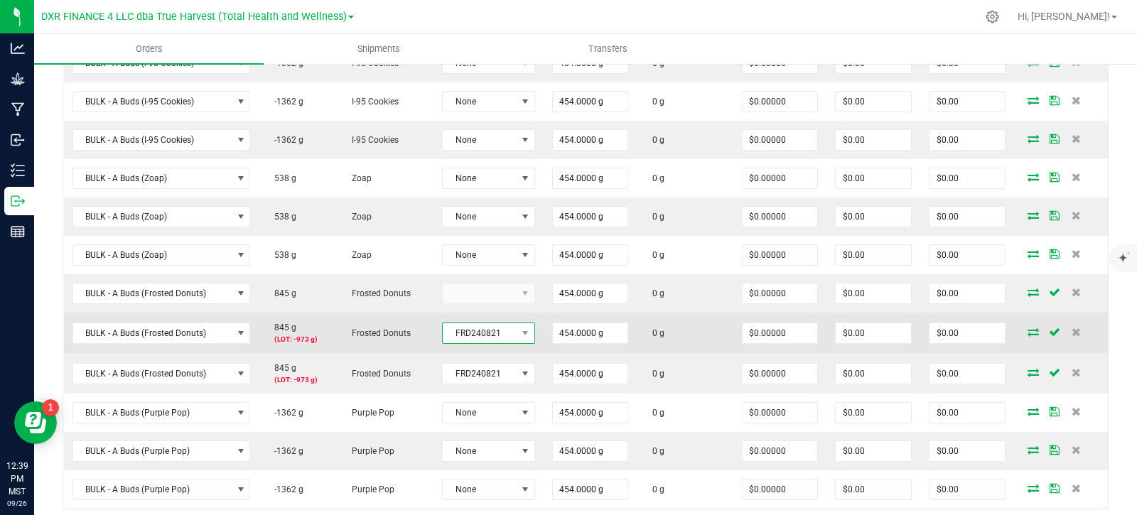
click at [503, 332] on span "FRD240821" at bounding box center [479, 333] width 73 height 20
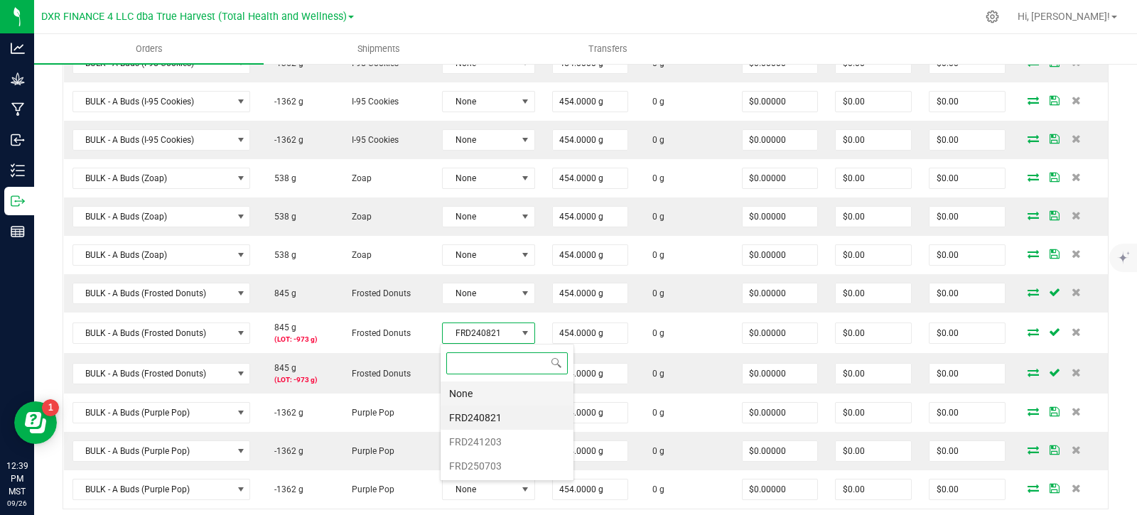
click at [485, 396] on li "None" at bounding box center [507, 394] width 133 height 24
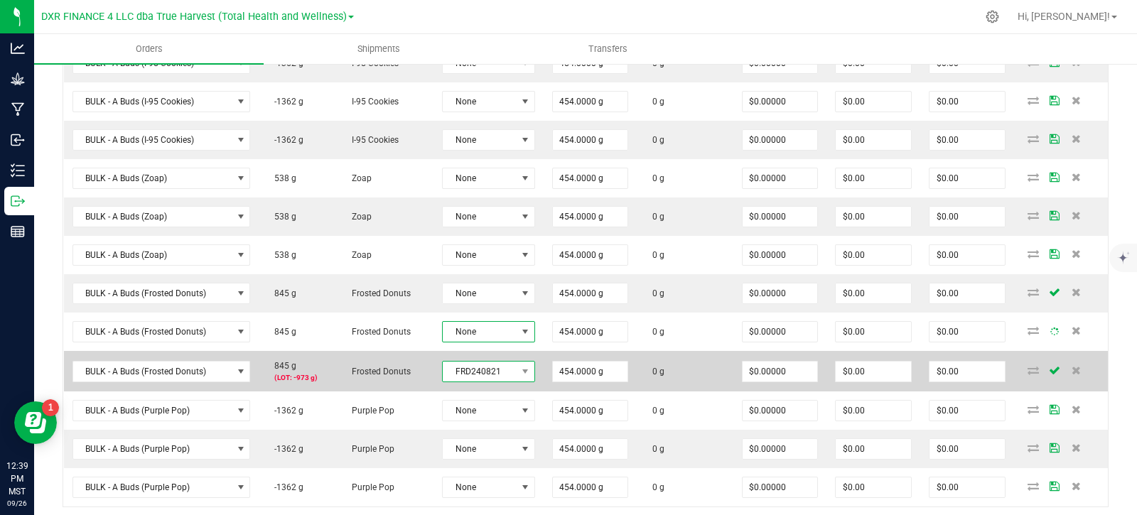
click at [483, 367] on span "FRD240821" at bounding box center [479, 372] width 73 height 20
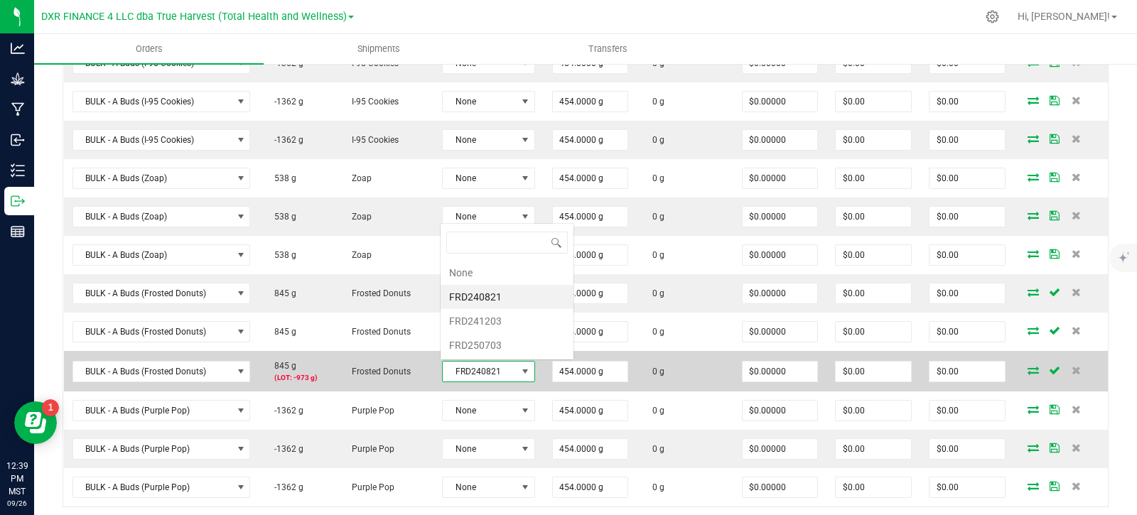
scroll to position [21, 89]
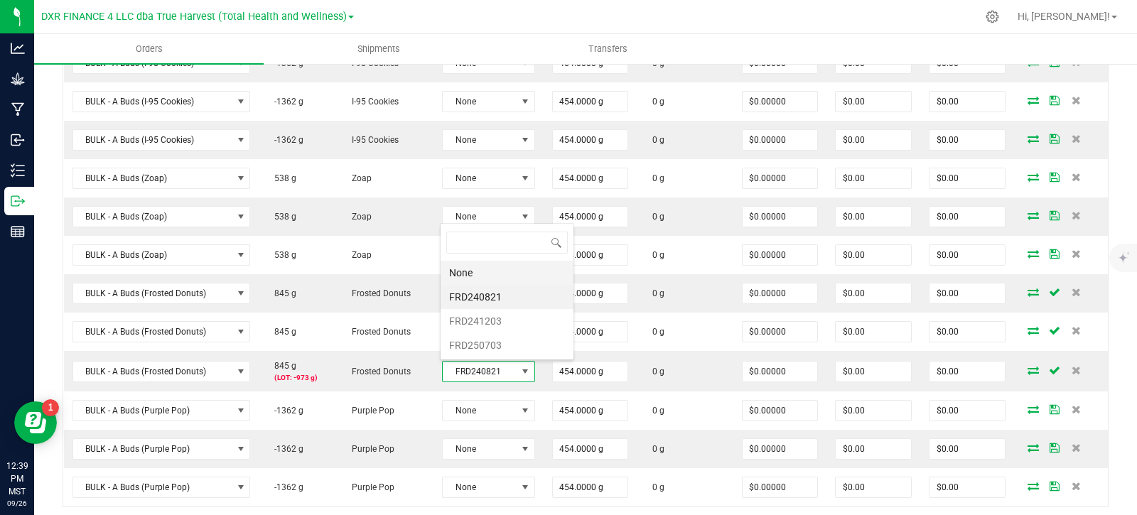
click at [461, 274] on li "None" at bounding box center [507, 273] width 133 height 24
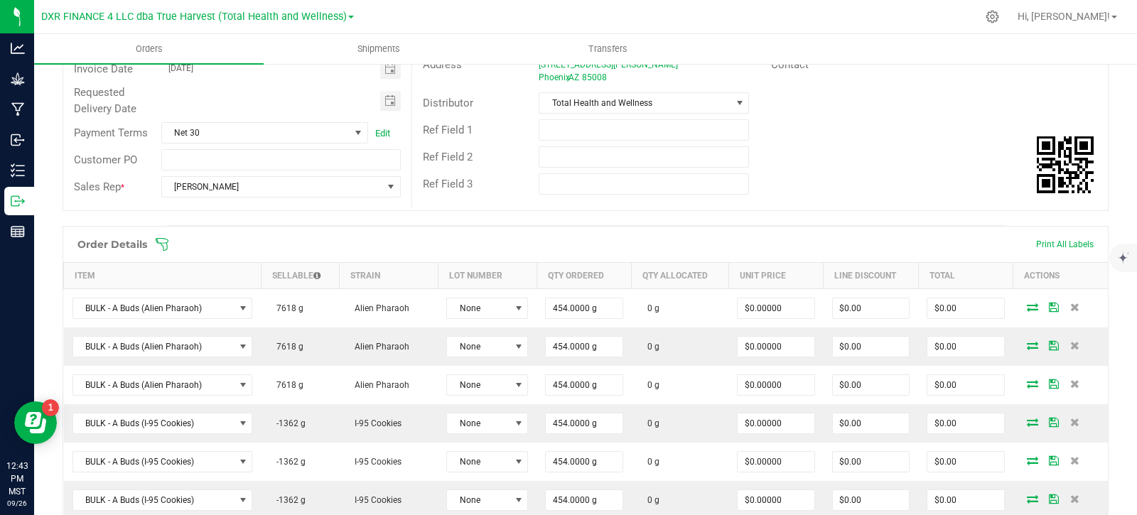
scroll to position [182, 0]
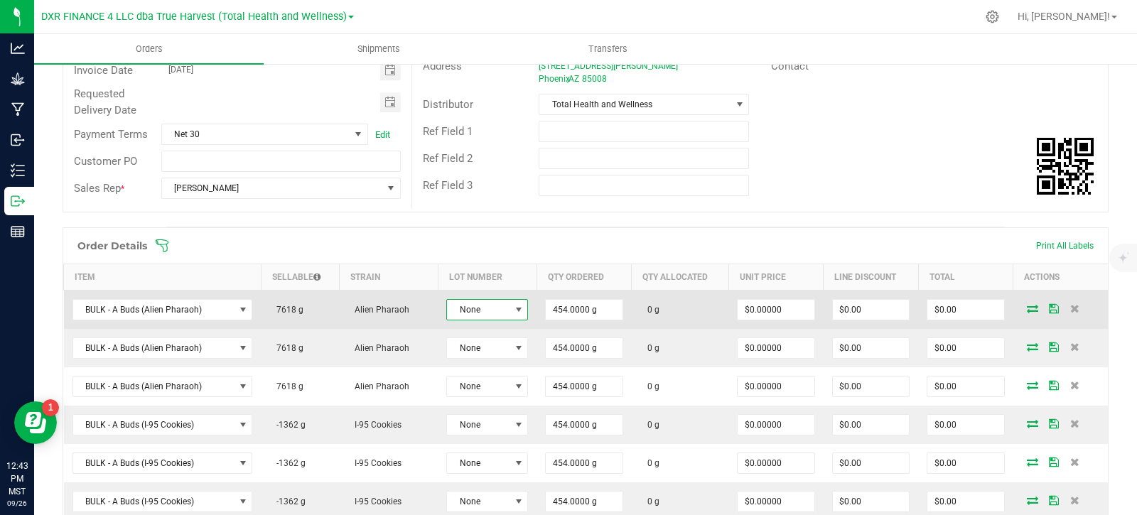
click at [513, 306] on span at bounding box center [518, 309] width 11 height 11
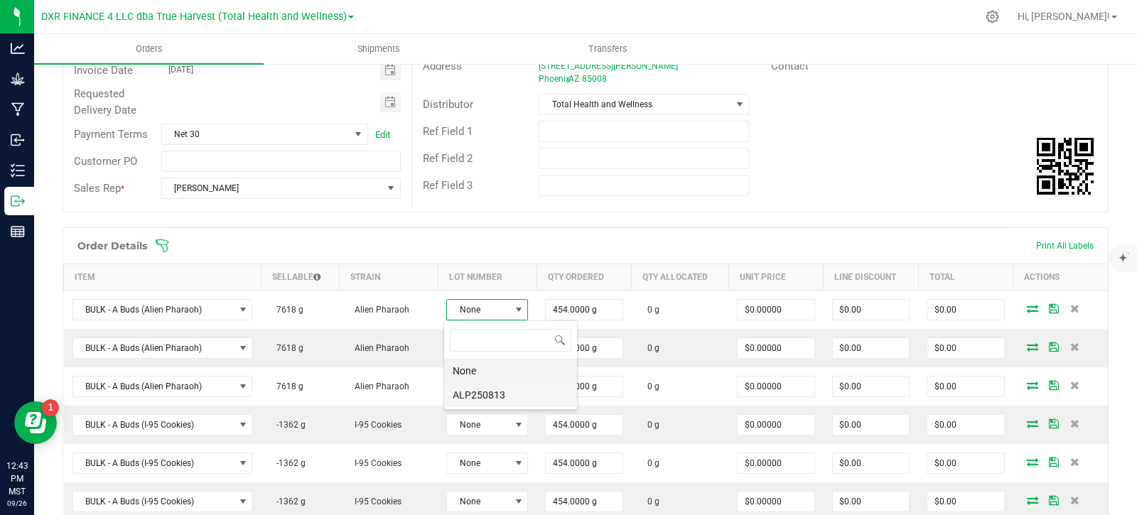
click at [505, 402] on li "ALP250813" at bounding box center [510, 395] width 133 height 24
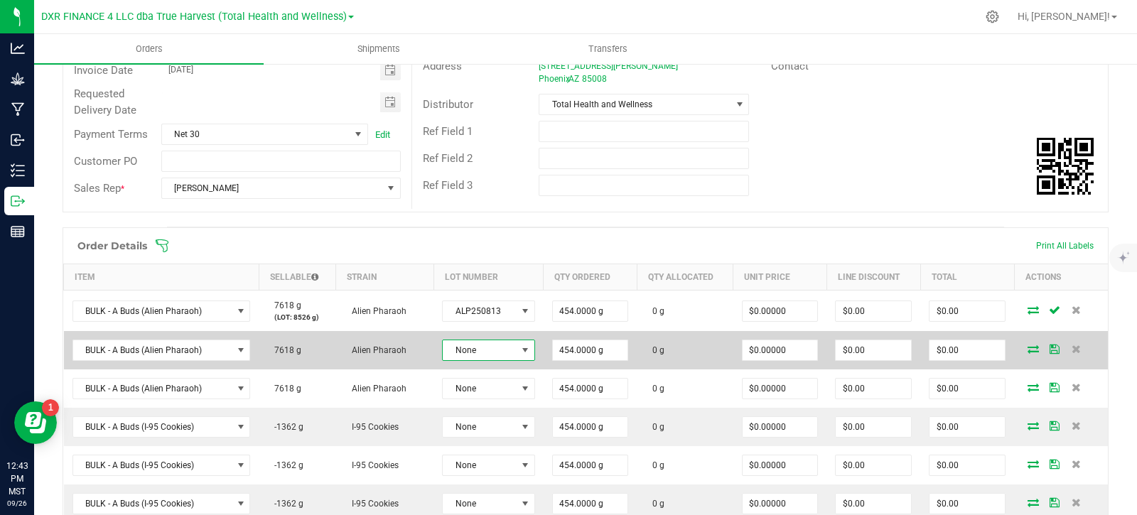
click at [490, 350] on span "None" at bounding box center [479, 350] width 73 height 20
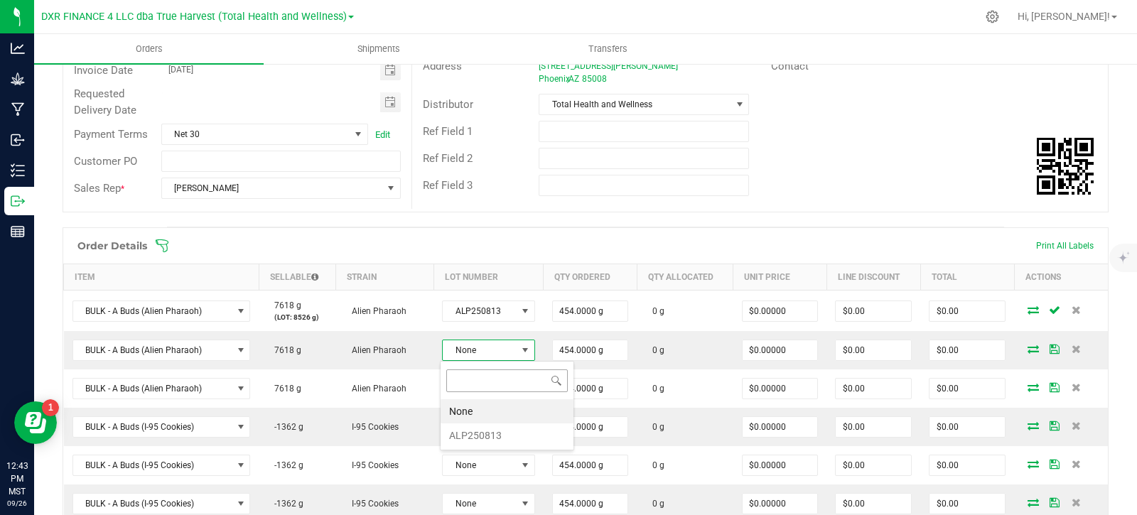
scroll to position [21, 90]
click at [504, 430] on li "ALP250813" at bounding box center [507, 436] width 133 height 24
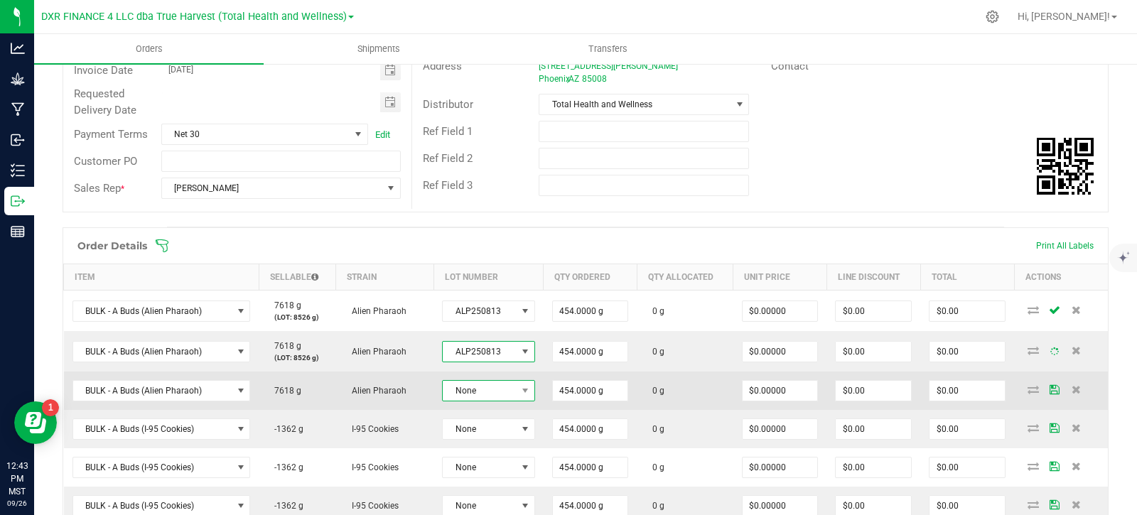
click at [504, 390] on span "None" at bounding box center [479, 391] width 73 height 20
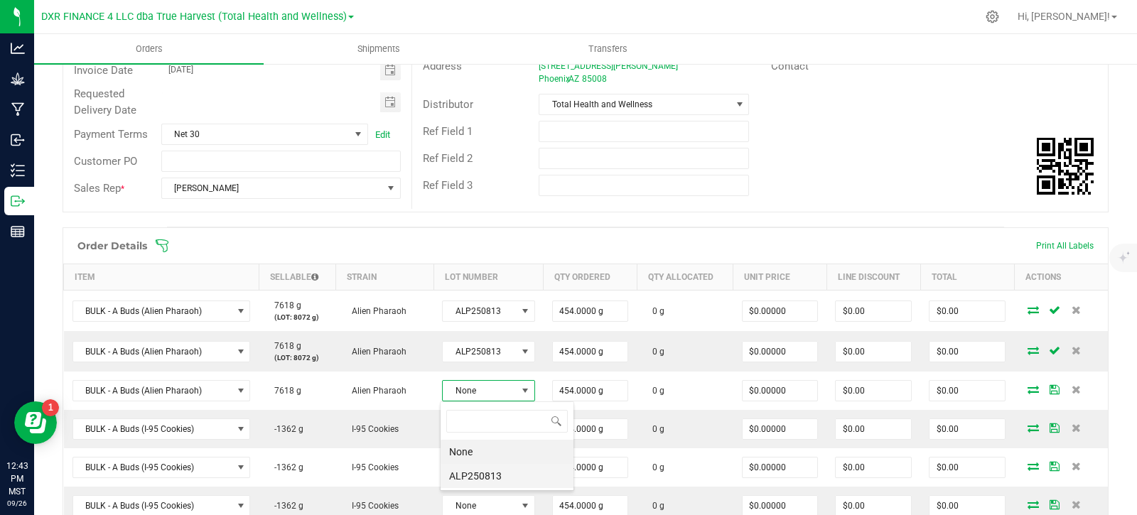
click at [509, 477] on li "ALP250813" at bounding box center [507, 476] width 133 height 24
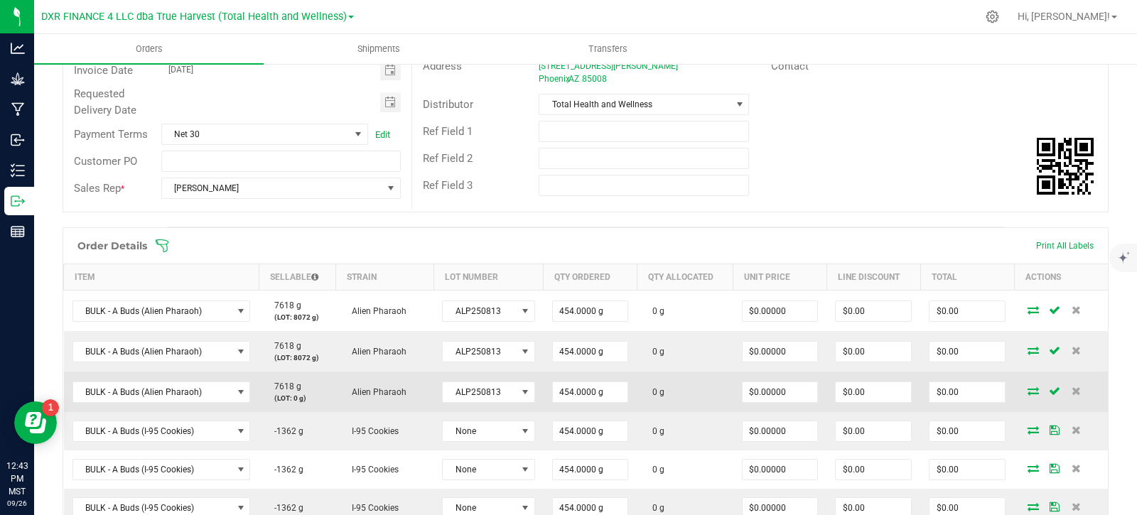
scroll to position [111, 0]
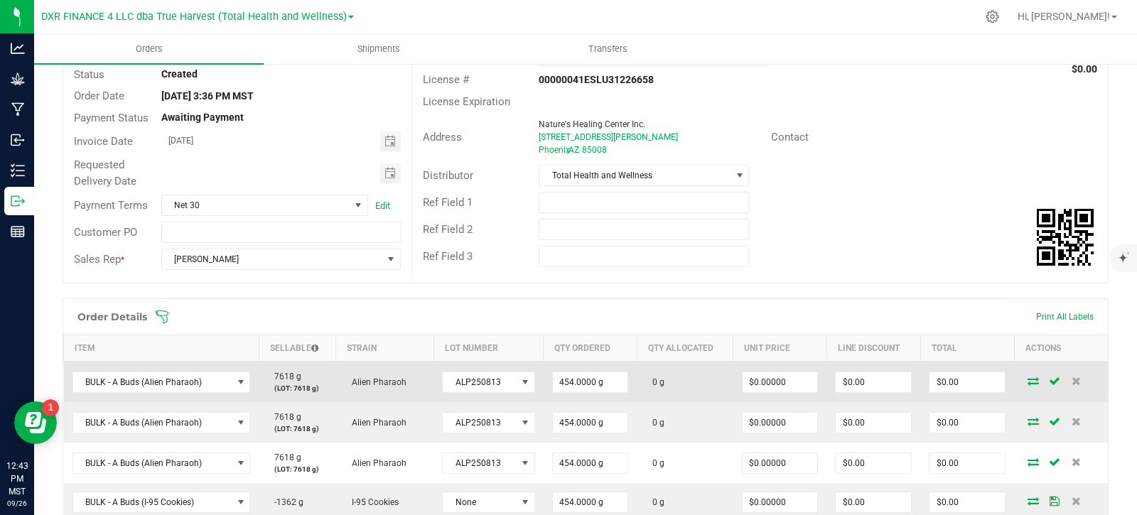
click at [465, 394] on td "ALP250813" at bounding box center [487, 382] width 109 height 41
click at [462, 386] on span "ALP250813" at bounding box center [479, 382] width 73 height 20
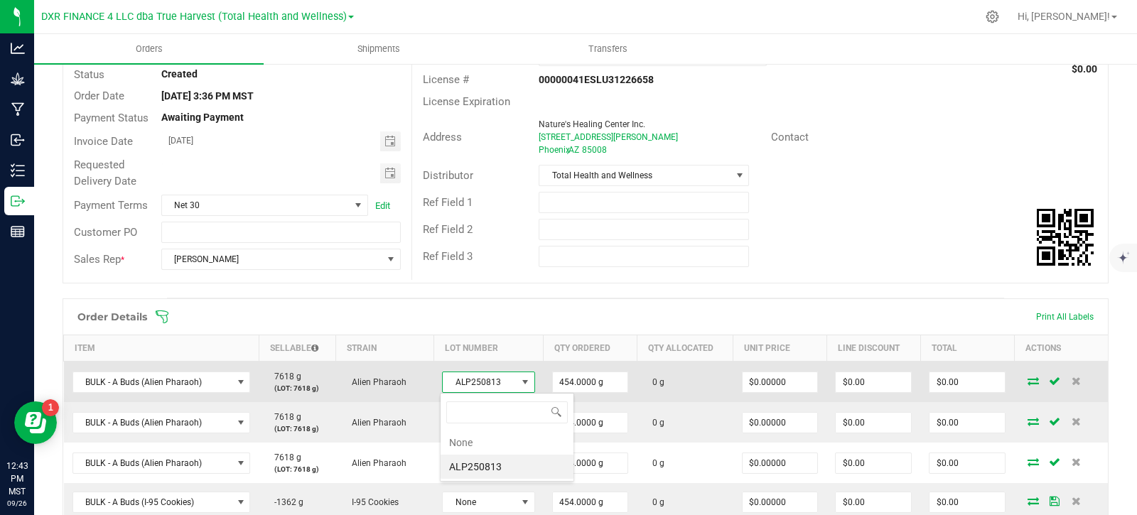
scroll to position [21, 90]
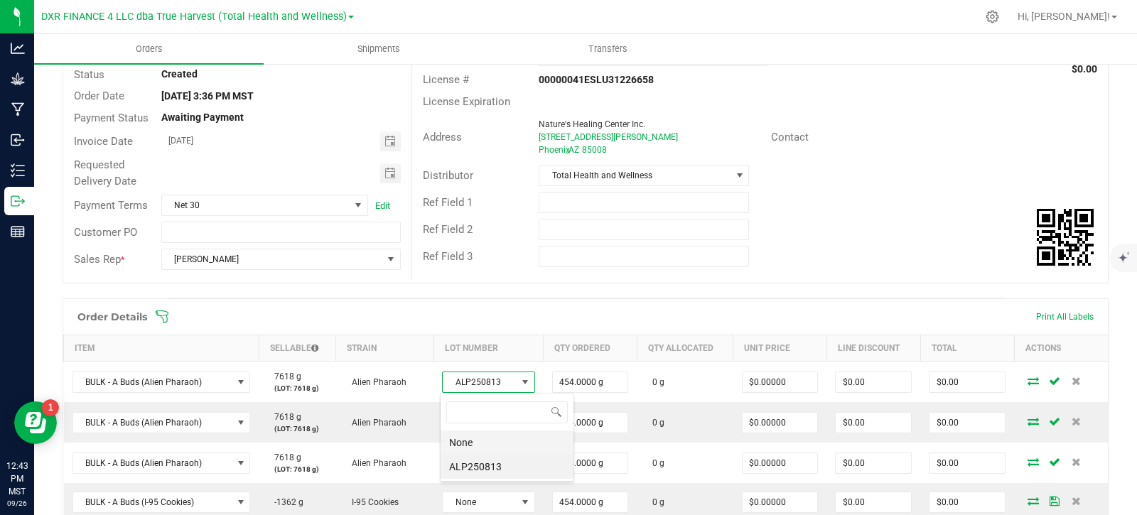
click at [470, 450] on li "None" at bounding box center [507, 443] width 133 height 24
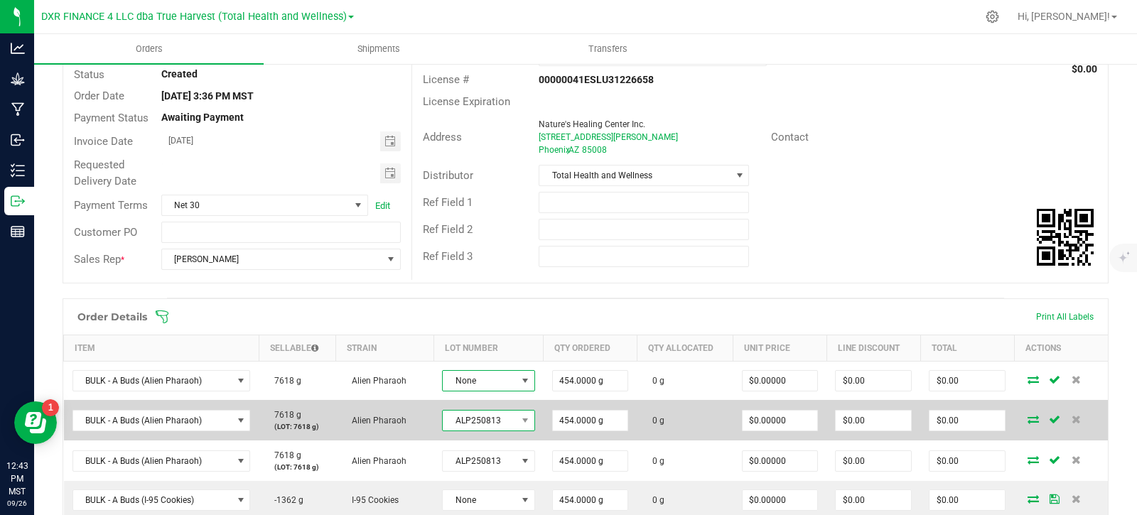
click at [470, 429] on span "ALP250813" at bounding box center [479, 421] width 73 height 20
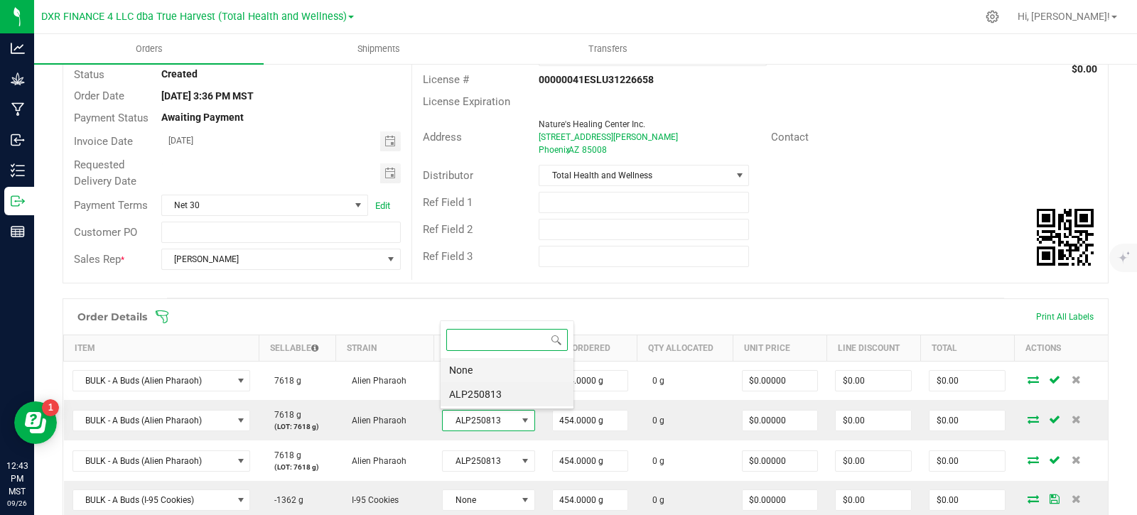
click at [465, 371] on li "None" at bounding box center [507, 370] width 133 height 24
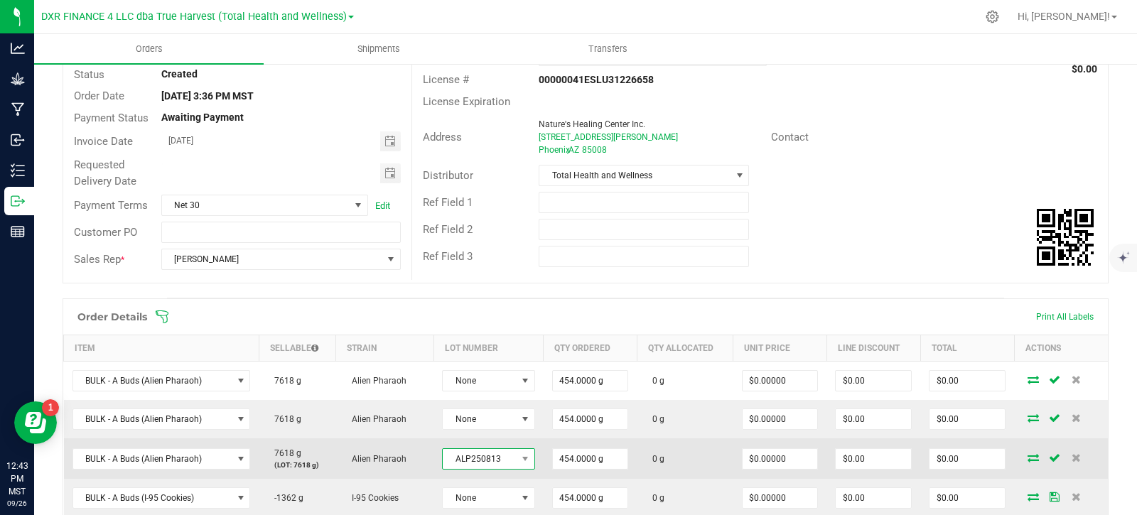
click at [493, 459] on span "ALP250813" at bounding box center [479, 459] width 73 height 20
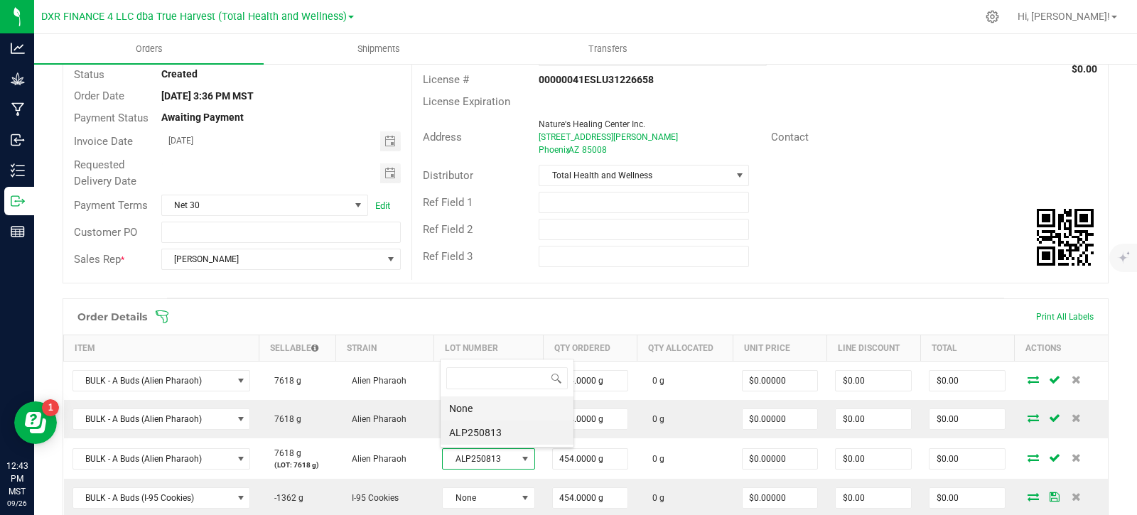
click at [486, 411] on li "None" at bounding box center [507, 409] width 133 height 24
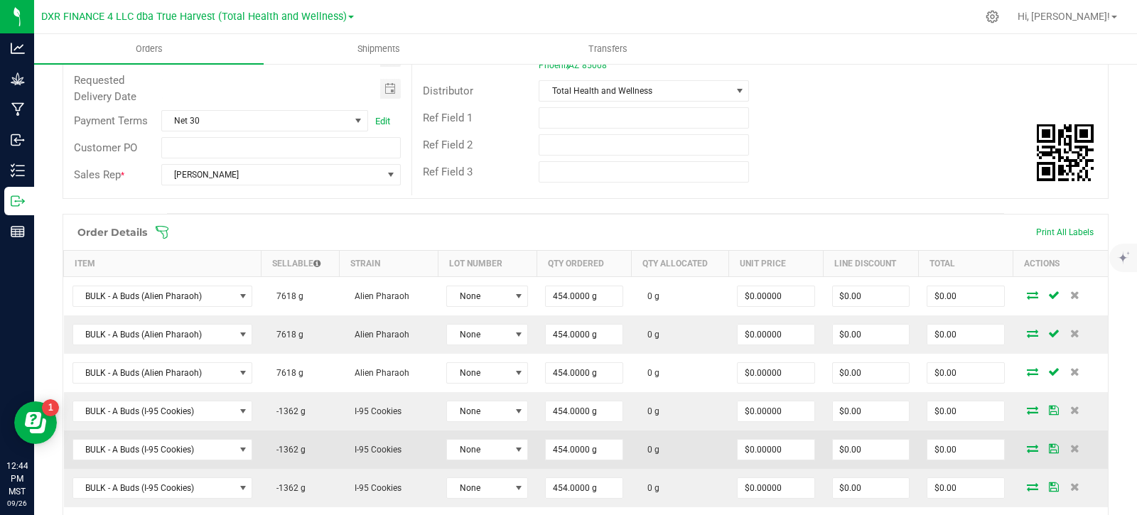
scroll to position [182, 0]
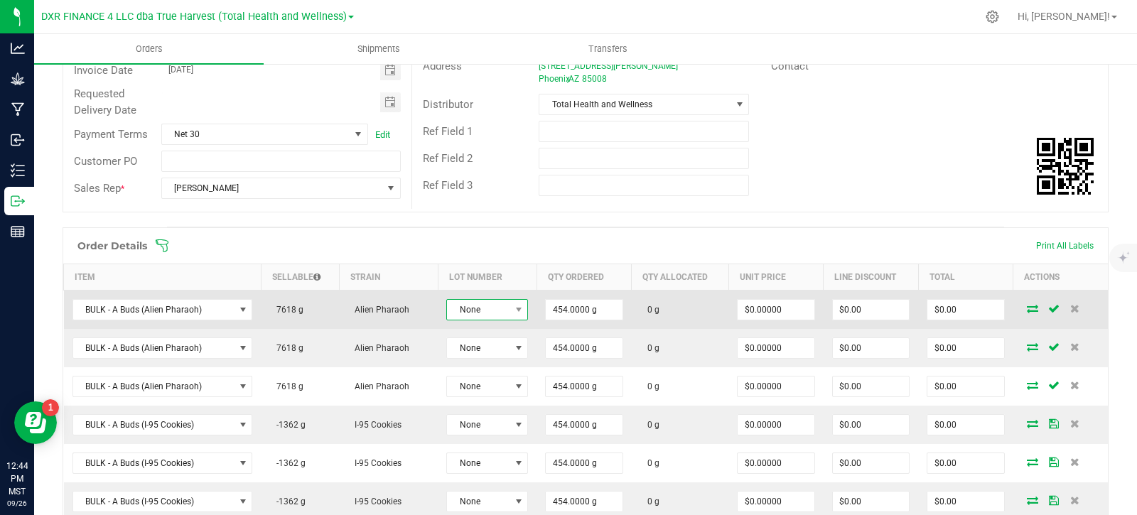
click at [477, 307] on span "None" at bounding box center [478, 310] width 63 height 20
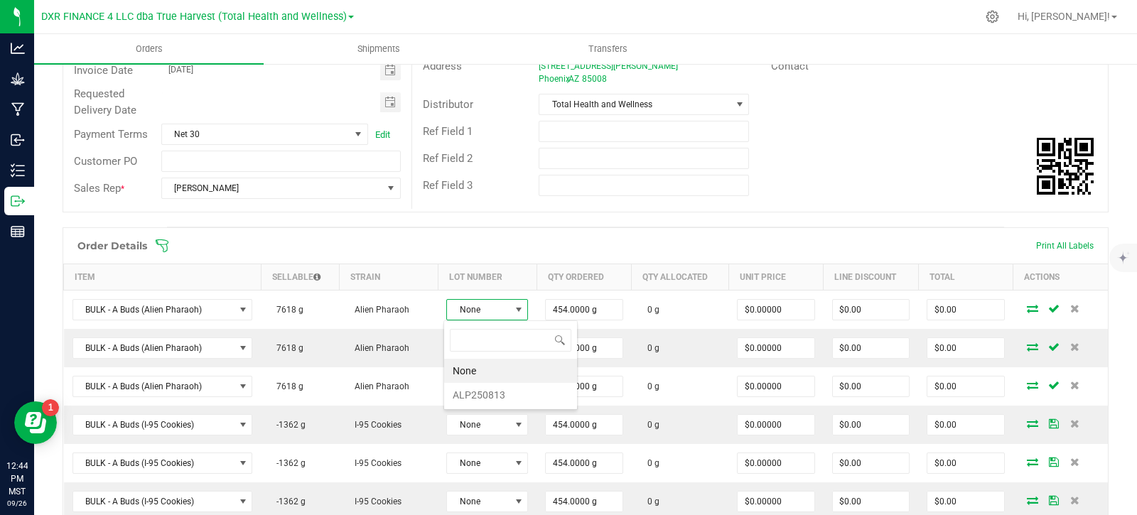
scroll to position [21, 81]
click at [507, 404] on li "ALP250813" at bounding box center [510, 395] width 133 height 24
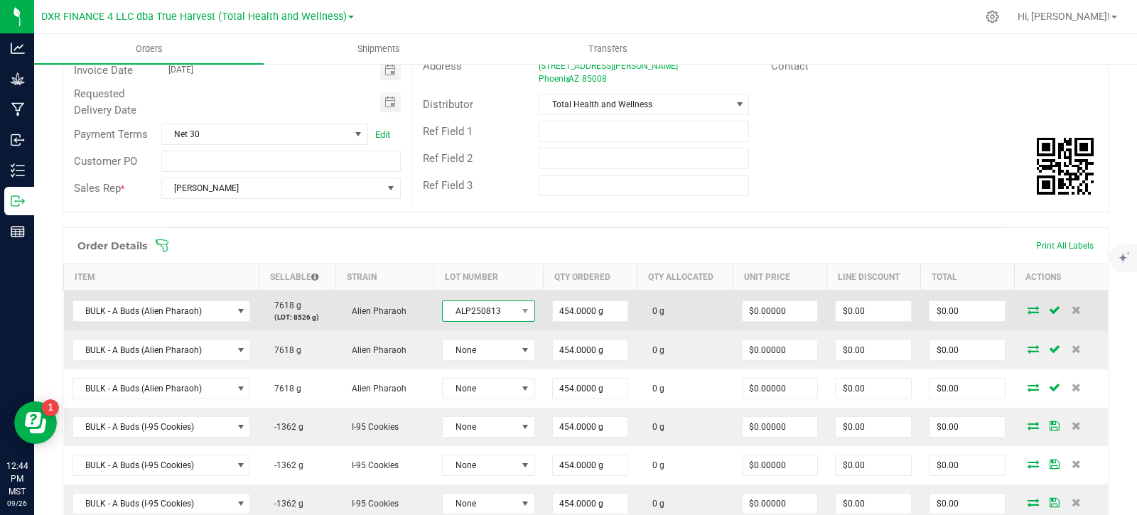
click at [495, 313] on span "ALP250813" at bounding box center [479, 311] width 73 height 20
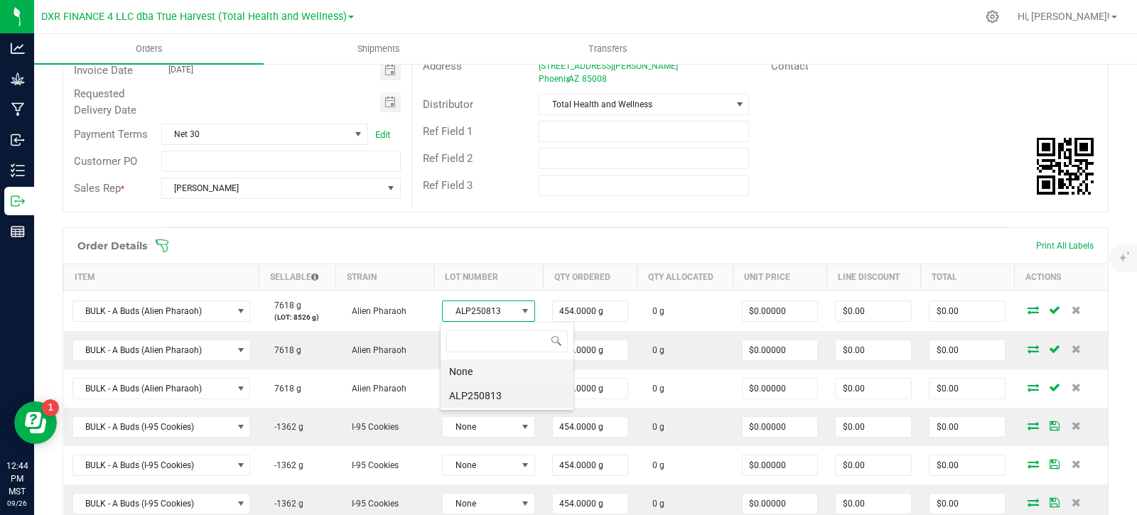
click at [497, 372] on li "None" at bounding box center [507, 372] width 133 height 24
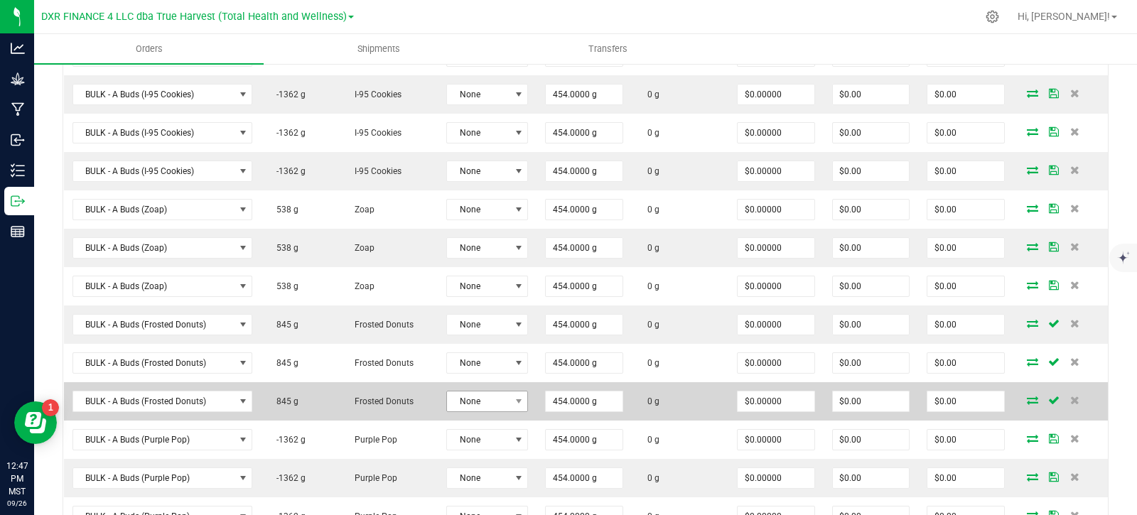
scroll to position [537, 0]
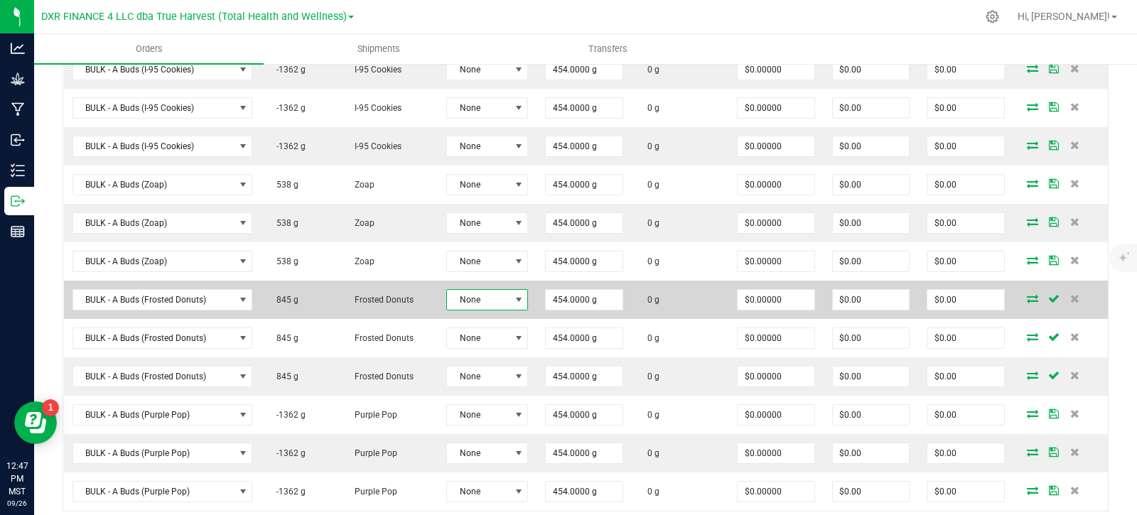
click at [497, 301] on span "None" at bounding box center [478, 300] width 63 height 20
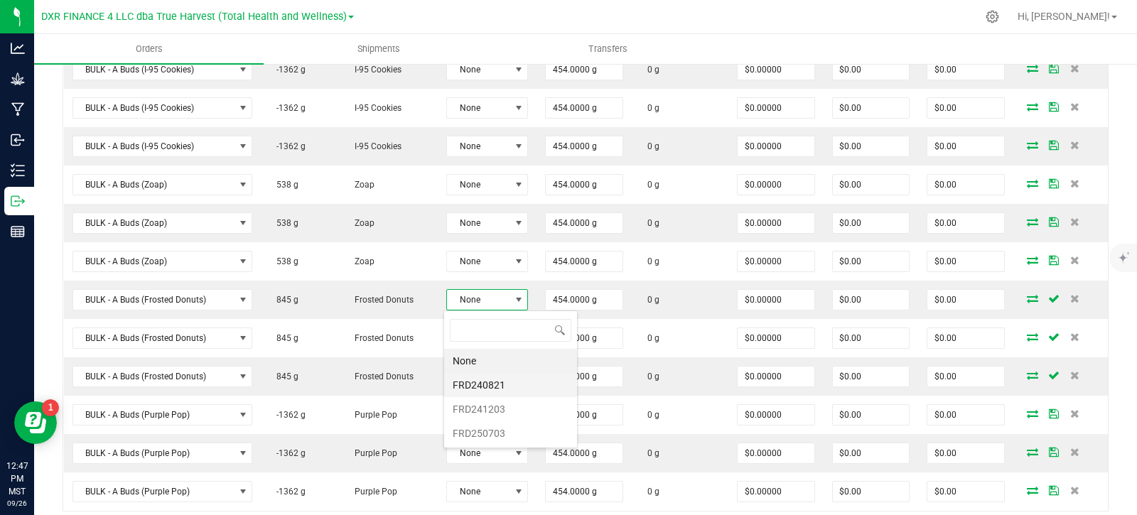
click at [463, 385] on li "FRD240821" at bounding box center [510, 385] width 133 height 24
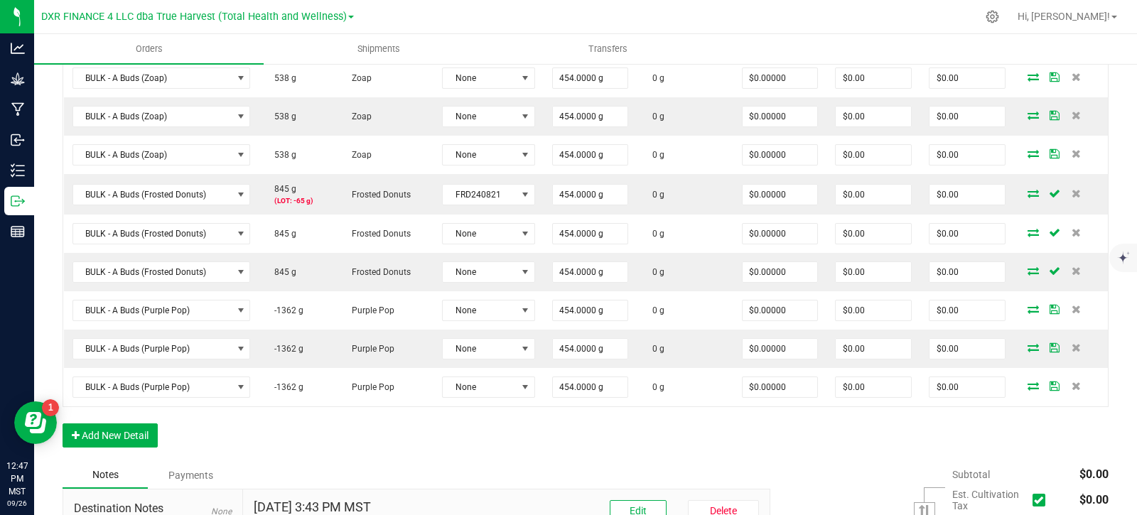
scroll to position [539, 0]
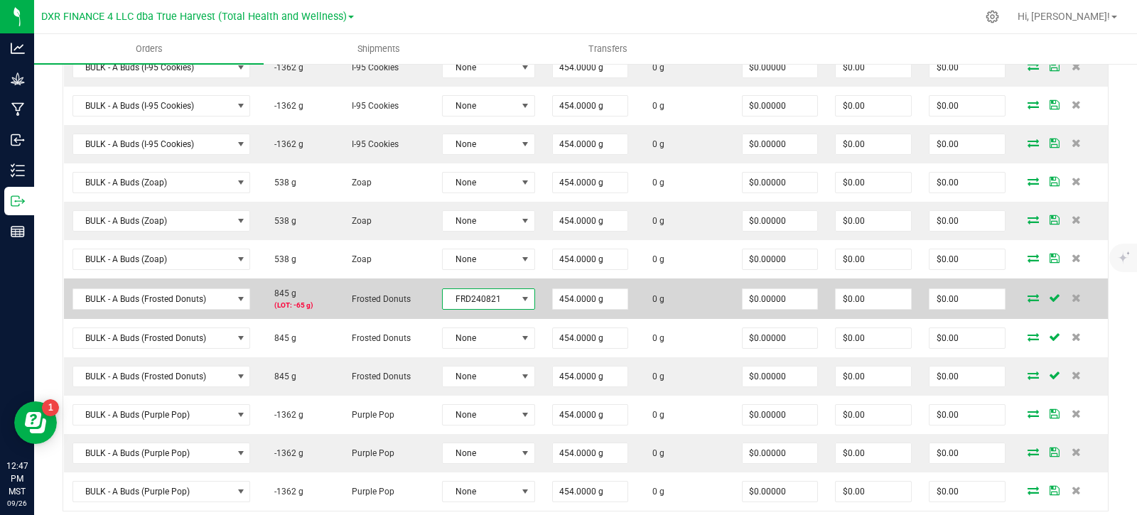
click at [495, 301] on span "FRD240821" at bounding box center [479, 299] width 73 height 20
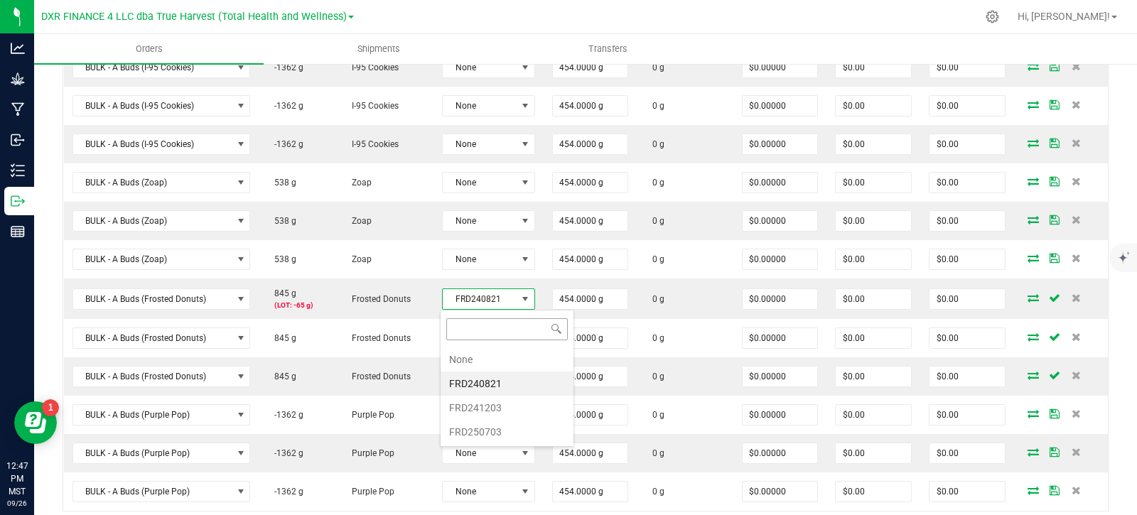
scroll to position [21, 90]
click at [485, 360] on li "None" at bounding box center [507, 359] width 133 height 24
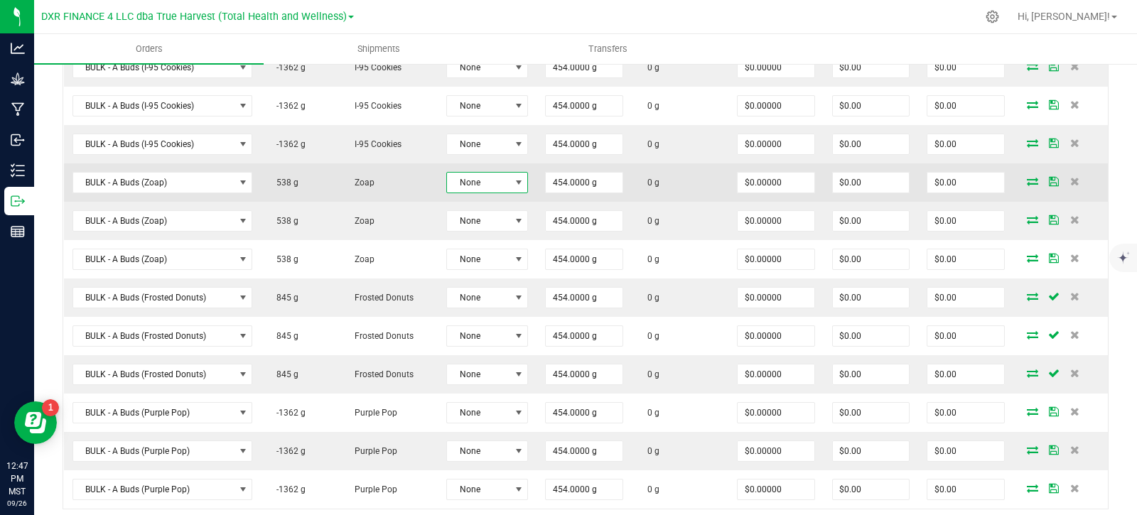
click at [478, 181] on span "None" at bounding box center [478, 183] width 63 height 20
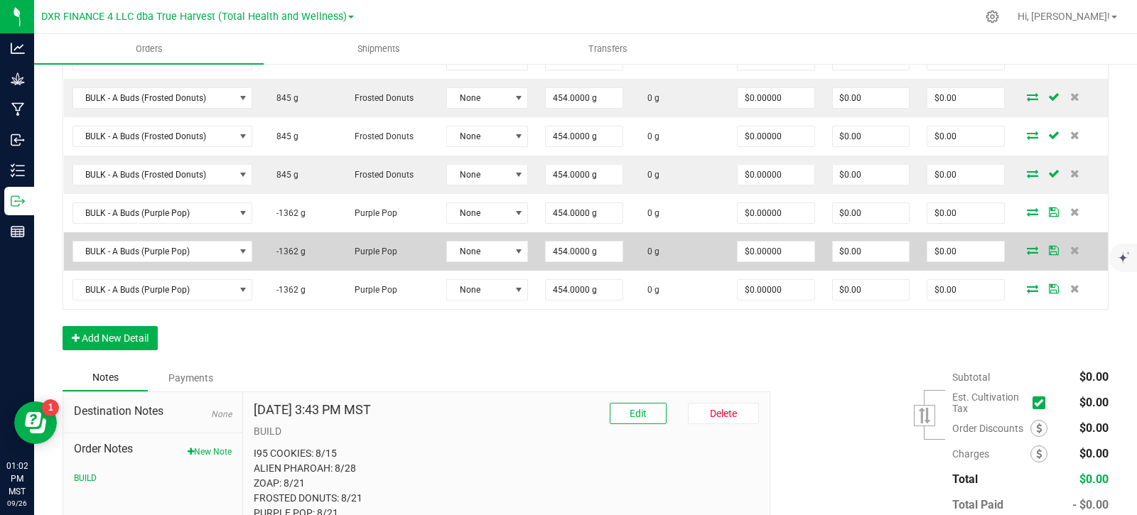
scroll to position [821, 0]
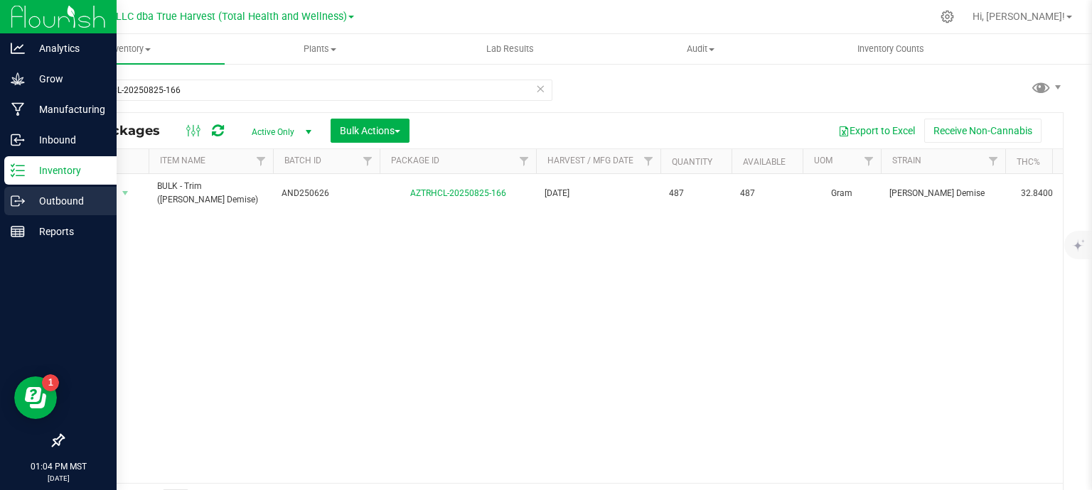
click at [28, 201] on p "Outbound" at bounding box center [67, 201] width 85 height 17
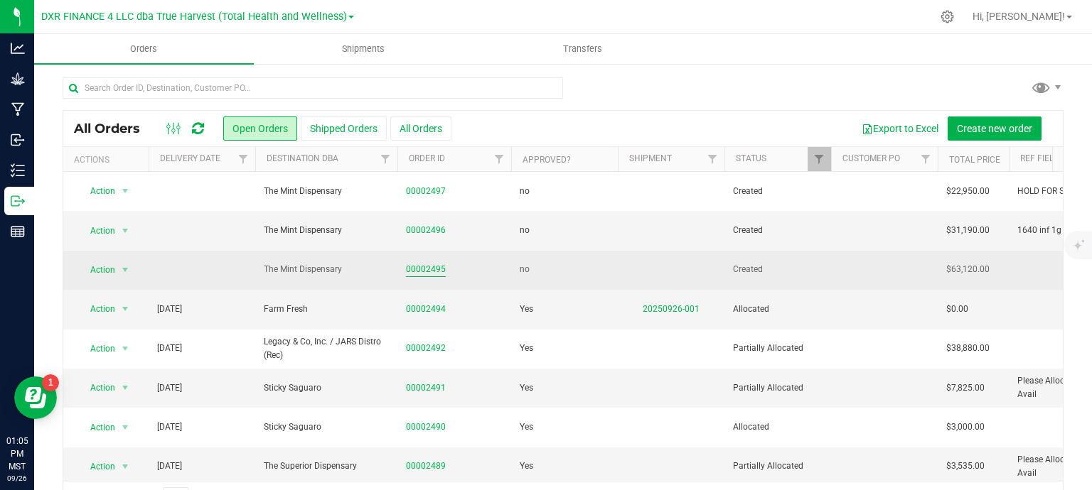
click at [424, 269] on link "00002495" at bounding box center [426, 270] width 40 height 14
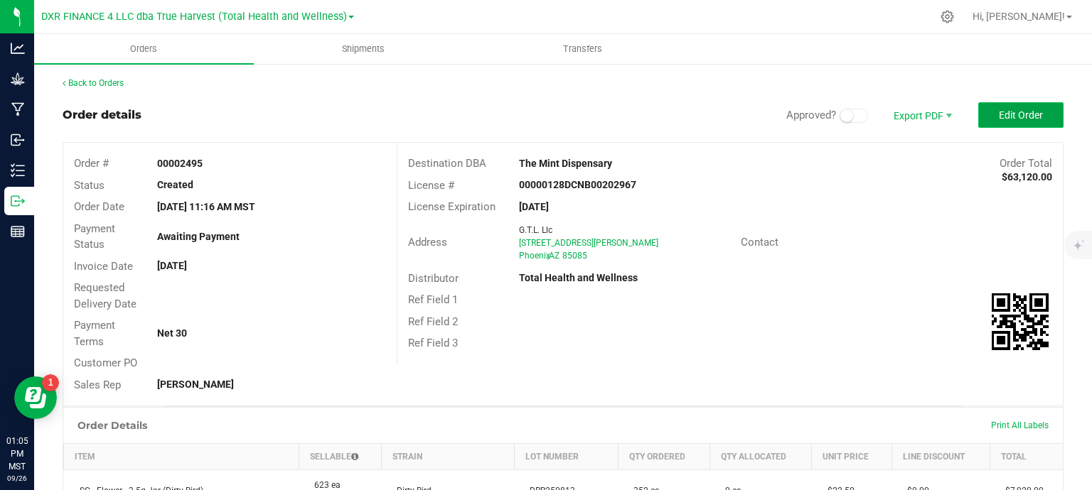
click at [1013, 123] on button "Edit Order" at bounding box center [1020, 115] width 85 height 26
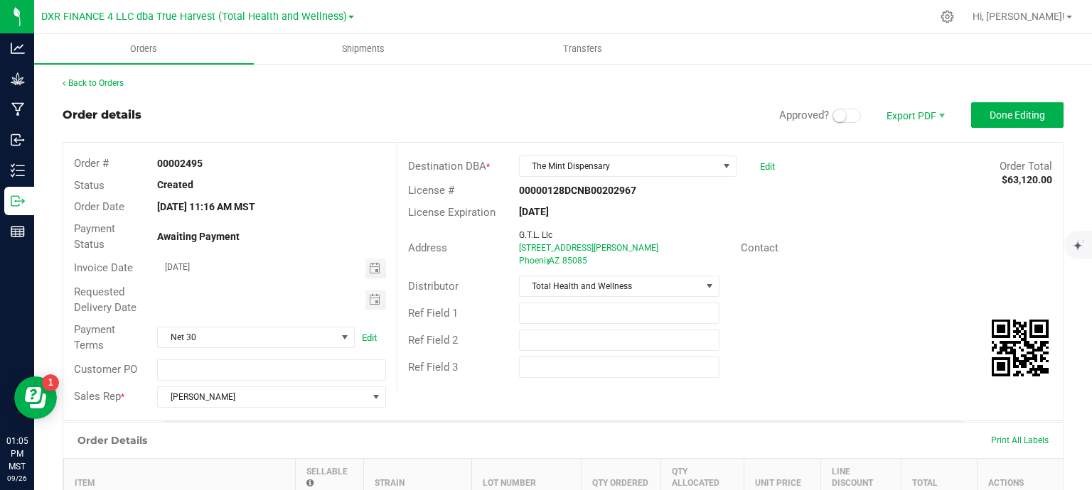
click at [842, 117] on span at bounding box center [846, 116] width 28 height 14
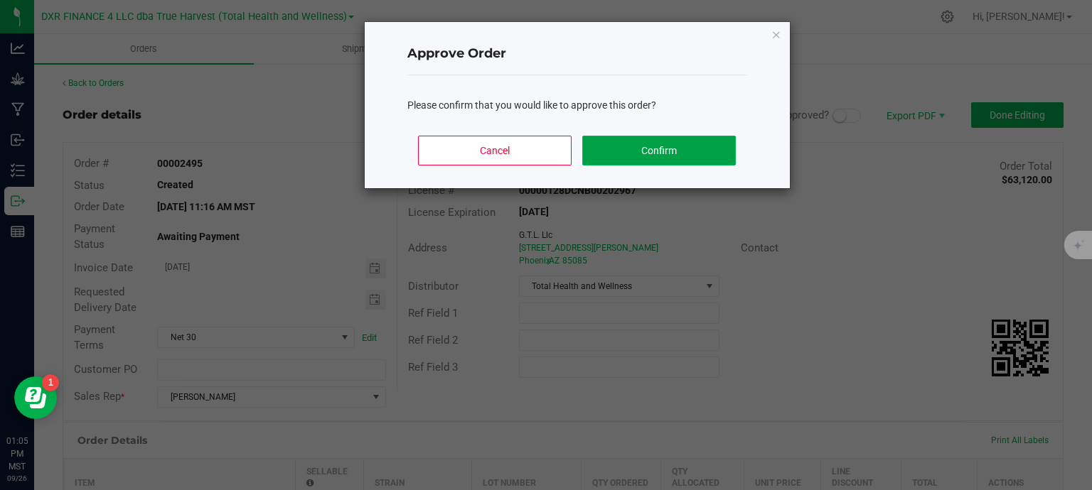
click at [656, 154] on button "Confirm" at bounding box center [658, 151] width 153 height 30
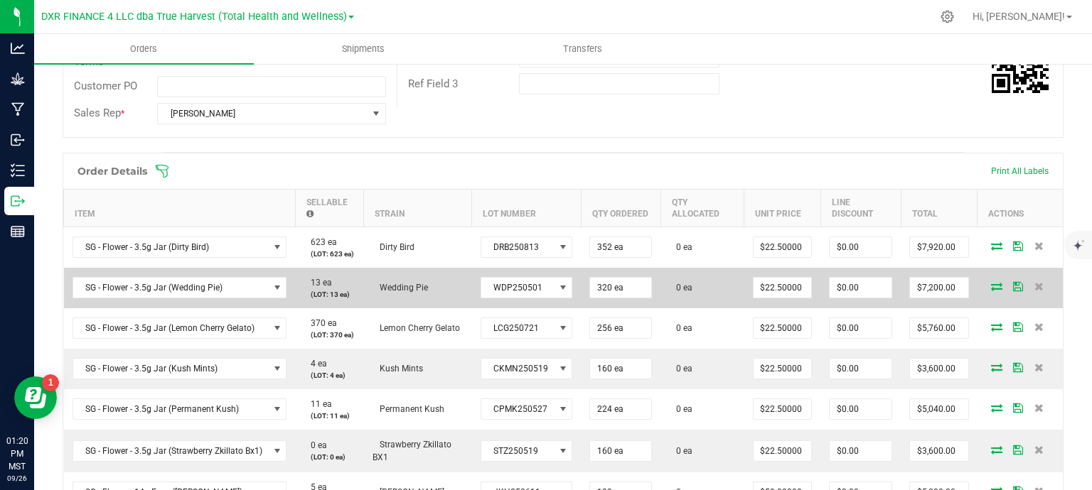
scroll to position [284, 0]
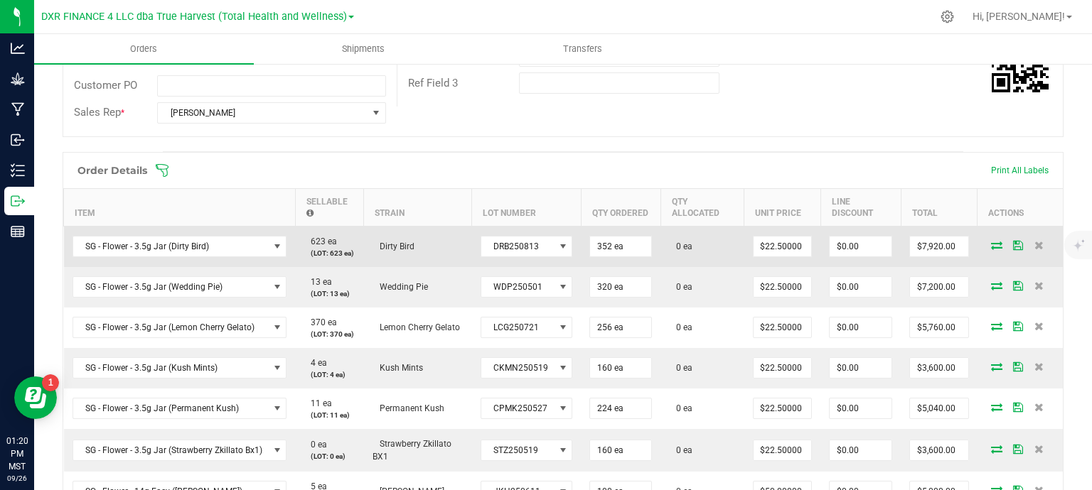
click at [982, 238] on td at bounding box center [1019, 246] width 85 height 41
click at [991, 247] on icon at bounding box center [996, 245] width 11 height 9
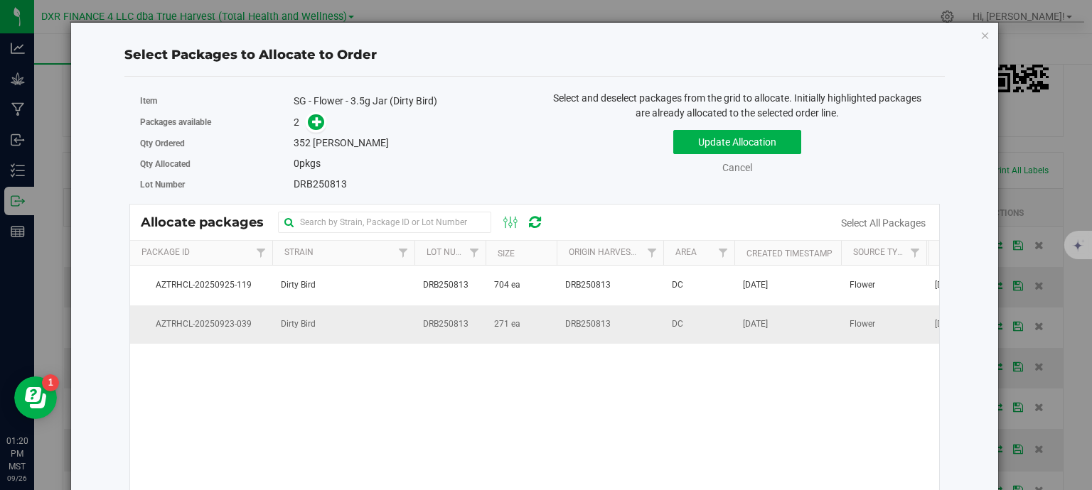
click at [451, 326] on span "DRB250813" at bounding box center [445, 325] width 45 height 14
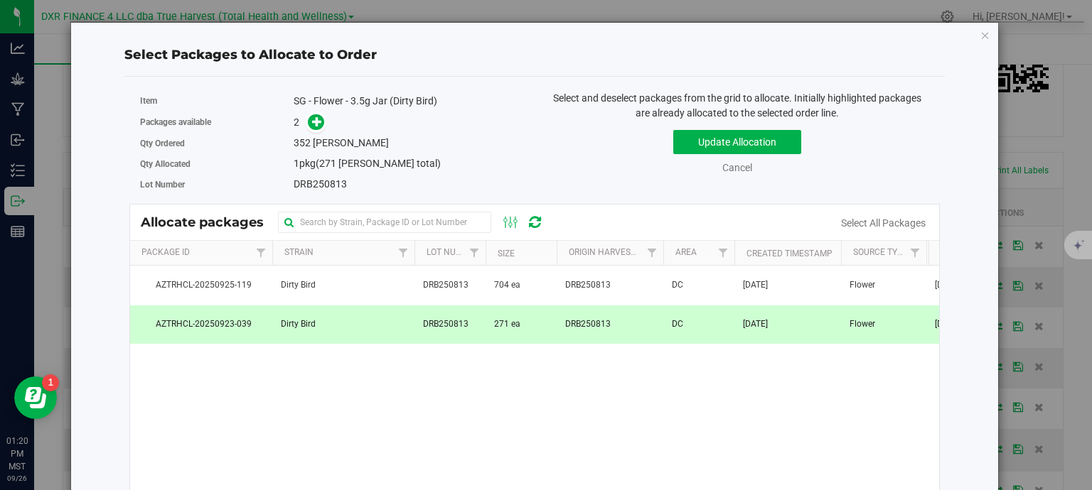
click at [480, 323] on td "DRB250813" at bounding box center [449, 325] width 71 height 38
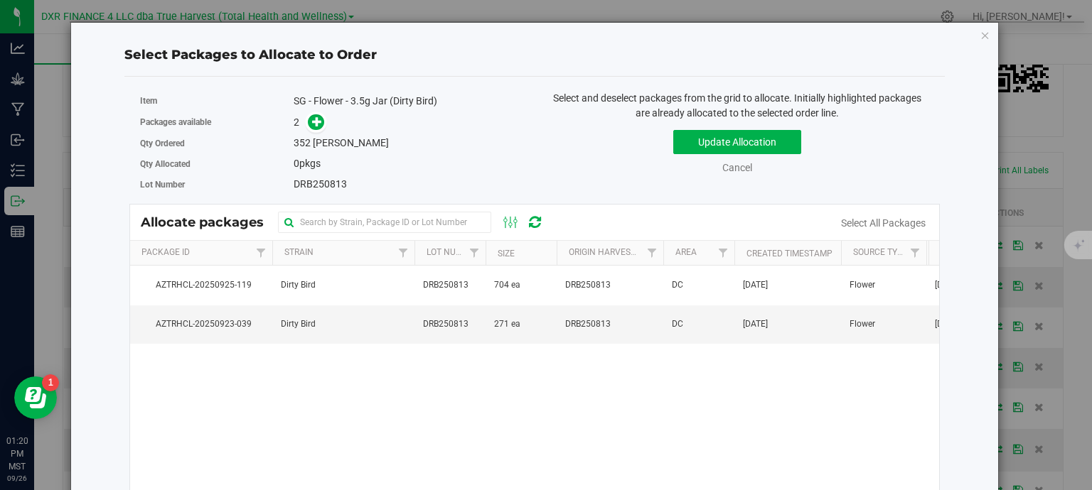
click at [727, 173] on div "Cancel" at bounding box center [737, 168] width 77 height 15
click at [728, 170] on link "Cancel" at bounding box center [737, 167] width 30 height 11
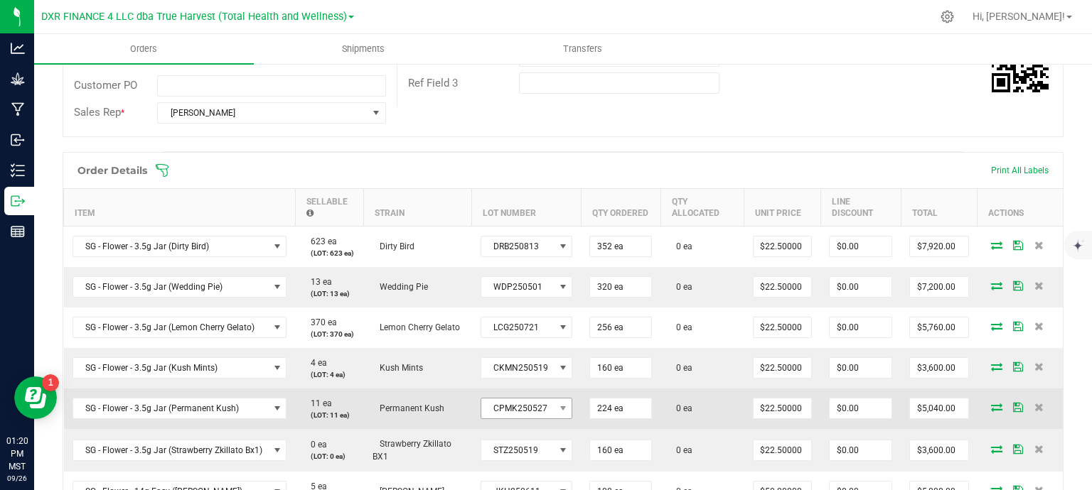
scroll to position [213, 0]
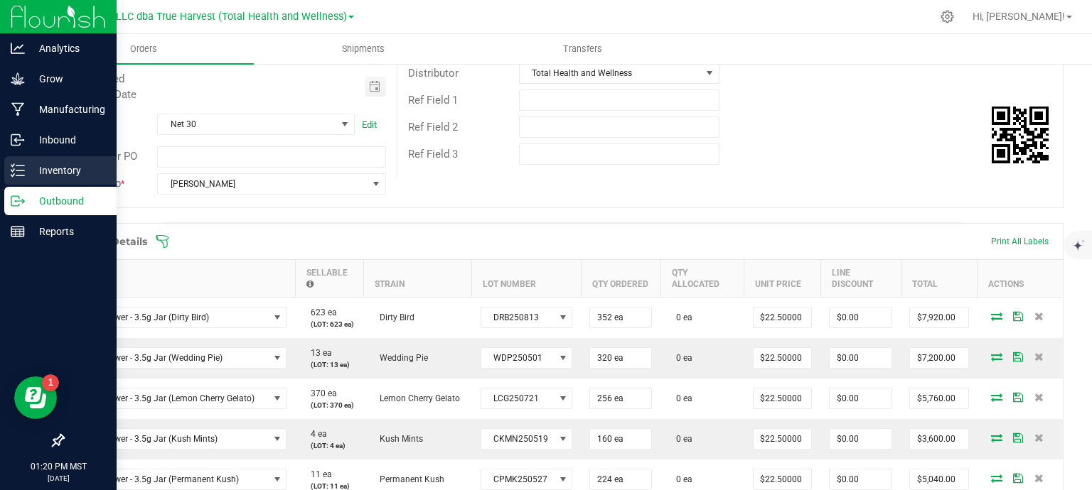
click at [48, 177] on p "Inventory" at bounding box center [67, 170] width 85 height 17
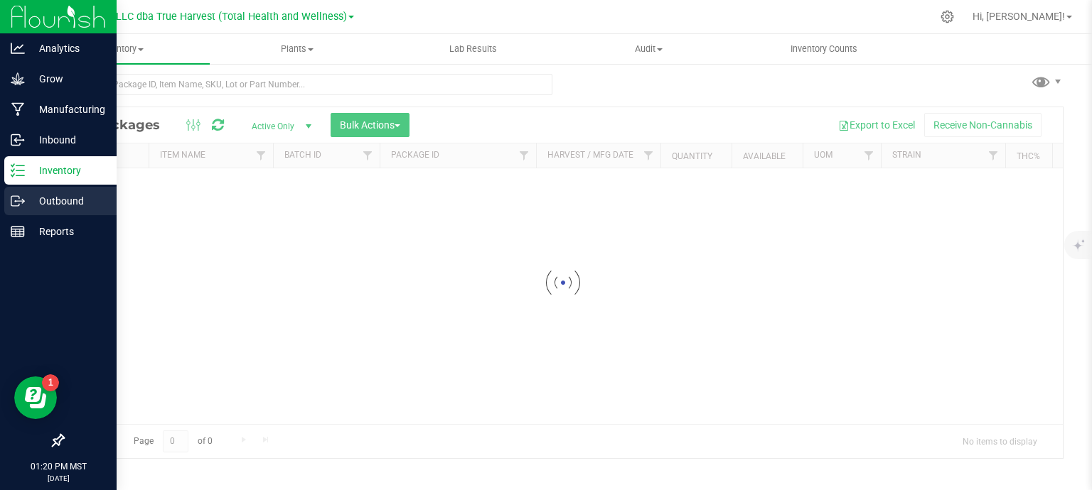
scroll to position [6, 0]
click at [48, 198] on p "Outbound" at bounding box center [67, 201] width 85 height 17
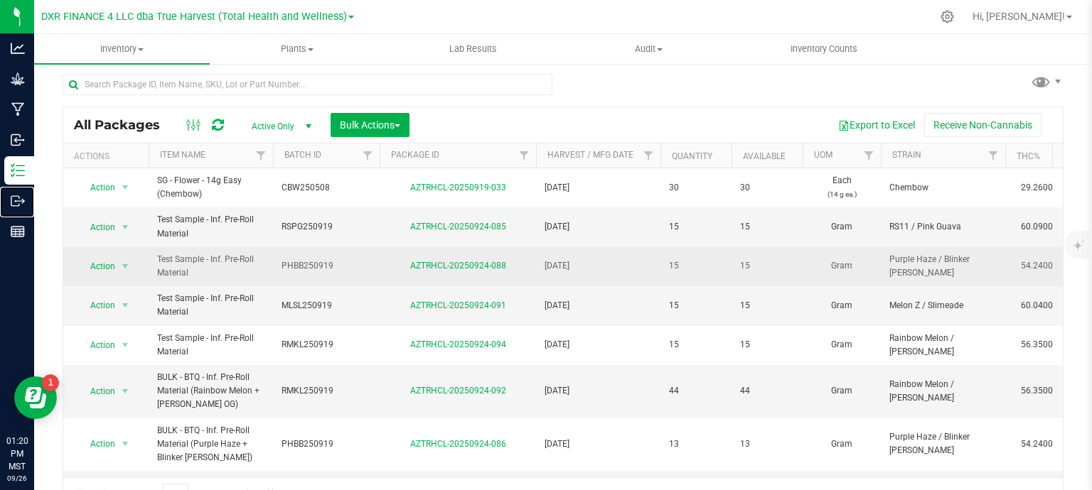
scroll to position [26, 0]
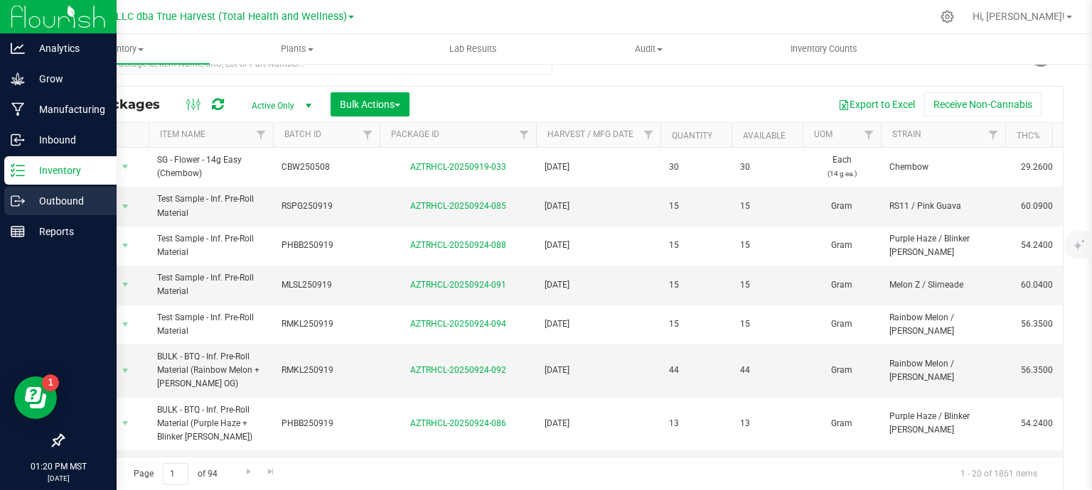
click at [14, 198] on icon at bounding box center [18, 201] width 14 height 14
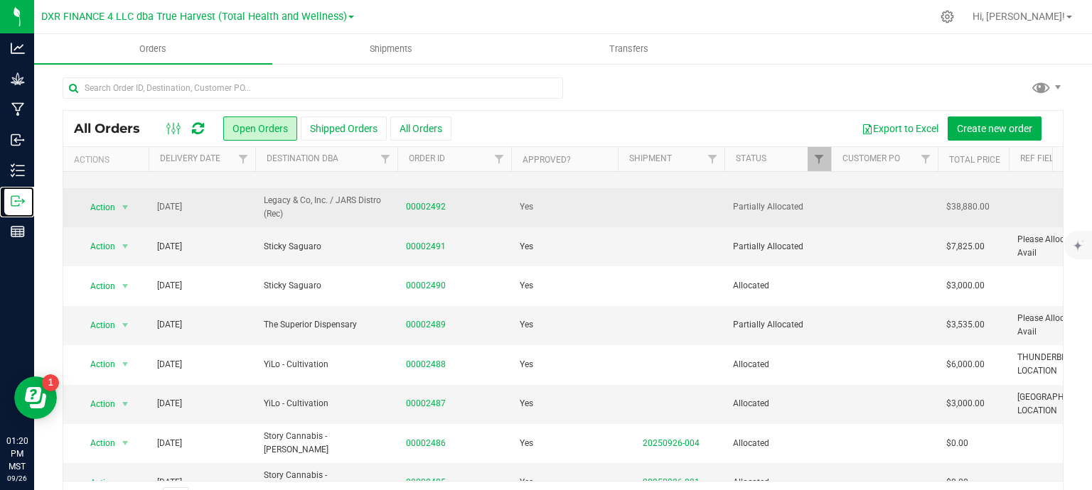
scroll to position [142, 0]
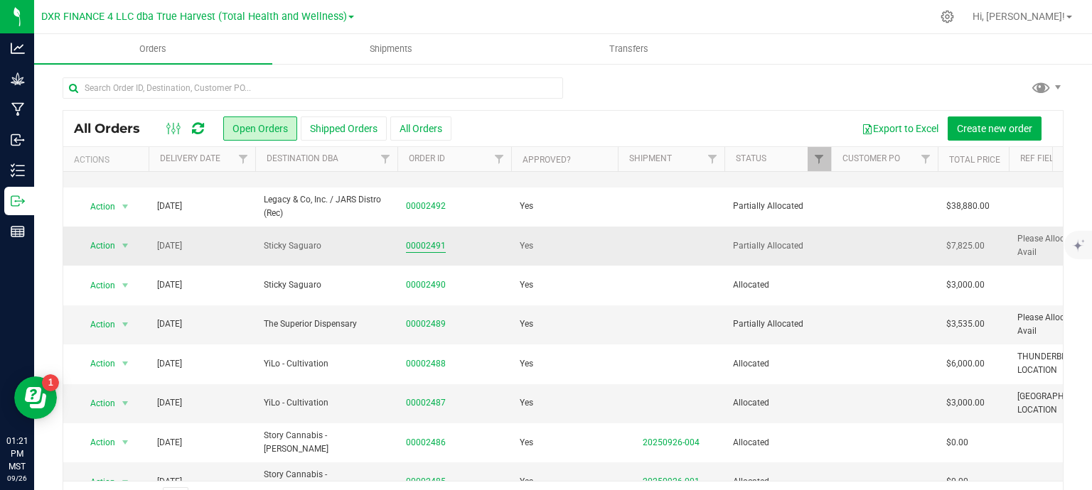
click at [426, 244] on link "00002491" at bounding box center [426, 246] width 40 height 14
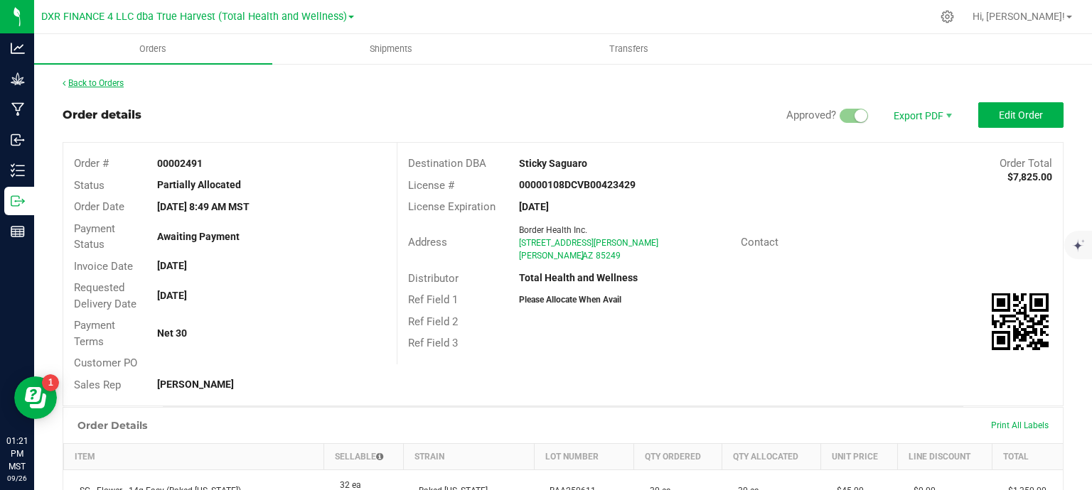
click at [114, 85] on link "Back to Orders" at bounding box center [93, 83] width 61 height 10
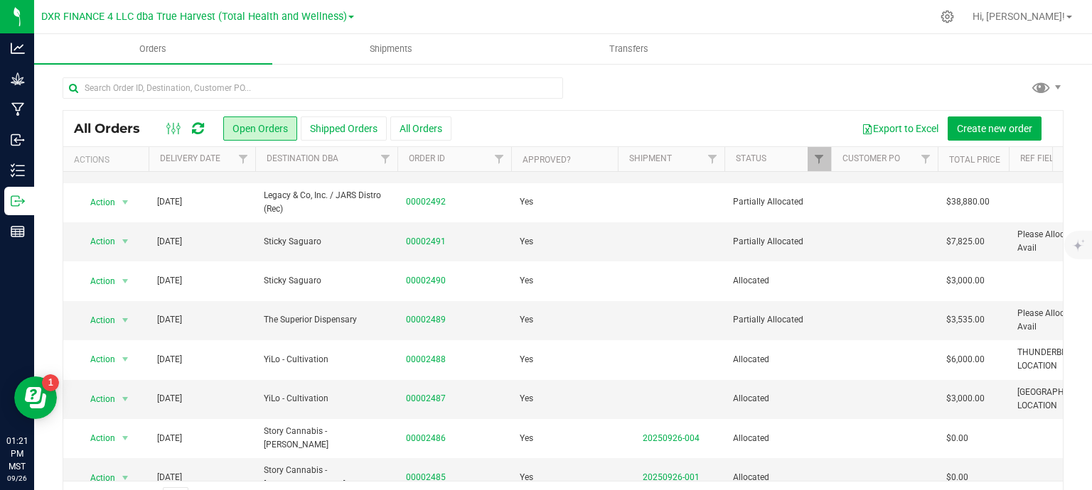
scroll to position [142, 0]
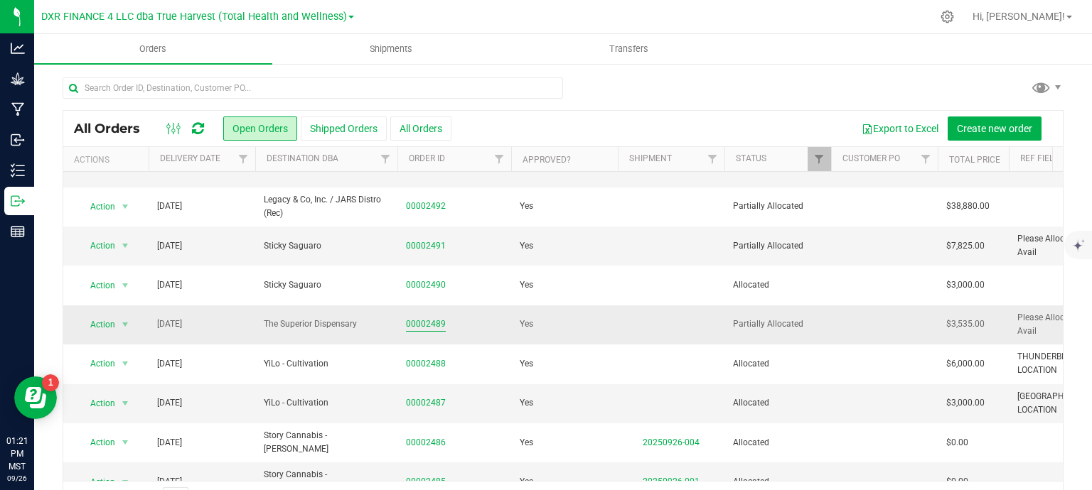
click at [412, 326] on link "00002489" at bounding box center [426, 325] width 40 height 14
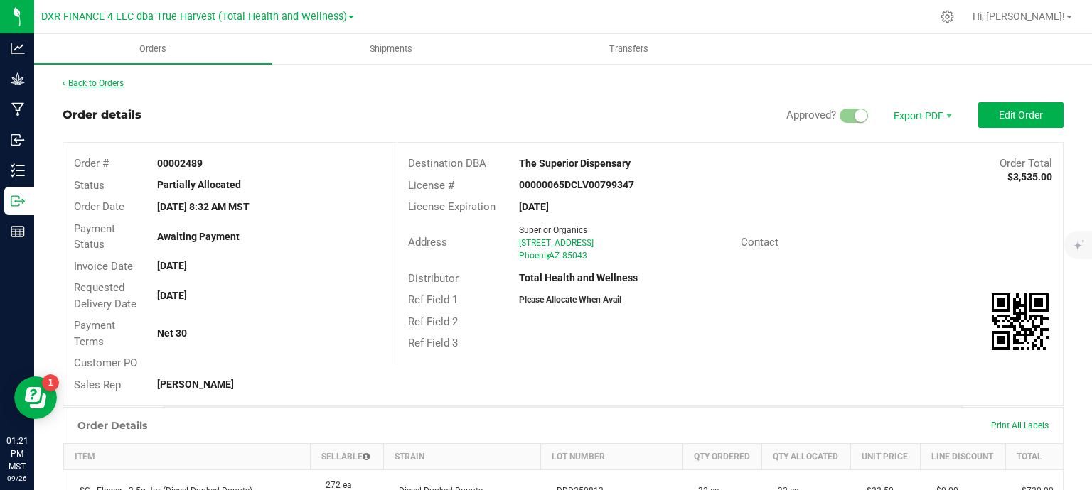
click at [108, 78] on link "Back to Orders" at bounding box center [93, 83] width 61 height 10
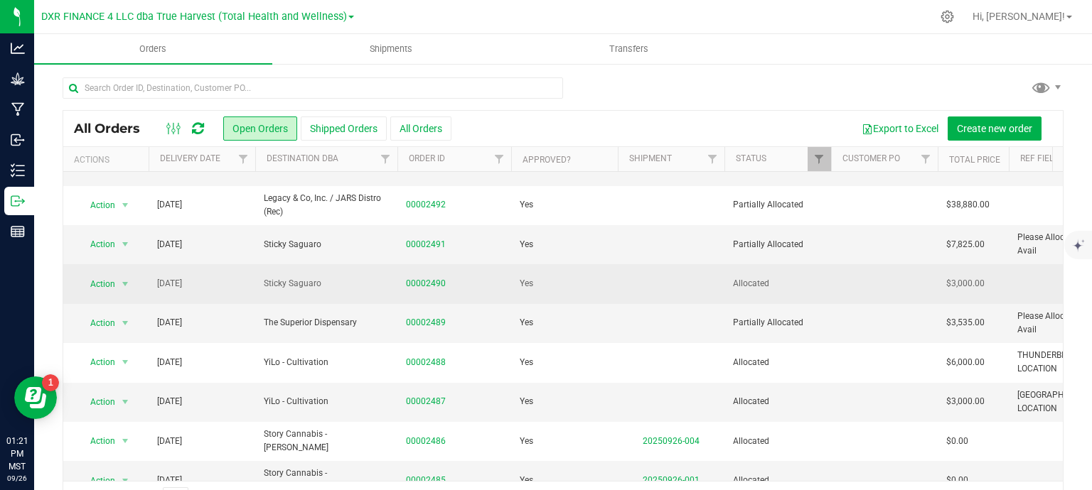
scroll to position [59, 0]
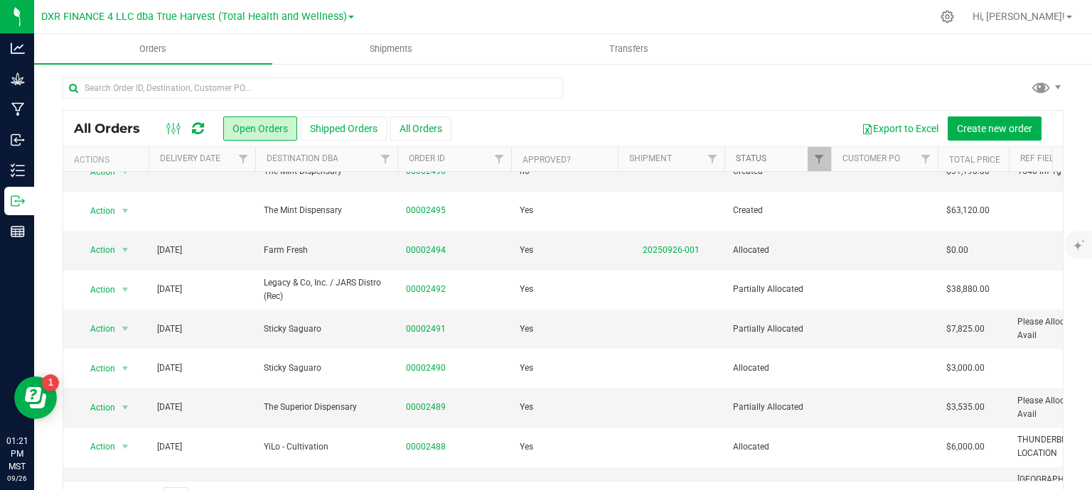
click at [765, 158] on link "Status" at bounding box center [750, 158] width 31 height 10
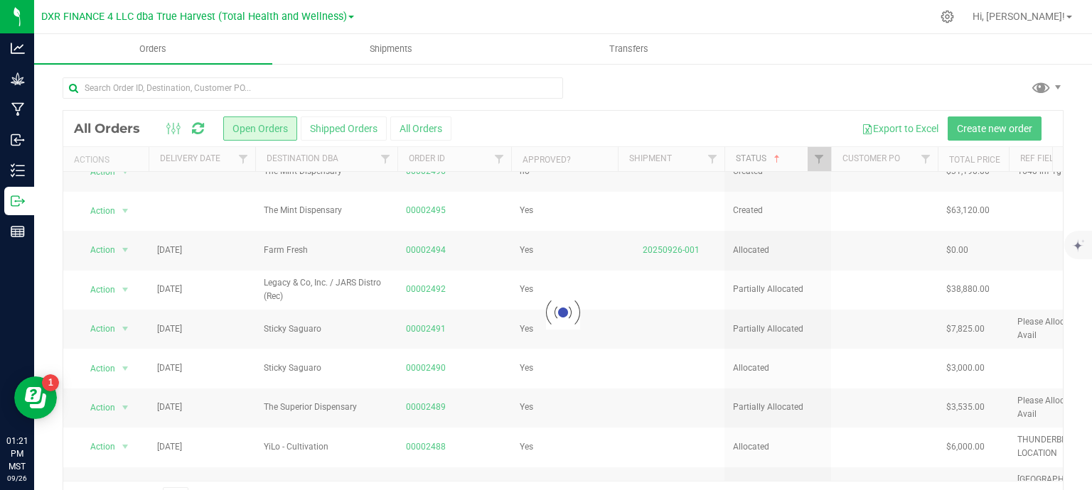
scroll to position [0, 0]
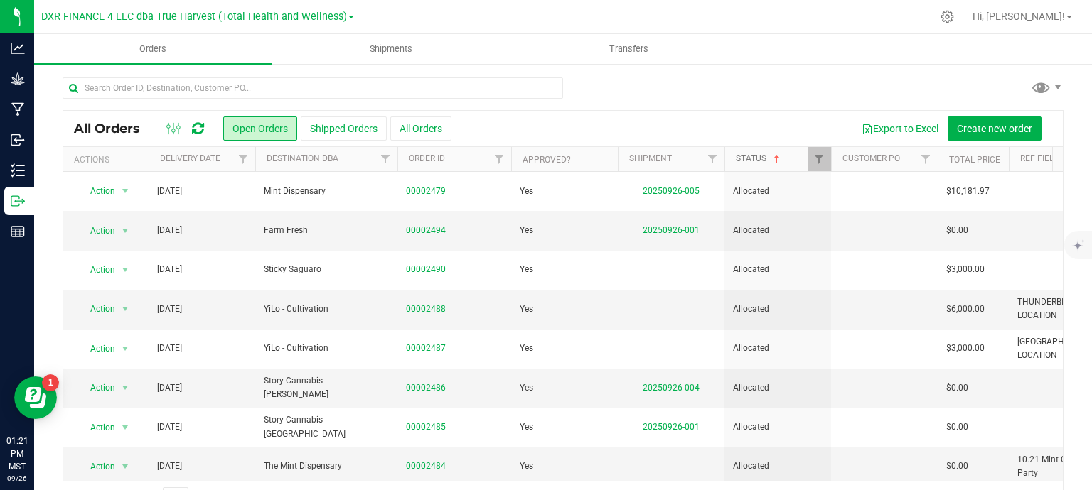
click at [746, 163] on link "Status" at bounding box center [758, 158] width 47 height 10
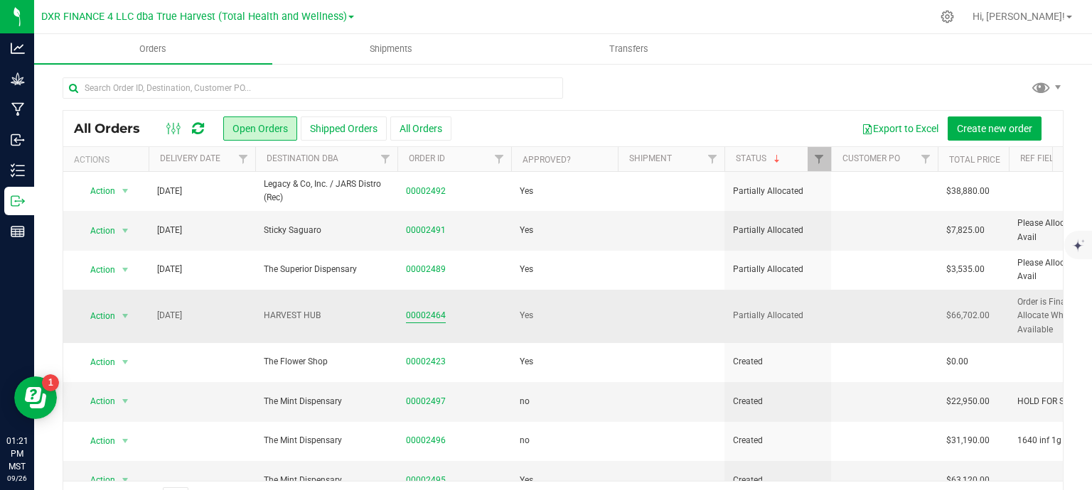
click at [424, 316] on link "00002464" at bounding box center [426, 316] width 40 height 14
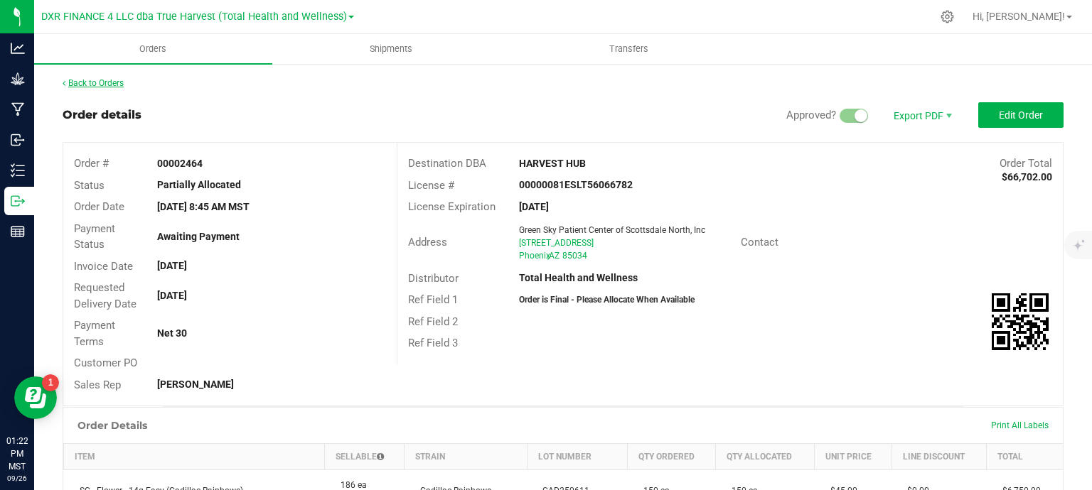
click at [111, 82] on link "Back to Orders" at bounding box center [93, 83] width 61 height 10
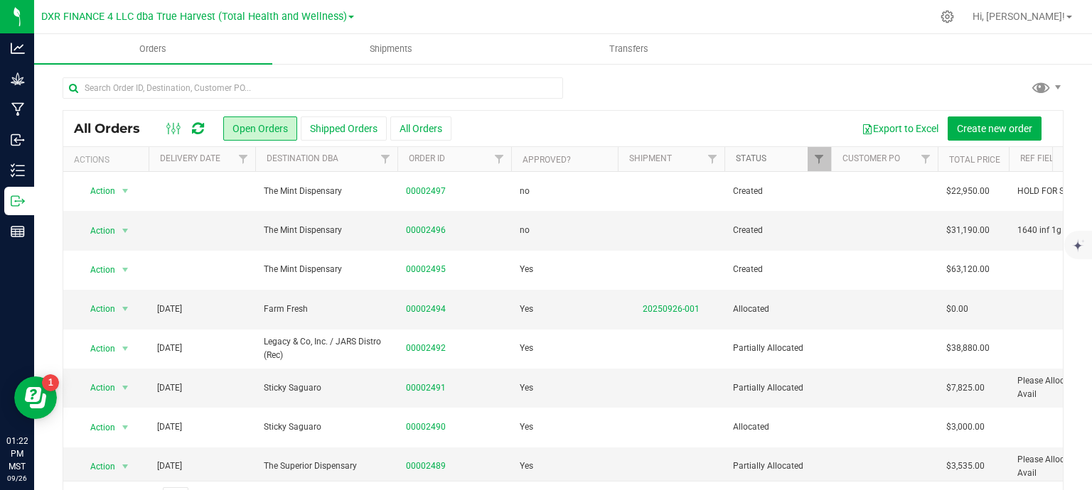
click at [756, 161] on link "Status" at bounding box center [750, 158] width 31 height 10
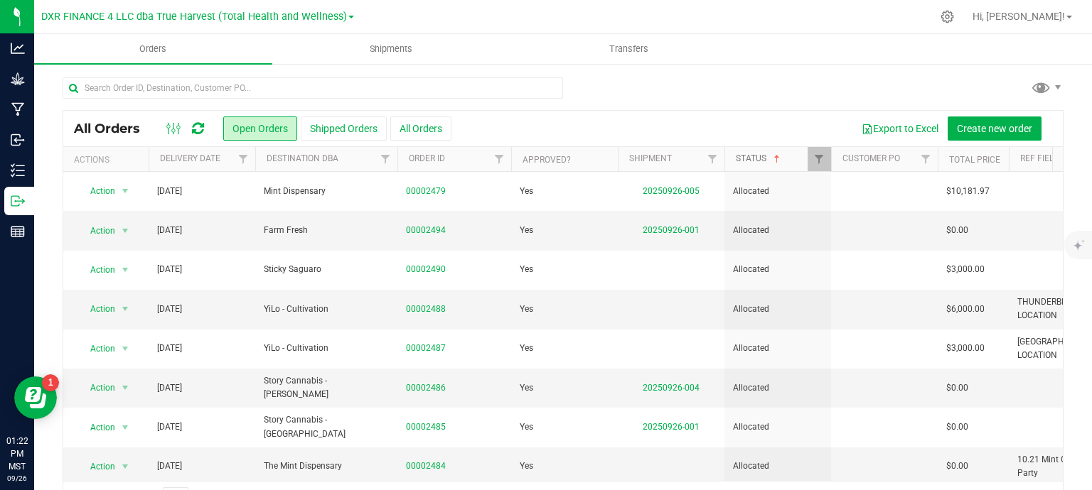
click at [756, 161] on link "Status" at bounding box center [758, 158] width 47 height 10
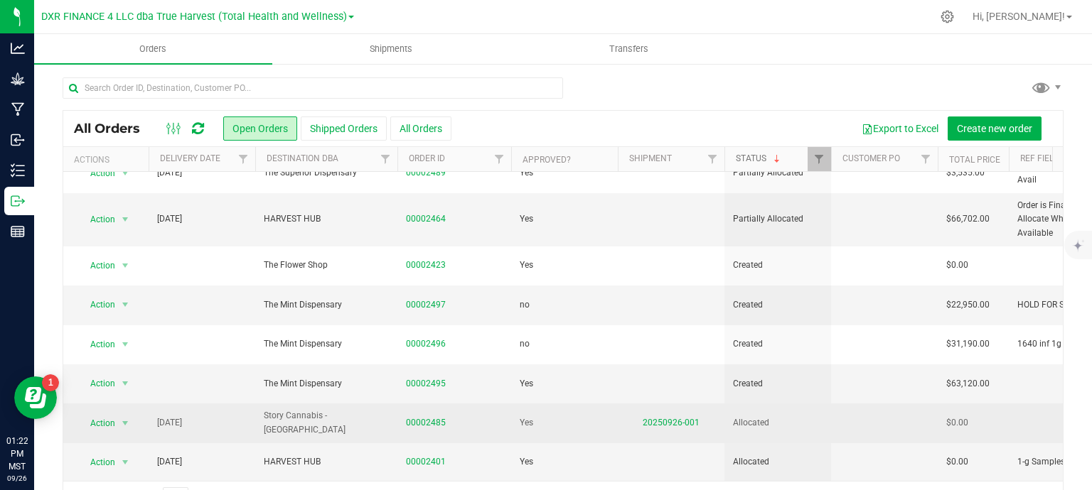
scroll to position [142, 0]
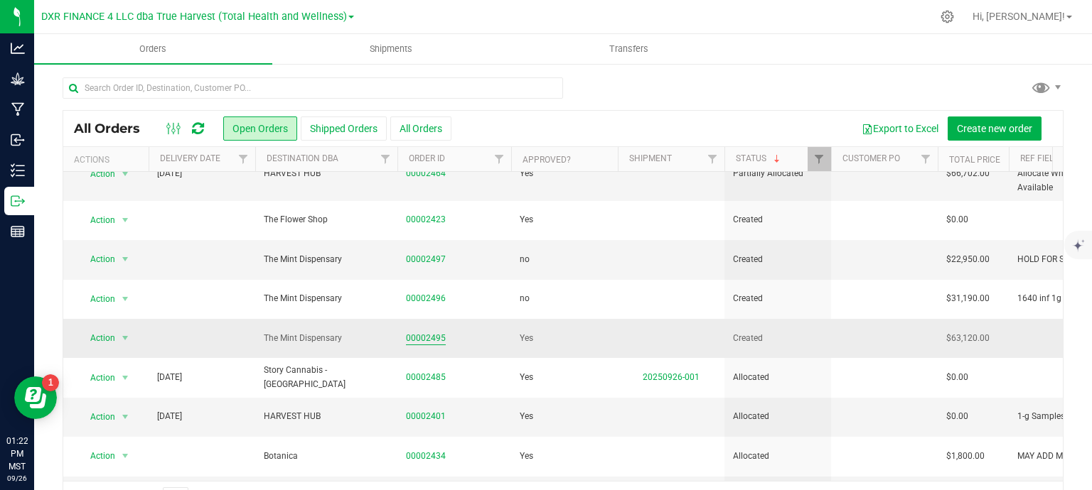
click at [432, 337] on link "00002495" at bounding box center [426, 339] width 40 height 14
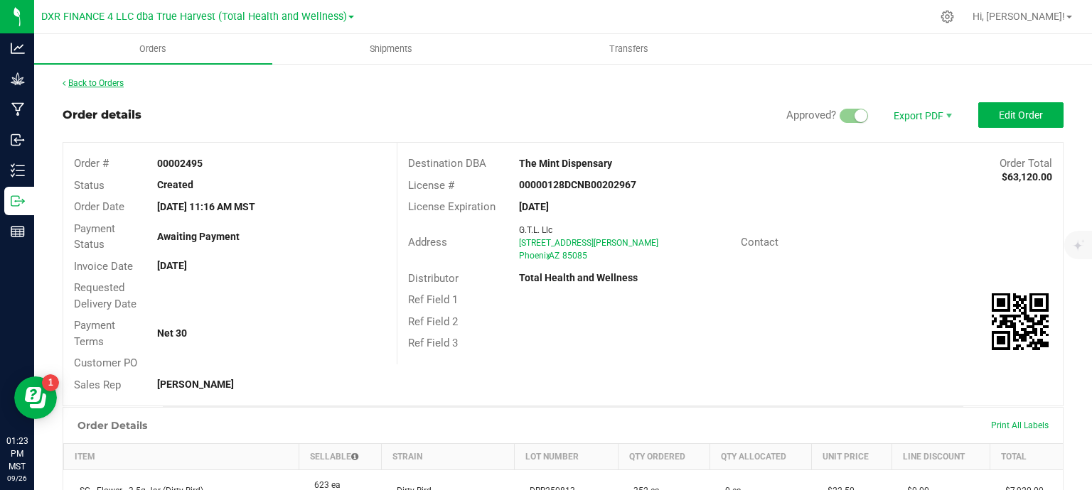
click at [109, 85] on link "Back to Orders" at bounding box center [93, 83] width 61 height 10
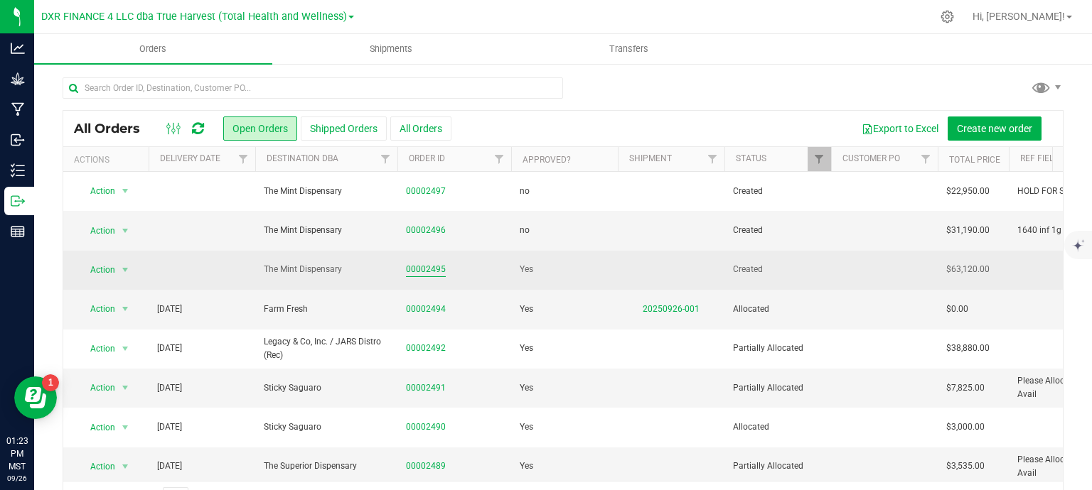
click at [424, 265] on link "00002495" at bounding box center [426, 270] width 40 height 14
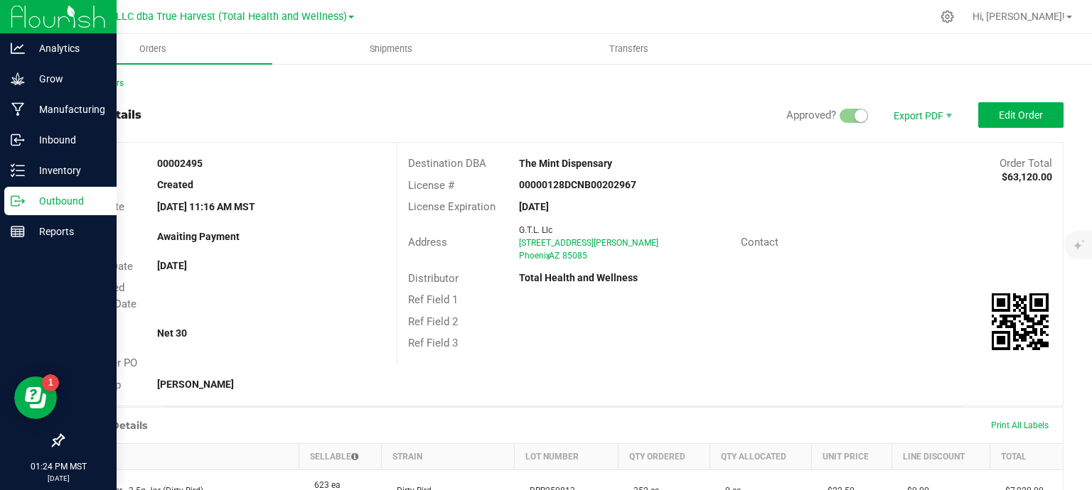
click at [35, 200] on p "Outbound" at bounding box center [67, 201] width 85 height 17
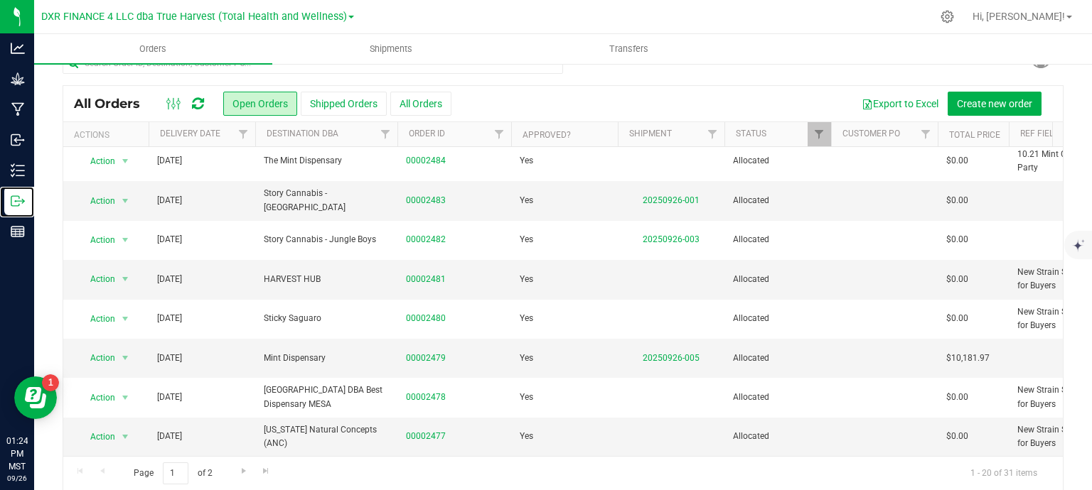
scroll to position [38, 0]
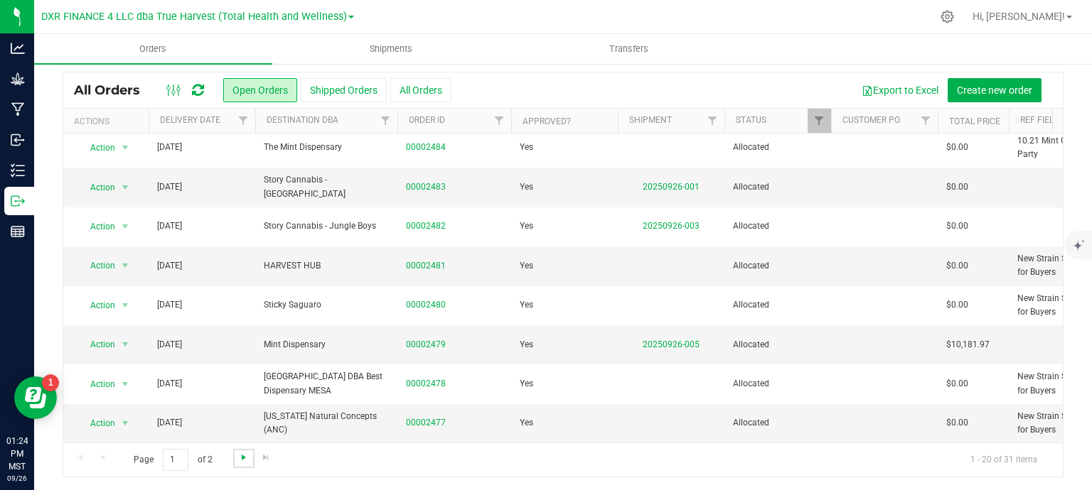
click at [239, 456] on span "Go to the next page" at bounding box center [243, 457] width 11 height 11
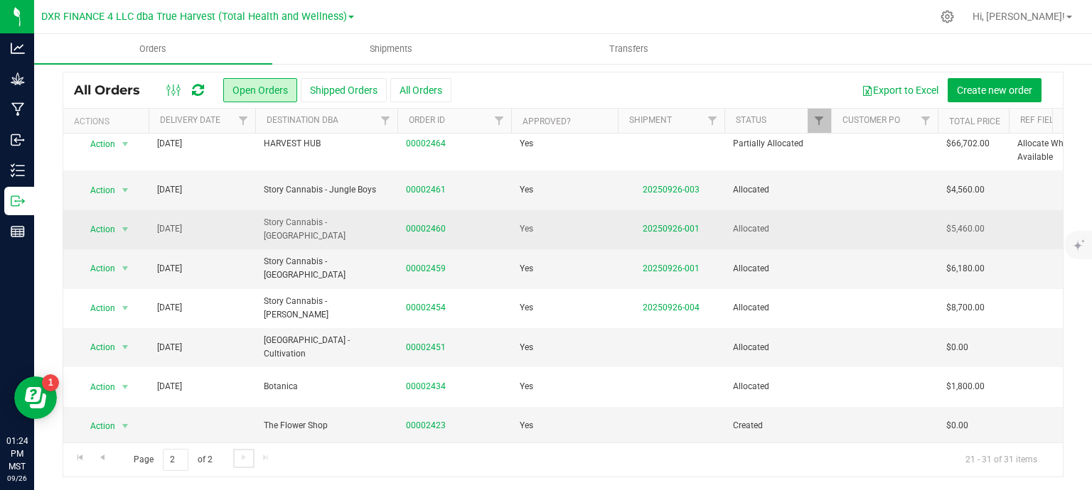
scroll to position [146, 0]
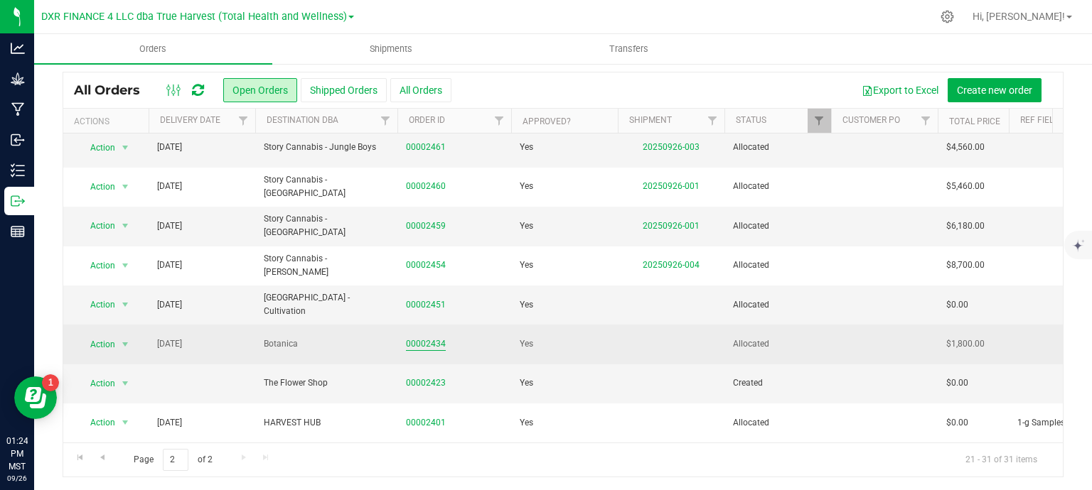
click at [429, 338] on link "00002434" at bounding box center [426, 345] width 40 height 14
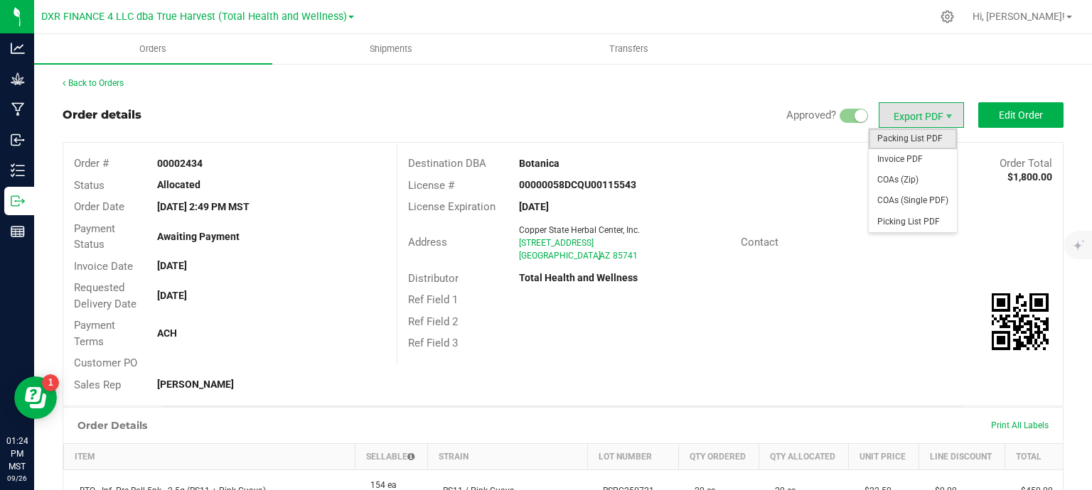
click at [910, 144] on span "Packing List PDF" at bounding box center [912, 139] width 88 height 21
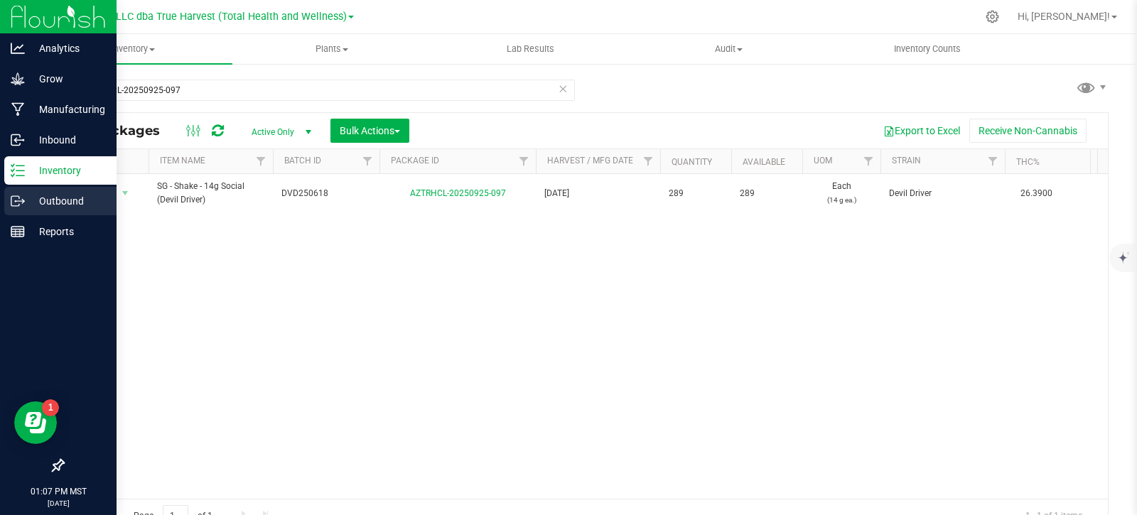
click at [28, 198] on p "Outbound" at bounding box center [67, 201] width 85 height 17
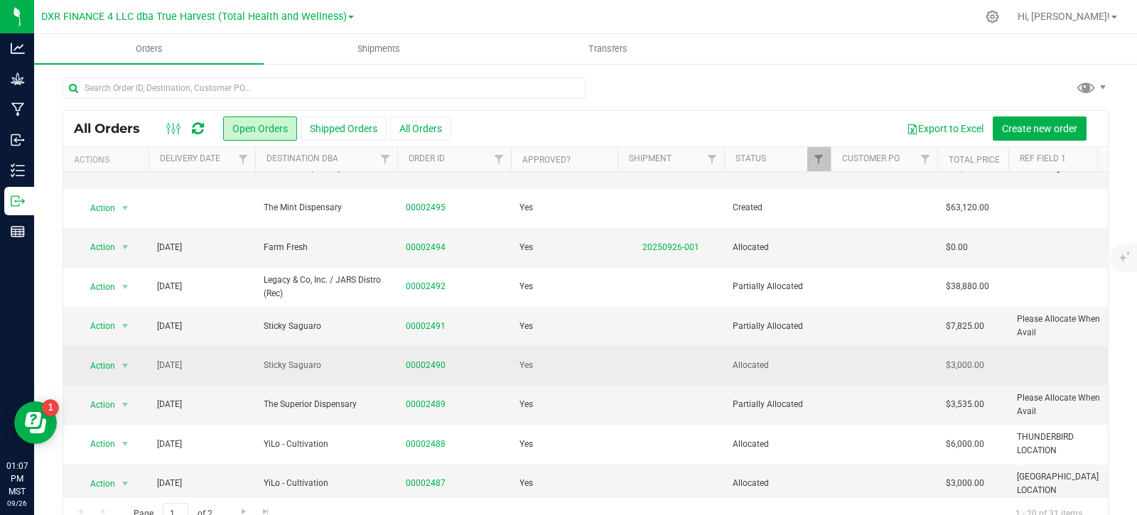
scroll to position [71, 0]
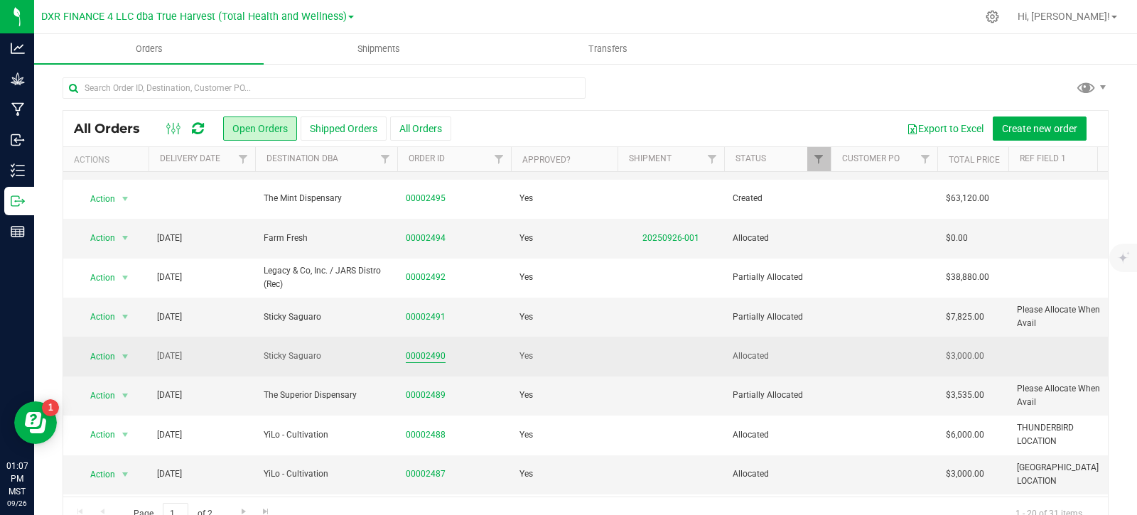
click at [436, 357] on link "00002490" at bounding box center [426, 357] width 40 height 14
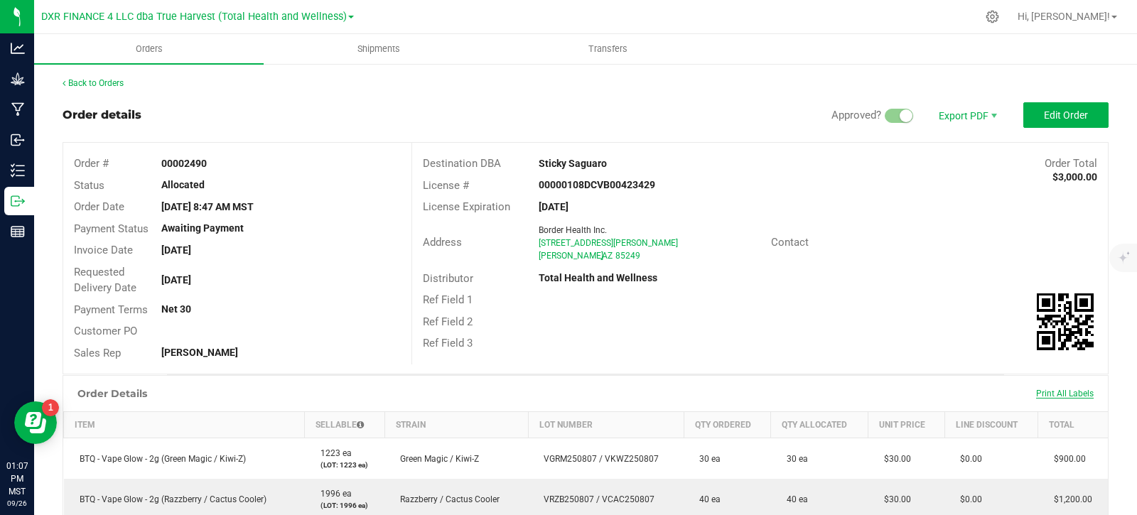
click at [1049, 398] on span "Print All Labels" at bounding box center [1065, 394] width 58 height 10
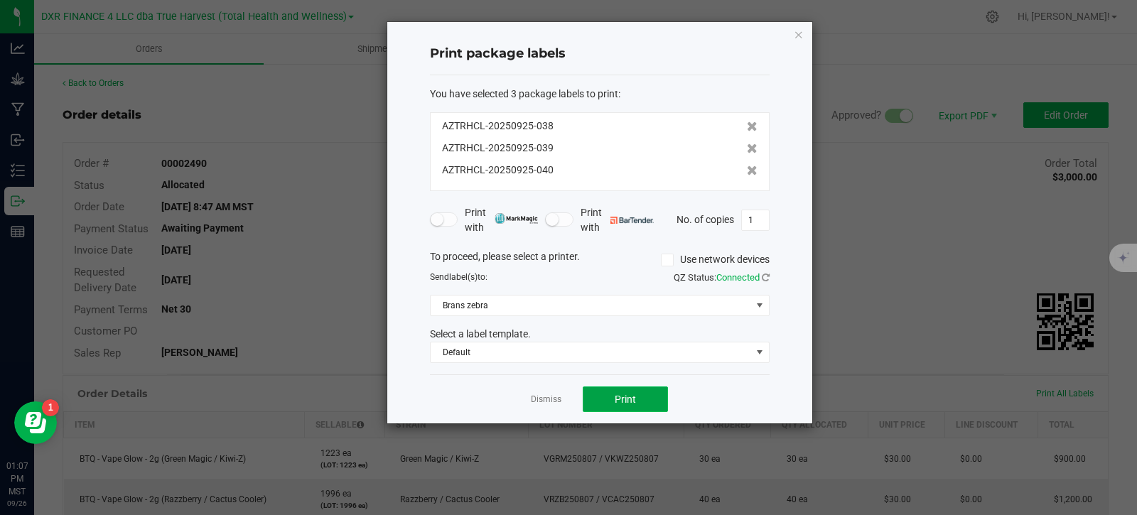
click at [645, 399] on button "Print" at bounding box center [625, 400] width 85 height 26
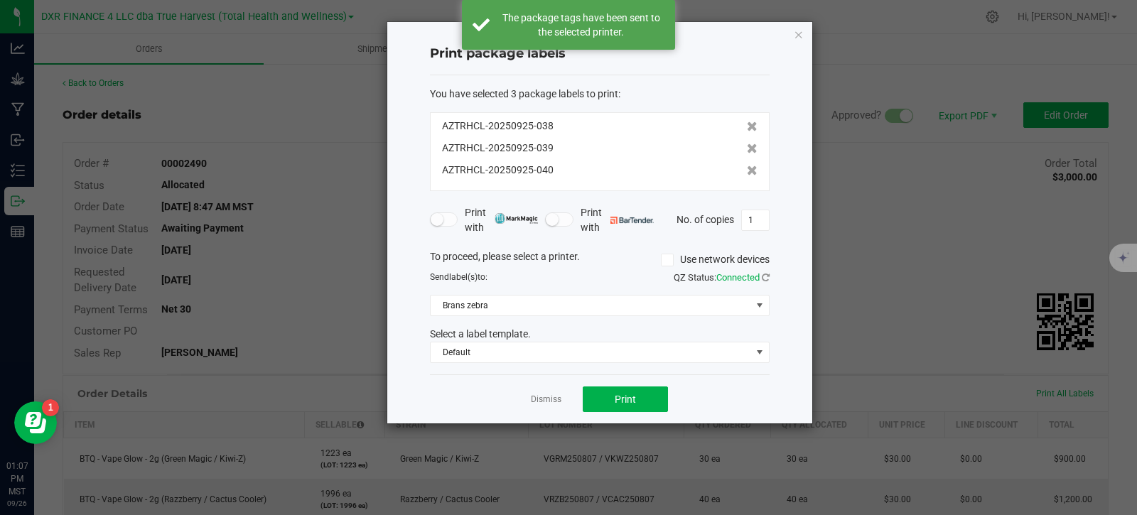
click at [544, 402] on link "Dismiss" at bounding box center [546, 400] width 31 height 12
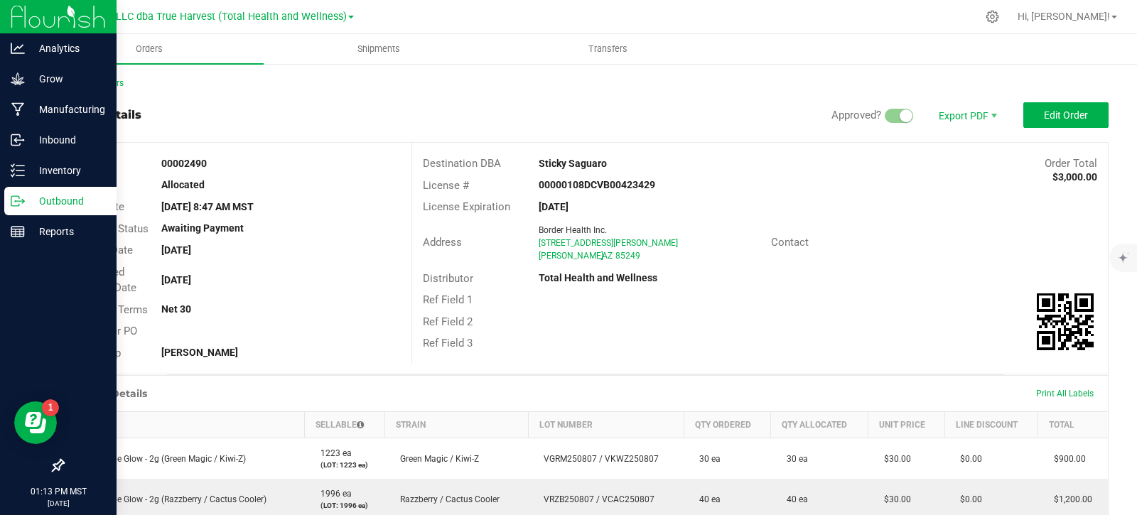
click at [53, 207] on p "Outbound" at bounding box center [67, 201] width 85 height 17
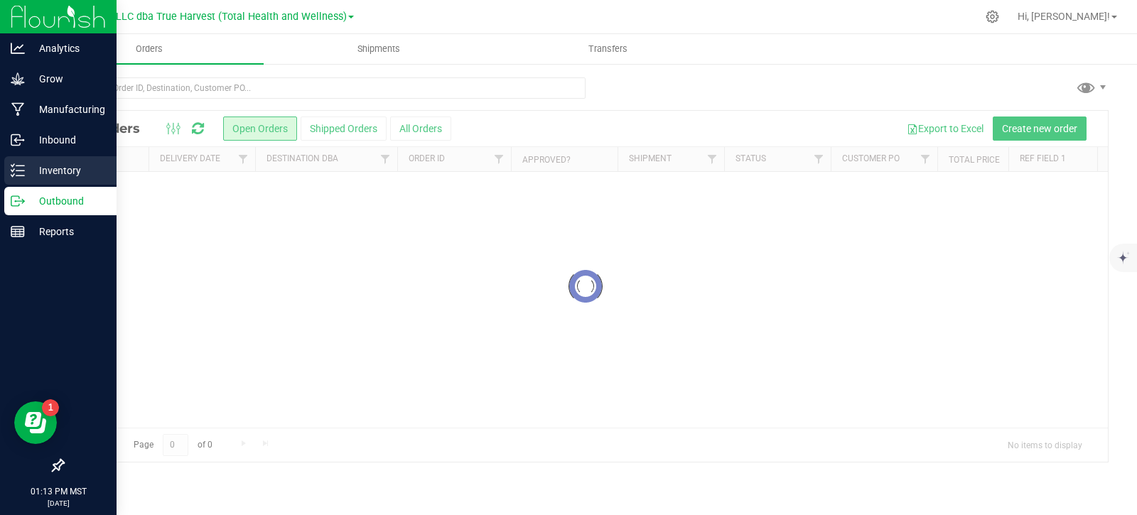
click at [70, 172] on p "Inventory" at bounding box center [67, 170] width 85 height 17
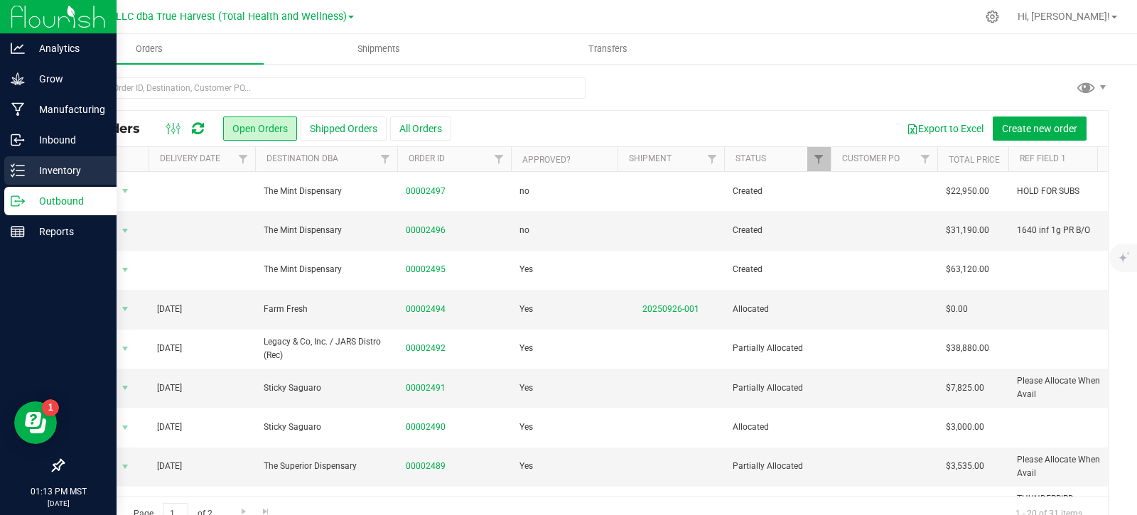
click at [76, 168] on p "Inventory" at bounding box center [67, 170] width 85 height 17
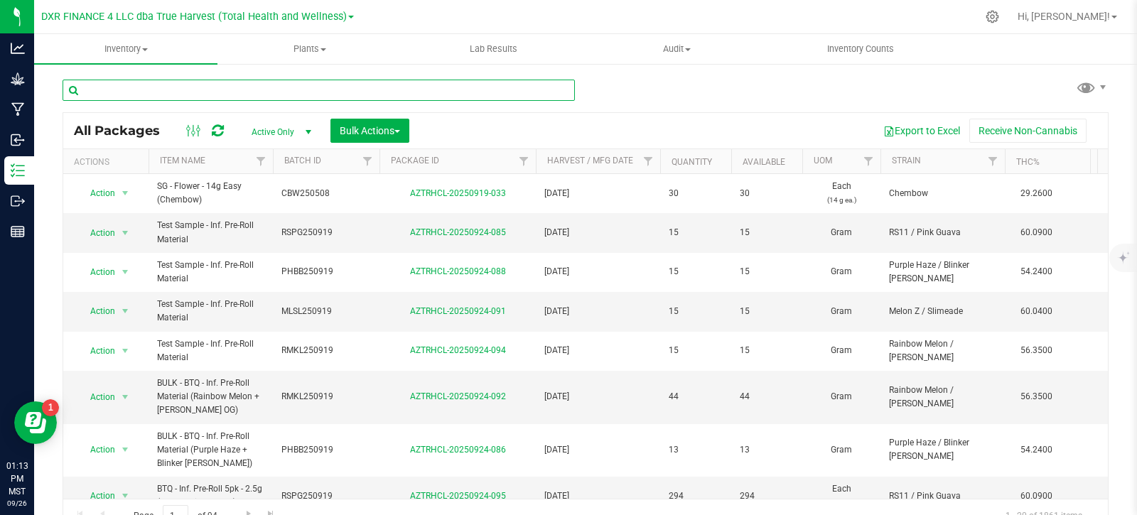
click at [313, 83] on input "text" at bounding box center [319, 90] width 512 height 21
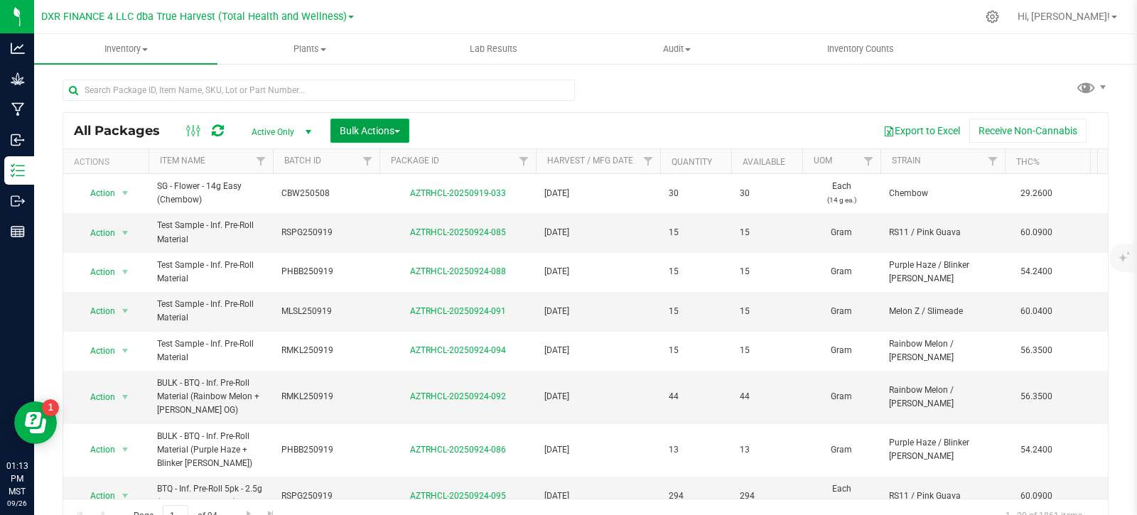
click at [382, 126] on span "Bulk Actions" at bounding box center [370, 130] width 60 height 11
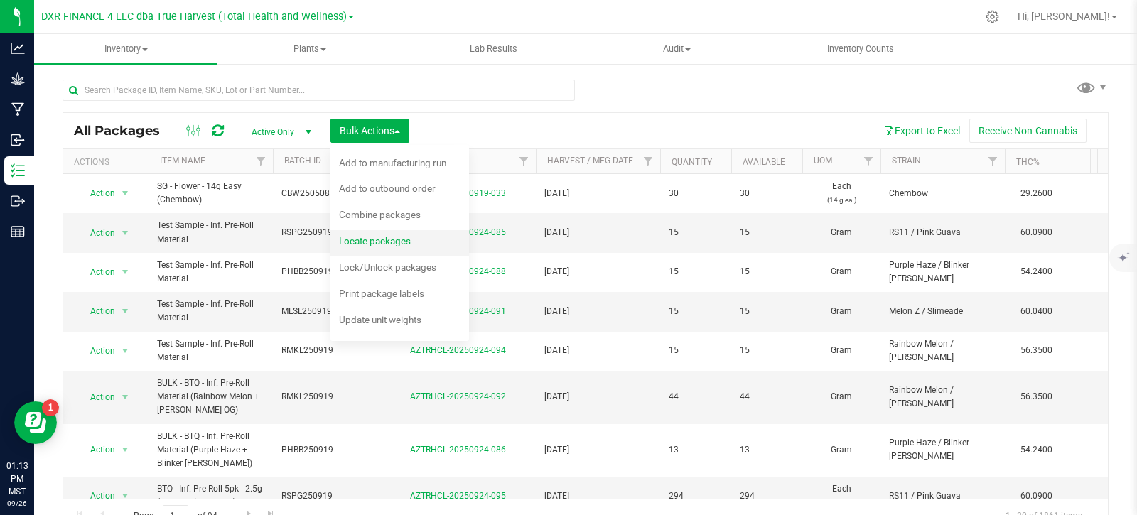
click at [409, 241] on span "Locate packages" at bounding box center [375, 240] width 72 height 11
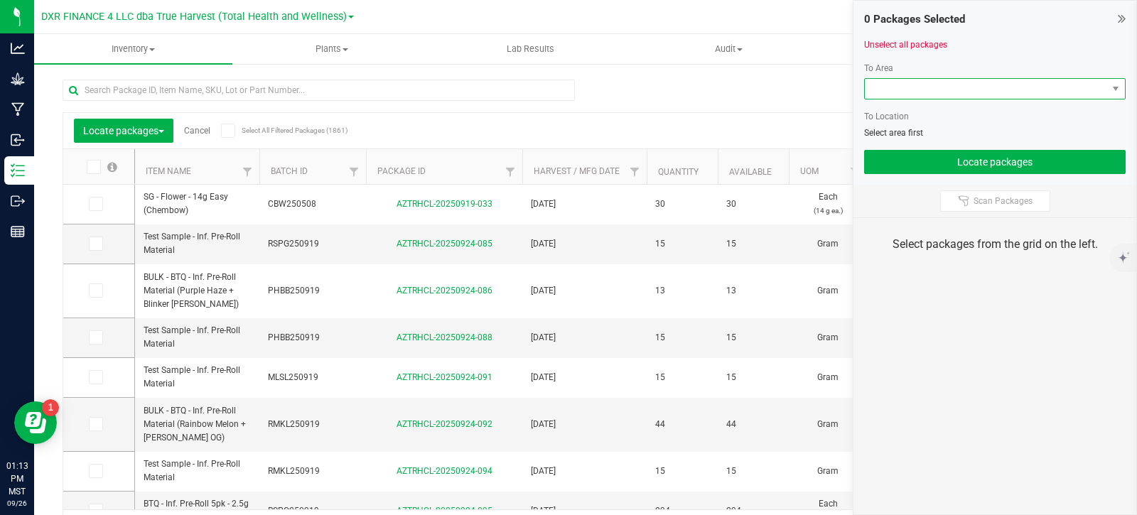
click at [885, 82] on span at bounding box center [986, 89] width 242 height 20
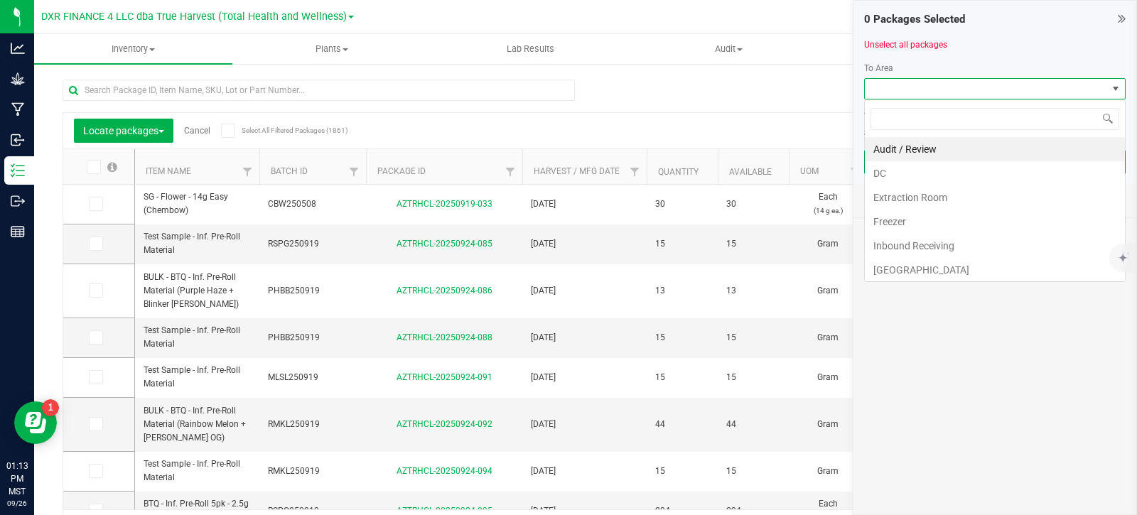
scroll to position [21, 262]
click at [901, 178] on li "DC" at bounding box center [995, 173] width 260 height 24
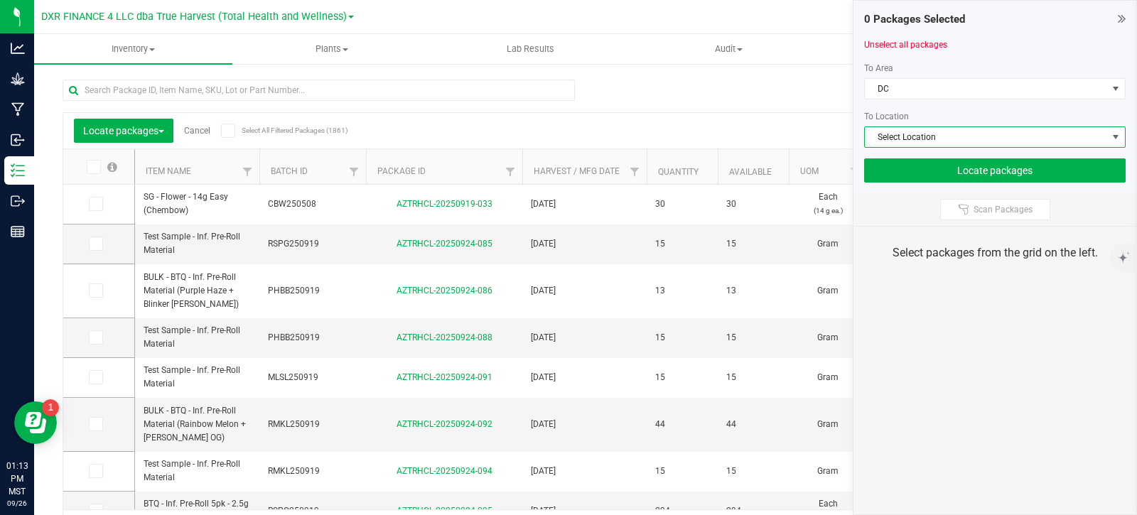
click at [908, 141] on span "Select Location" at bounding box center [986, 137] width 242 height 20
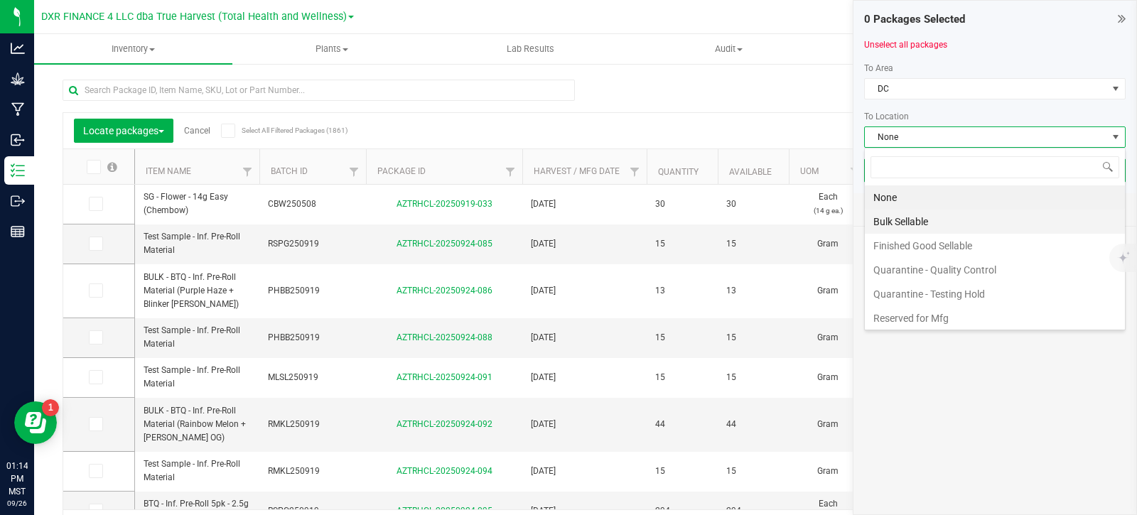
click at [912, 225] on li "Bulk Sellable" at bounding box center [995, 222] width 260 height 24
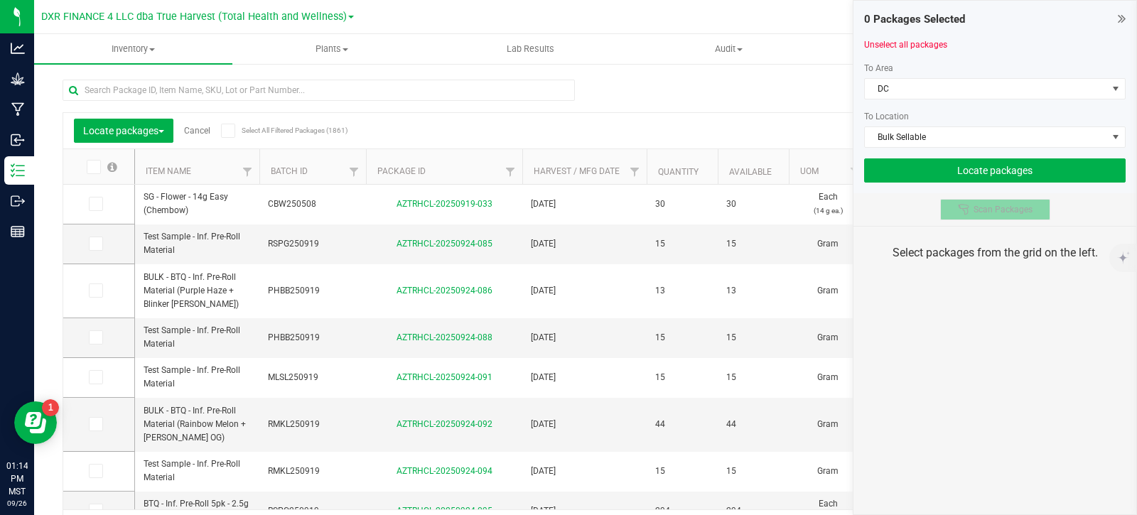
click at [976, 207] on span "Scan Packages" at bounding box center [1003, 209] width 59 height 11
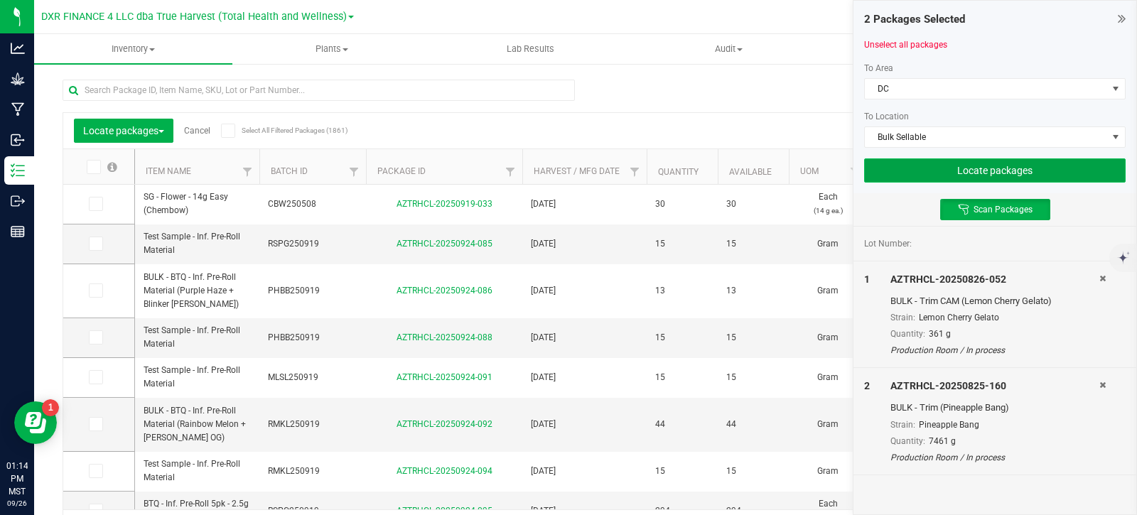
click at [956, 172] on button "Locate packages" at bounding box center [995, 170] width 262 height 24
